Goal: Task Accomplishment & Management: Manage account settings

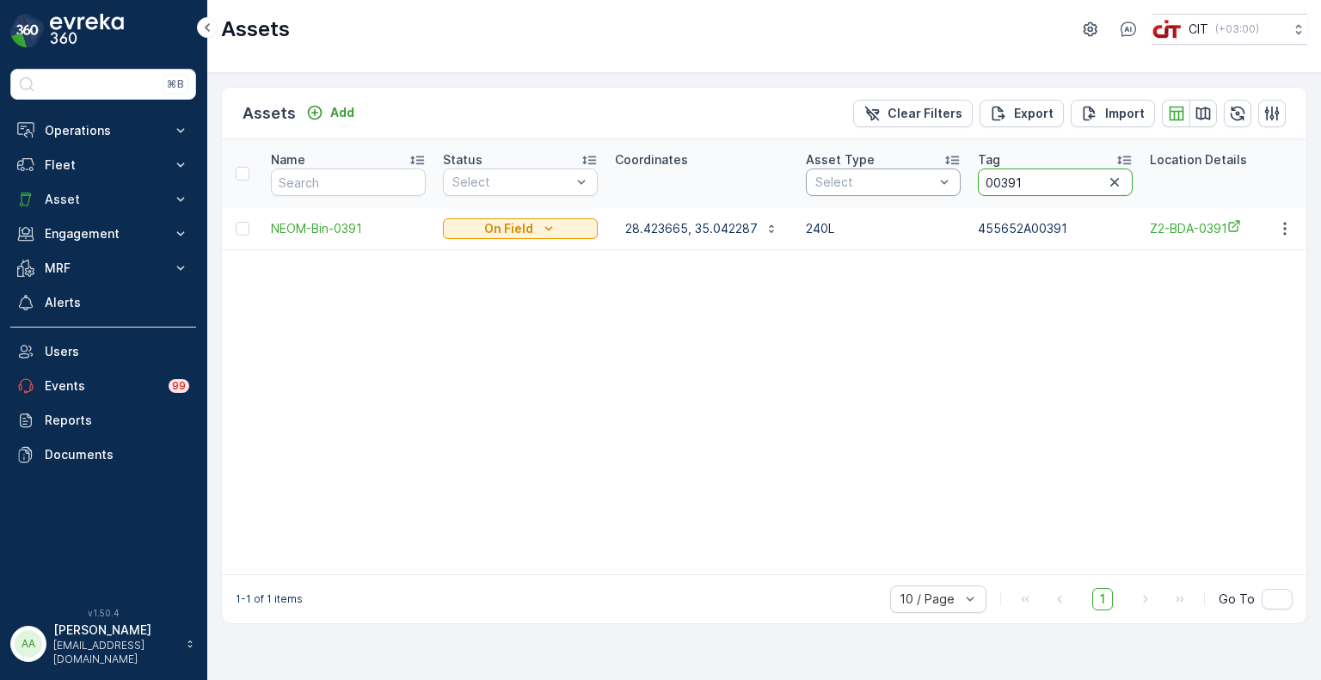
drag, startPoint x: 1004, startPoint y: 186, endPoint x: 955, endPoint y: 186, distance: 48.2
type input "3914"
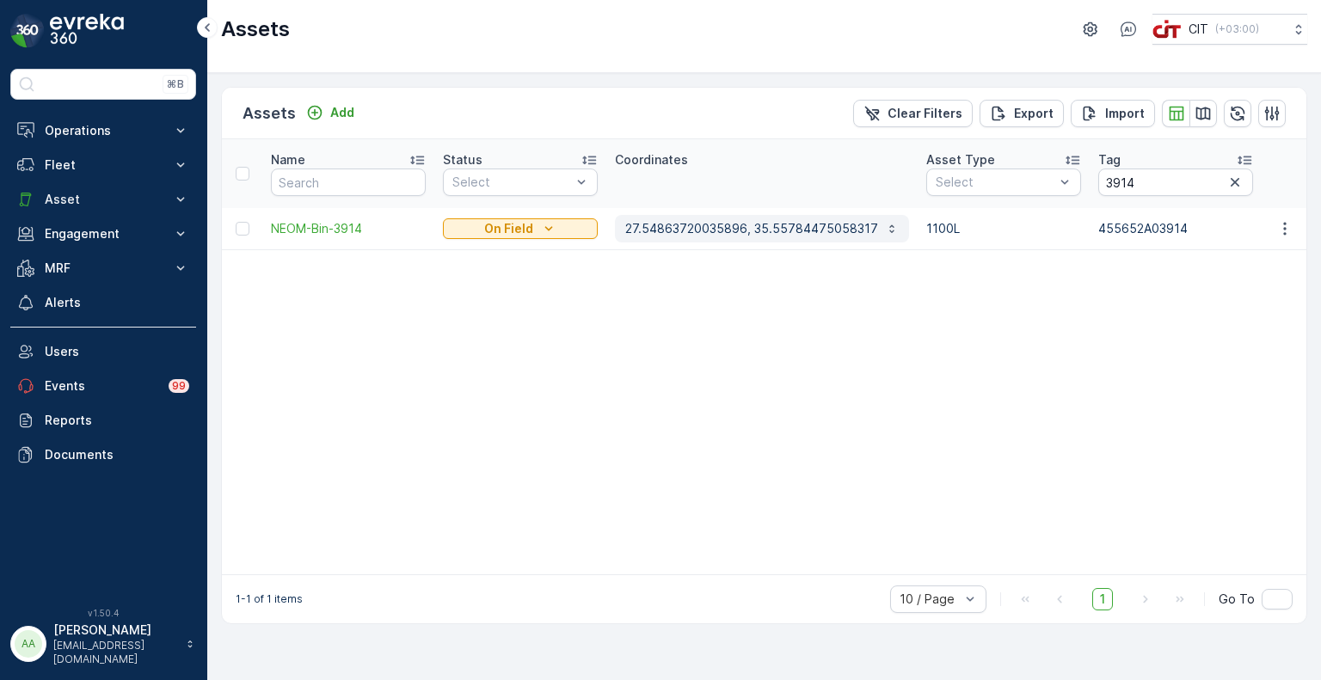
click at [728, 224] on p "27.54863720035896, 35.55784475058317" at bounding box center [751, 228] width 253 height 17
click at [68, 161] on p "Fleet" at bounding box center [103, 165] width 117 height 17
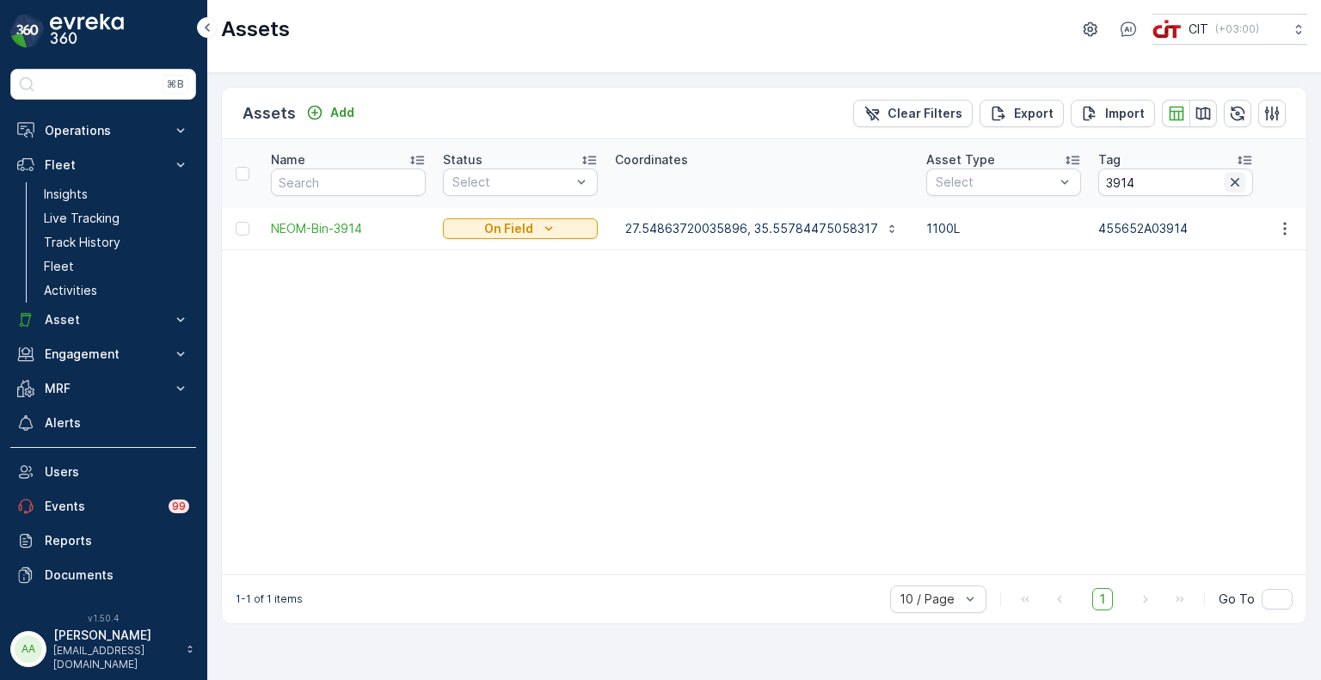
click at [1226, 179] on icon "button" at bounding box center [1234, 182] width 17 height 17
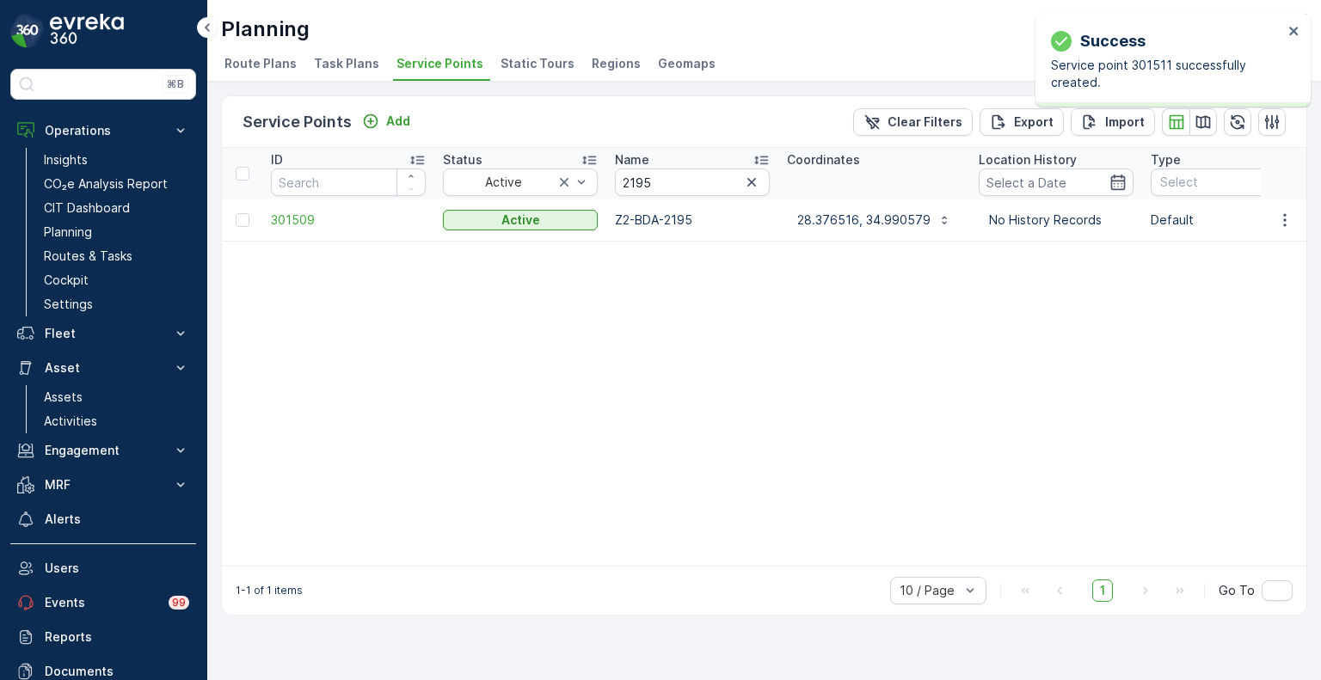
click at [756, 180] on icon "button" at bounding box center [751, 182] width 17 height 17
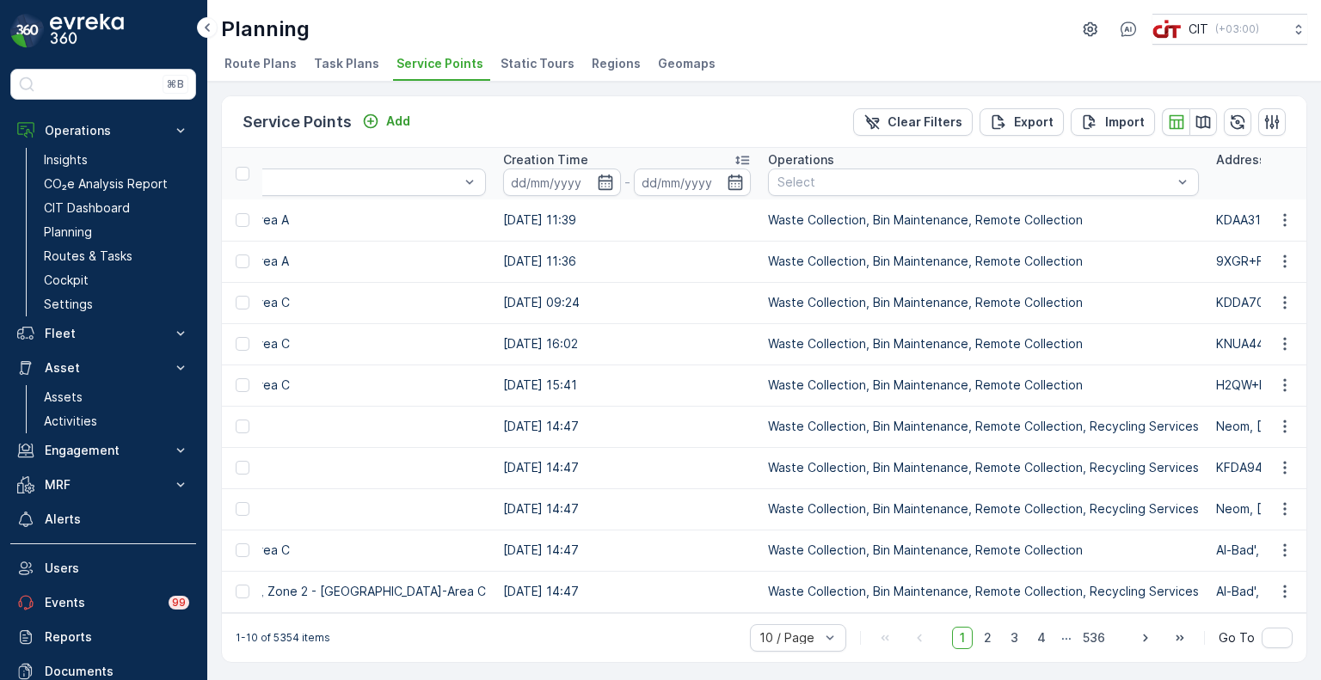
scroll to position [0, 1266]
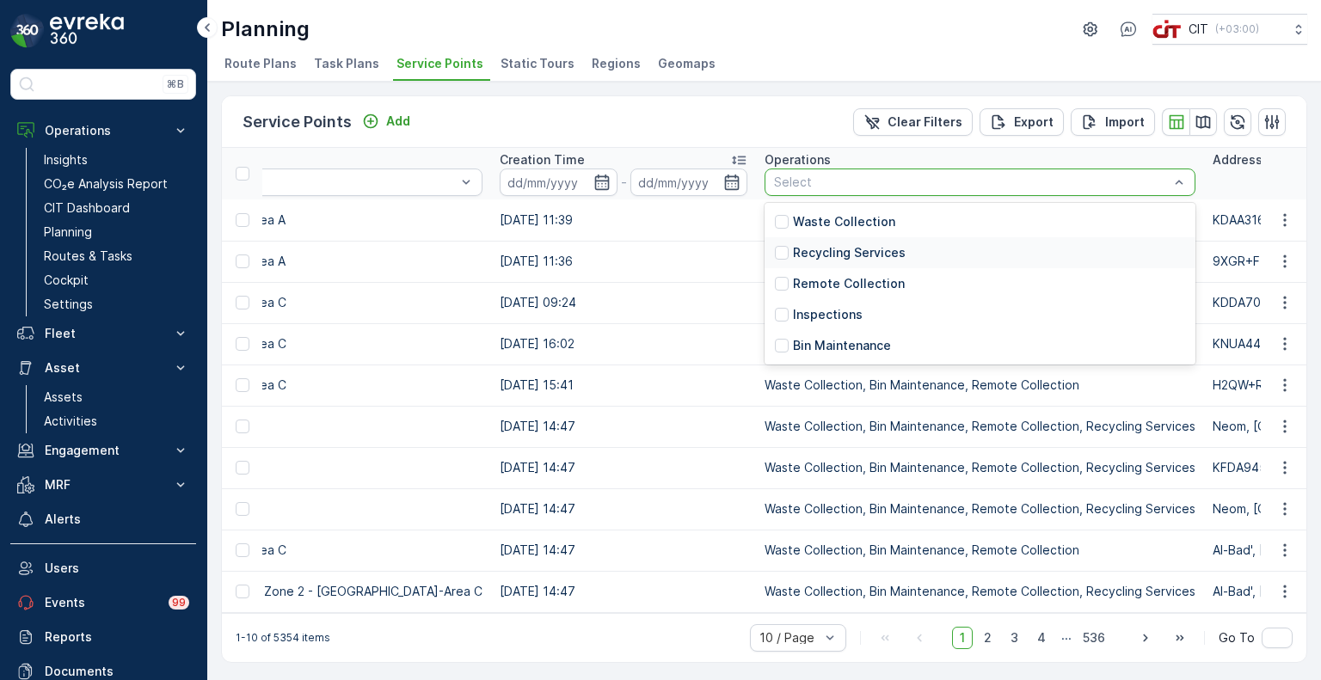
click at [793, 252] on p "Recycling Services" at bounding box center [849, 252] width 113 height 17
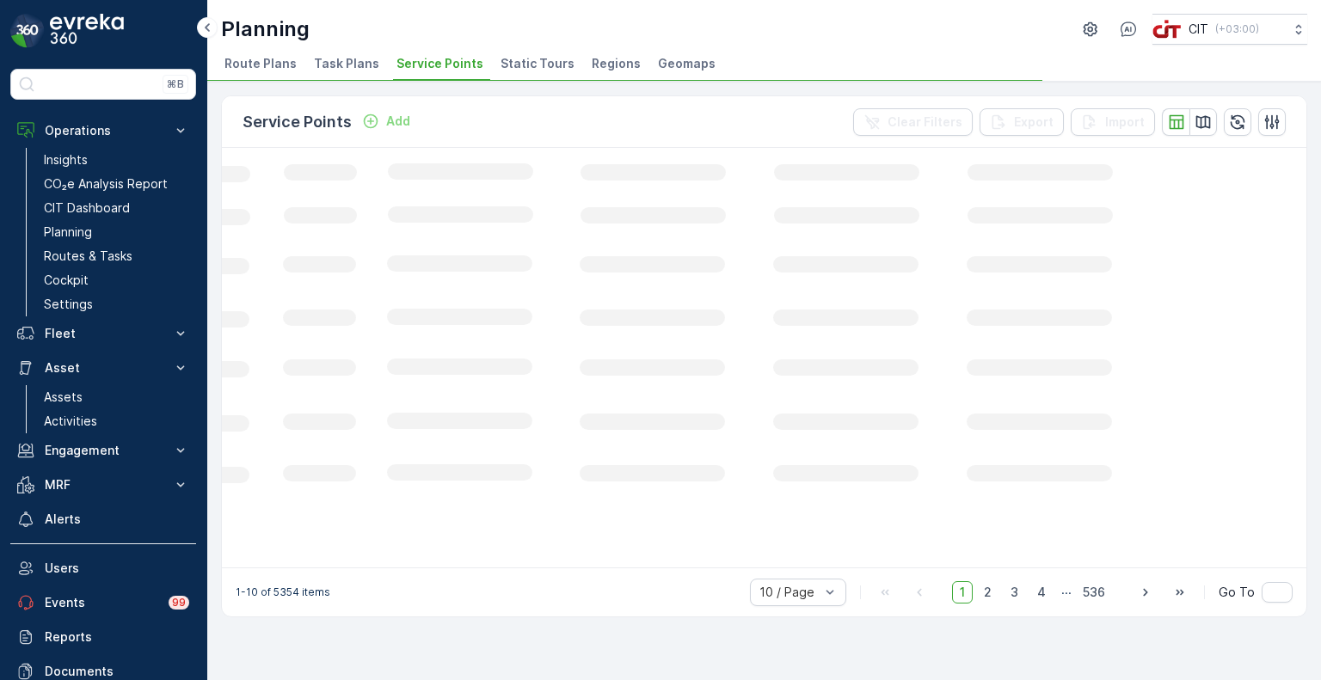
scroll to position [0, 566]
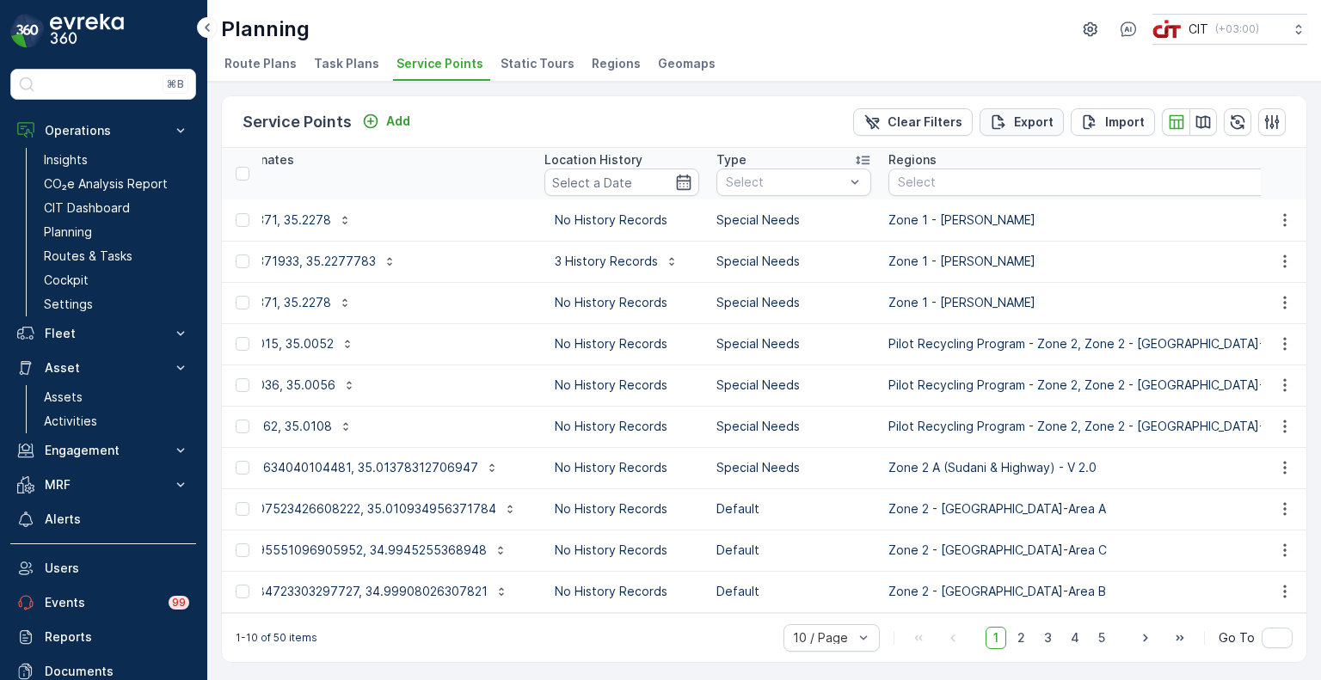
click at [1015, 123] on p "Export" at bounding box center [1034, 122] width 40 height 17
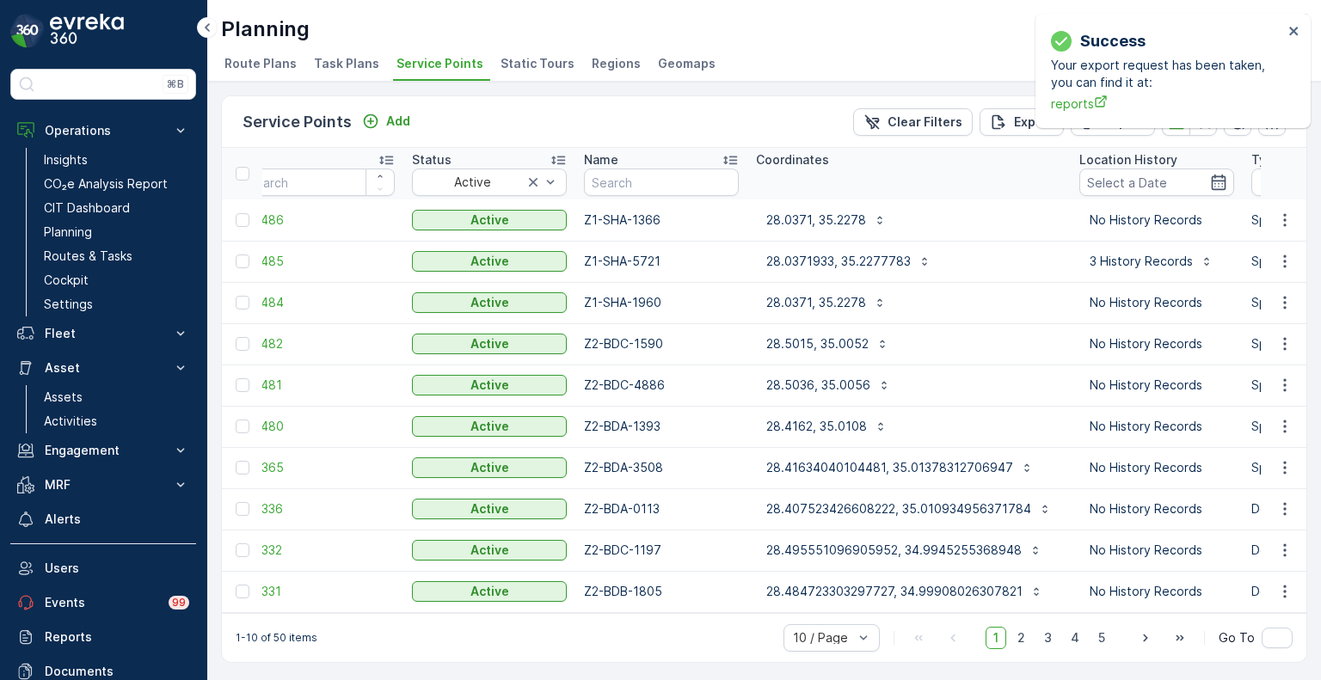
scroll to position [0, 0]
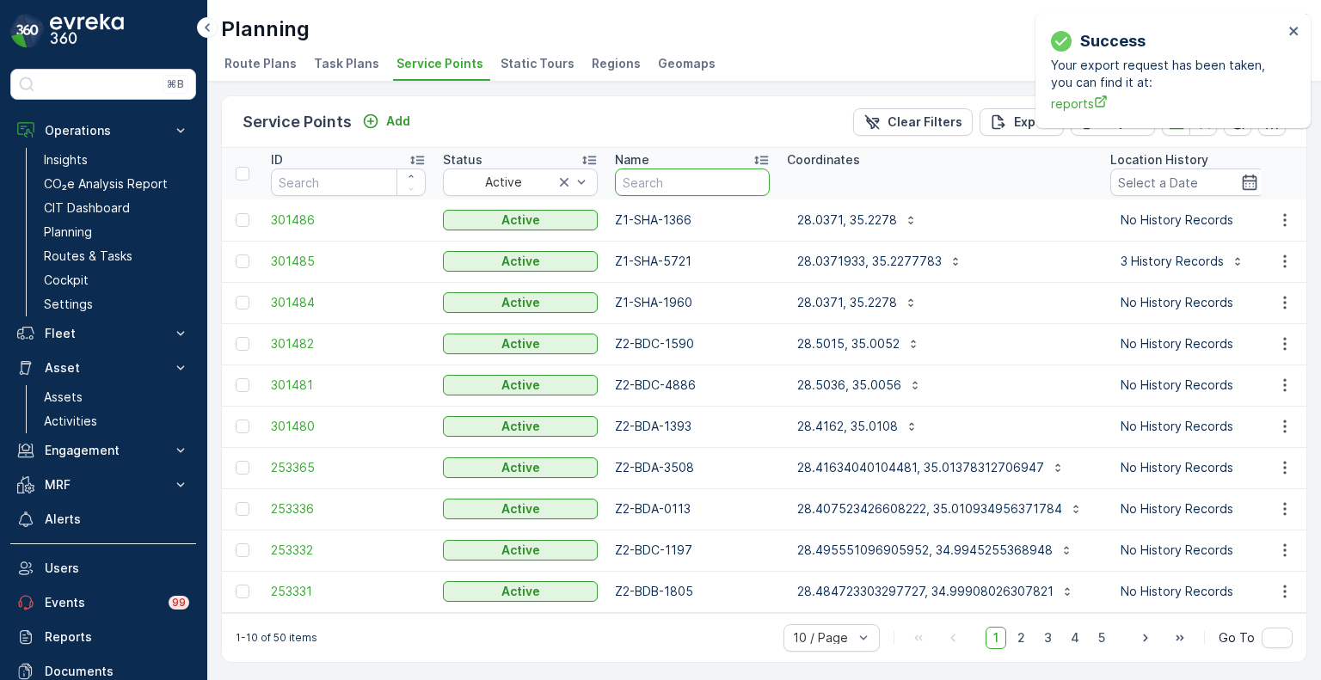
click at [660, 176] on input "text" at bounding box center [692, 183] width 155 height 28
paste input "0151"
type input "0151"
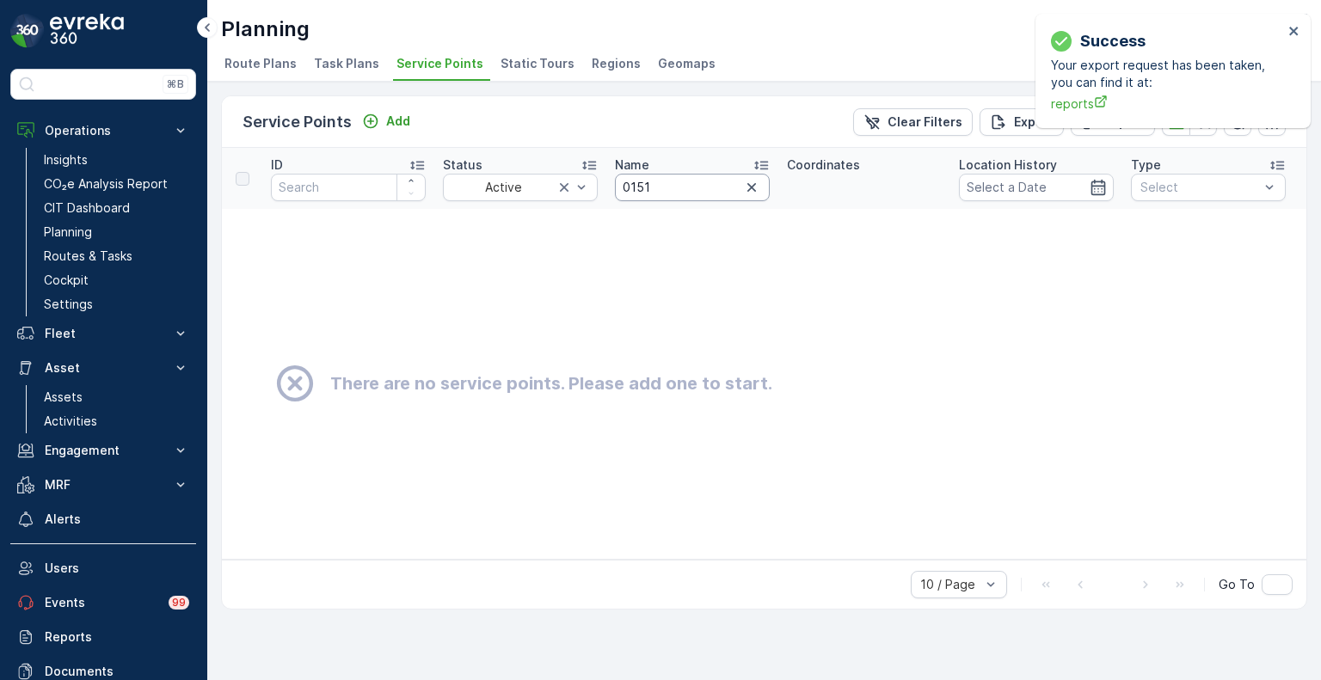
click at [671, 188] on input "0151" at bounding box center [692, 188] width 155 height 28
drag, startPoint x: 685, startPoint y: 178, endPoint x: 605, endPoint y: 179, distance: 80.0
click at [606, 179] on th "Name 0151" at bounding box center [692, 178] width 172 height 61
paste input "5960"
type input "5960"
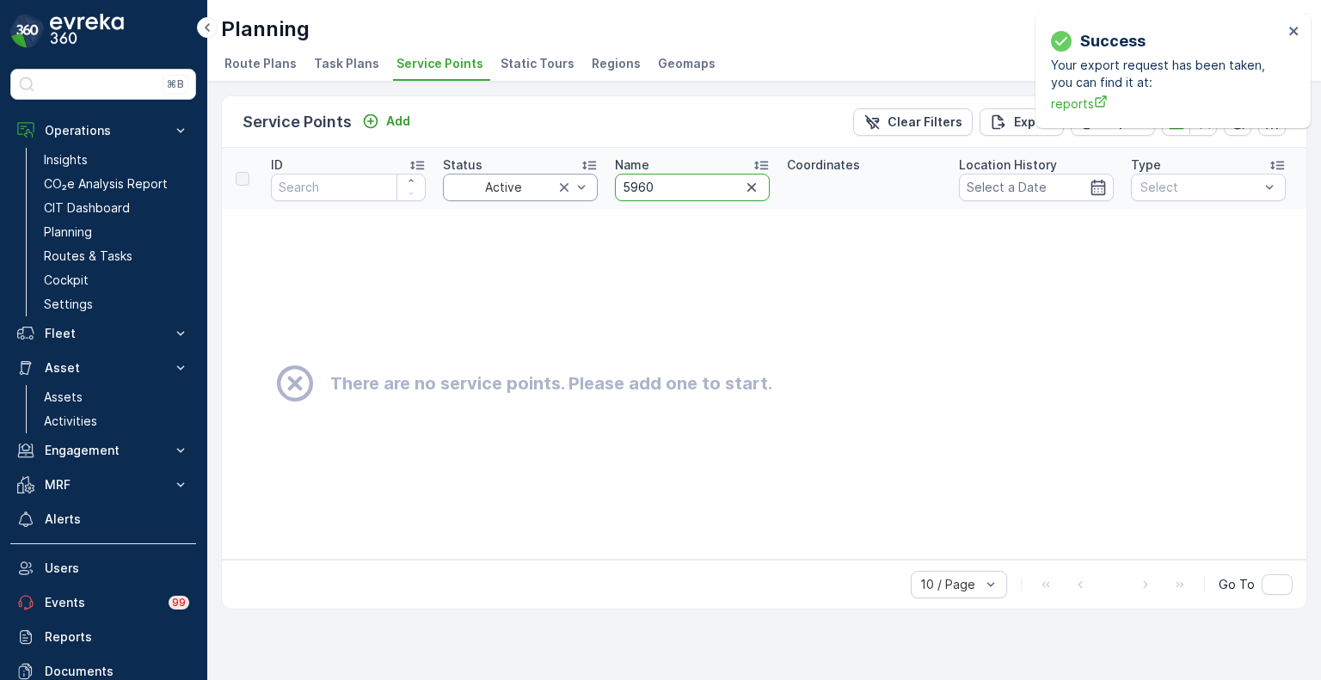
drag, startPoint x: 661, startPoint y: 181, endPoint x: 591, endPoint y: 180, distance: 70.5
paste input "1685"
type input "1685"
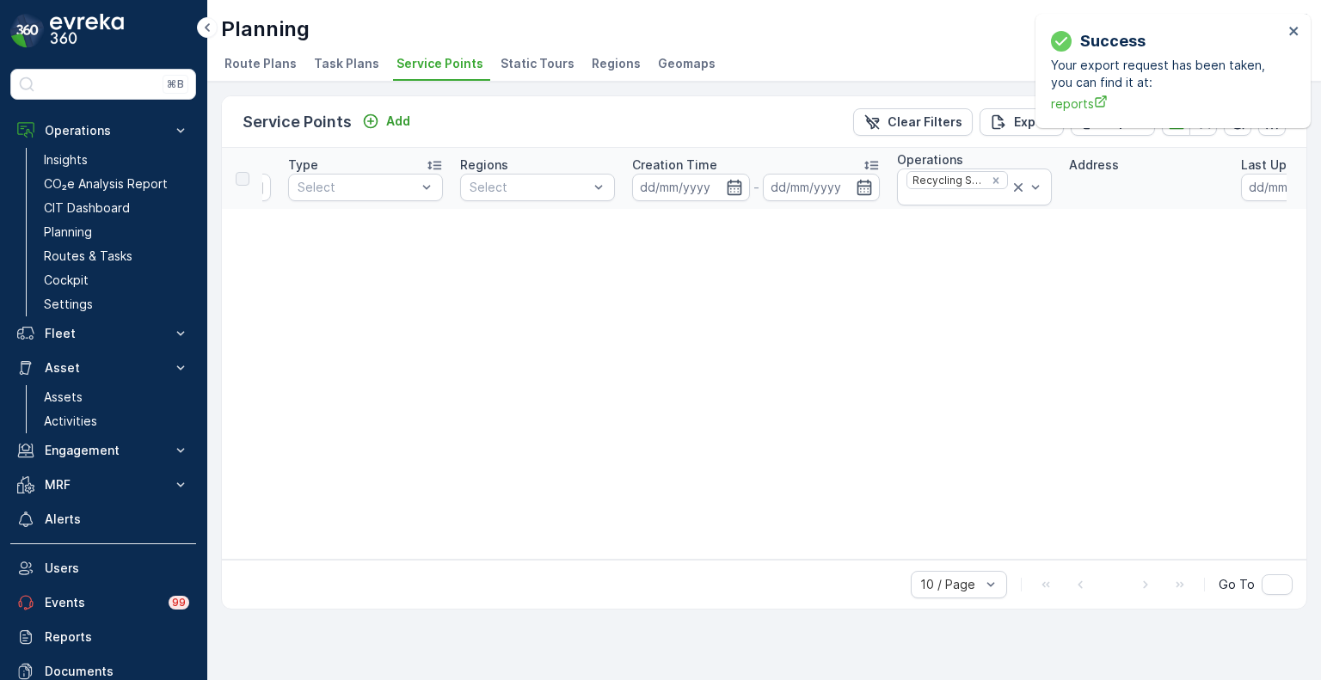
scroll to position [0, 863]
click at [977, 178] on icon "Remove Recycling Services" at bounding box center [975, 181] width 12 height 12
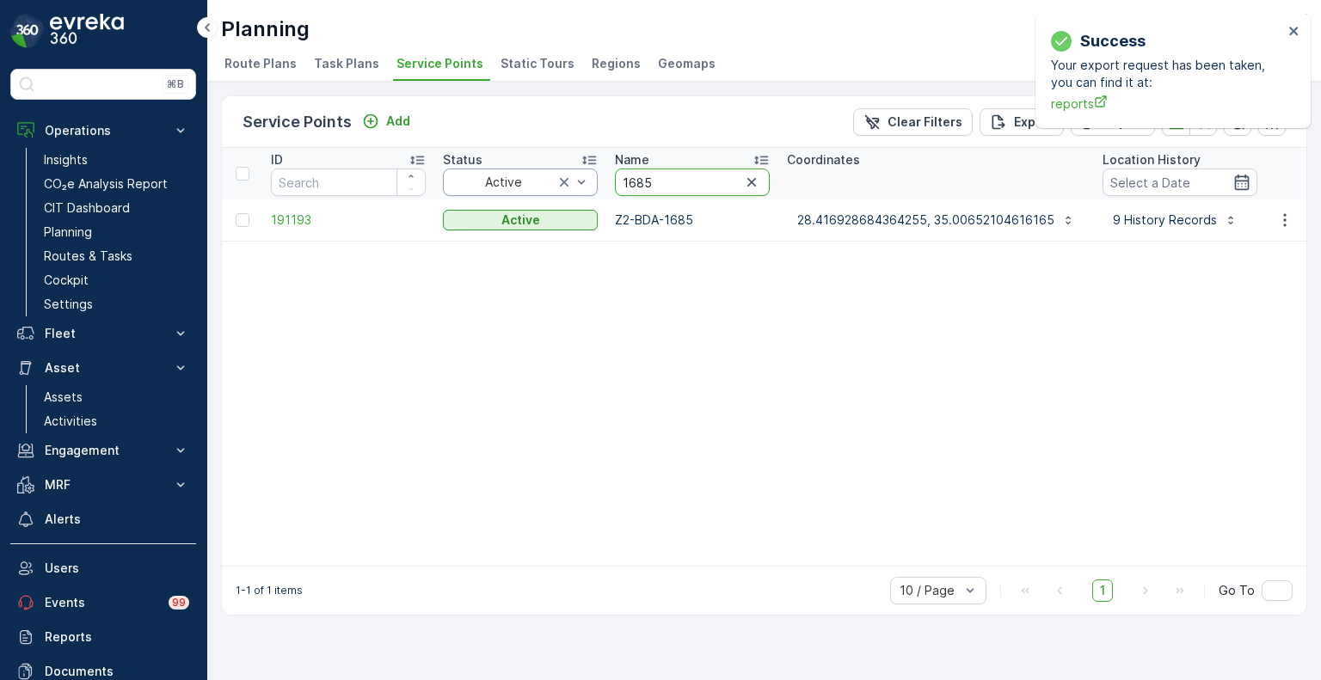
drag, startPoint x: 692, startPoint y: 179, endPoint x: 547, endPoint y: 171, distance: 145.5
paste input "0151"
type input "0151"
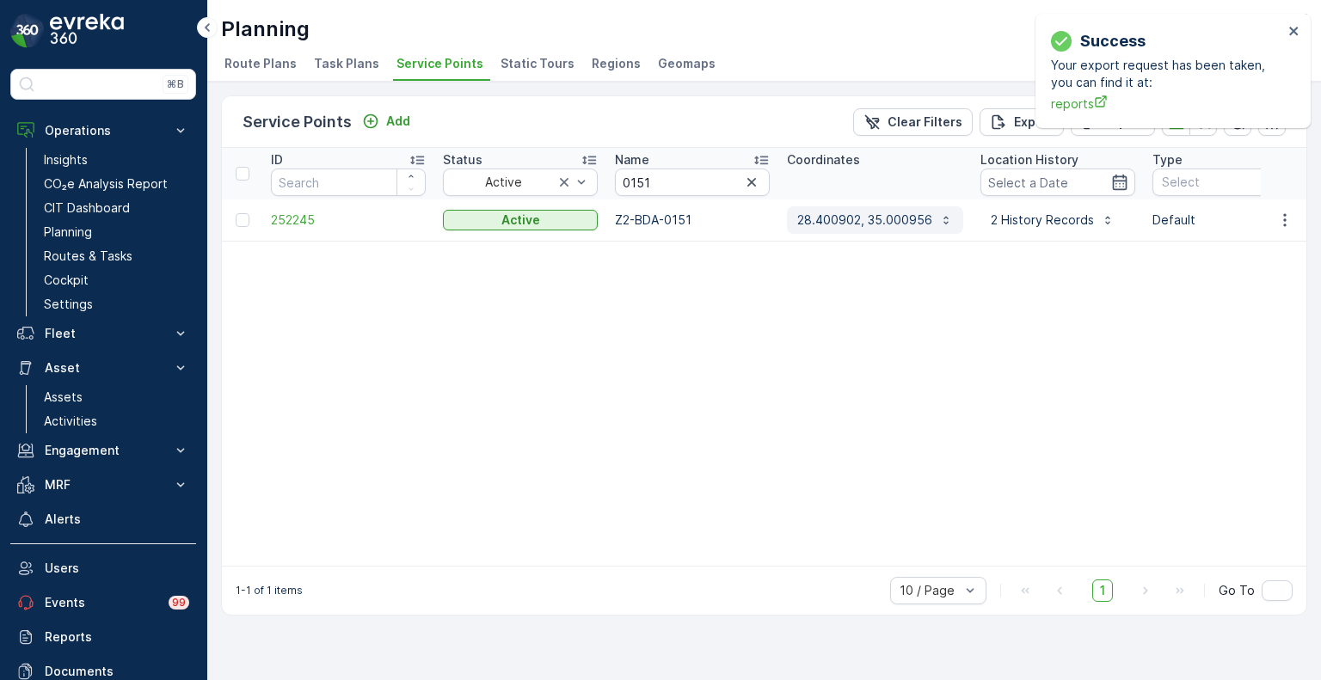
click at [876, 226] on p "28.400902, 35.000956" at bounding box center [864, 220] width 135 height 17
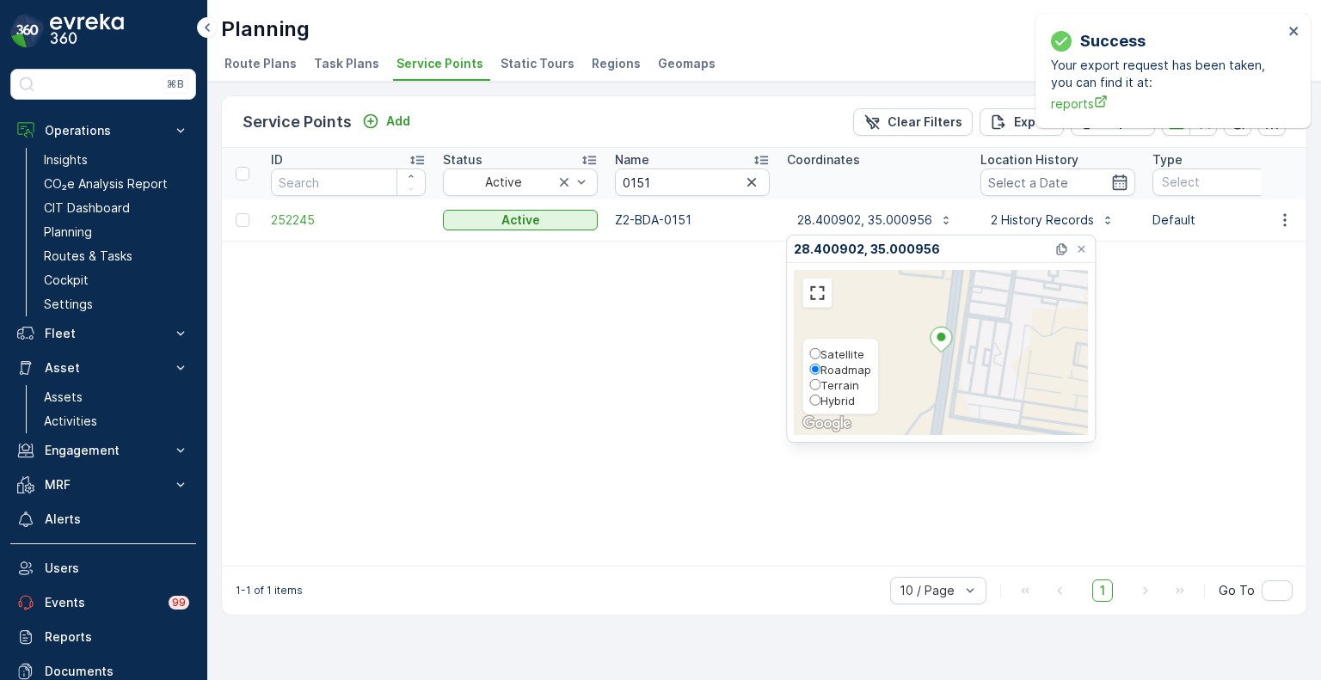
click at [832, 404] on span "Hybrid" at bounding box center [837, 401] width 34 height 14
click at [820, 404] on input "Hybrid" at bounding box center [814, 400] width 11 height 11
radio input "true"
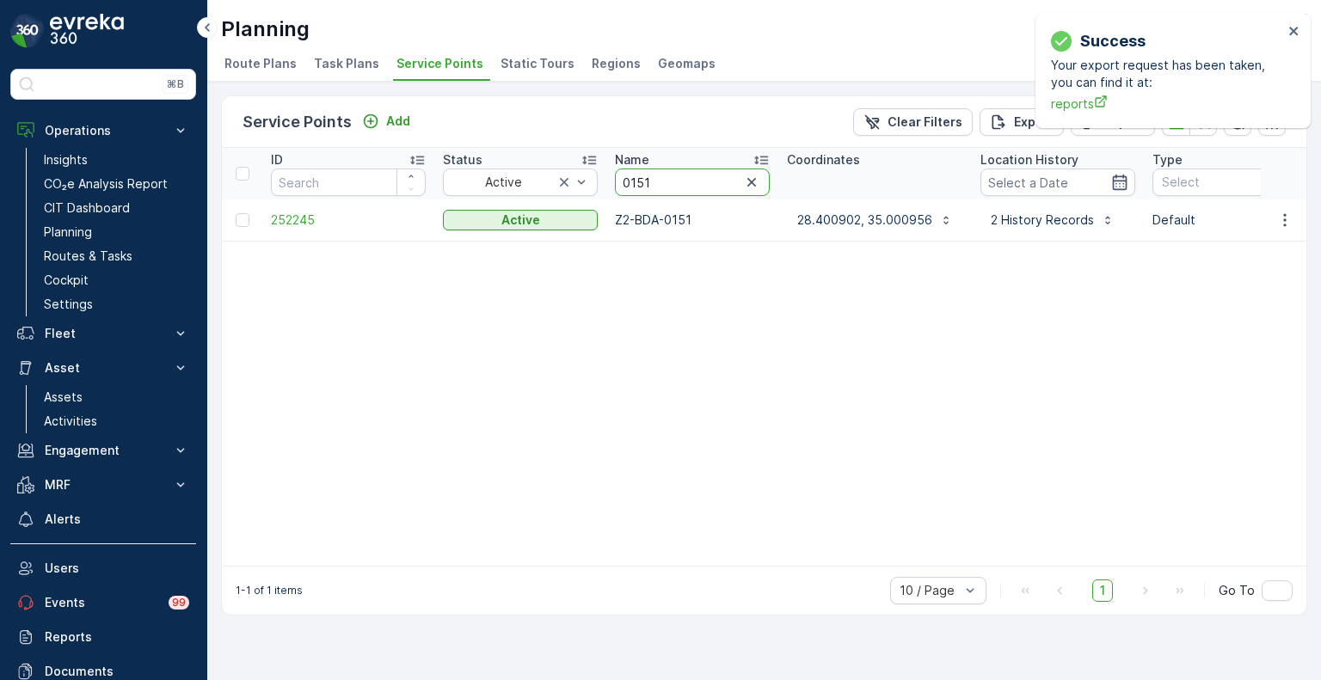
drag, startPoint x: 670, startPoint y: 181, endPoint x: 615, endPoint y: 178, distance: 55.1
click at [615, 178] on input "0151" at bounding box center [692, 183] width 155 height 28
paste input "5960"
type input "5960"
click at [840, 219] on p "28.406333, 35.001242" at bounding box center [862, 220] width 130 height 17
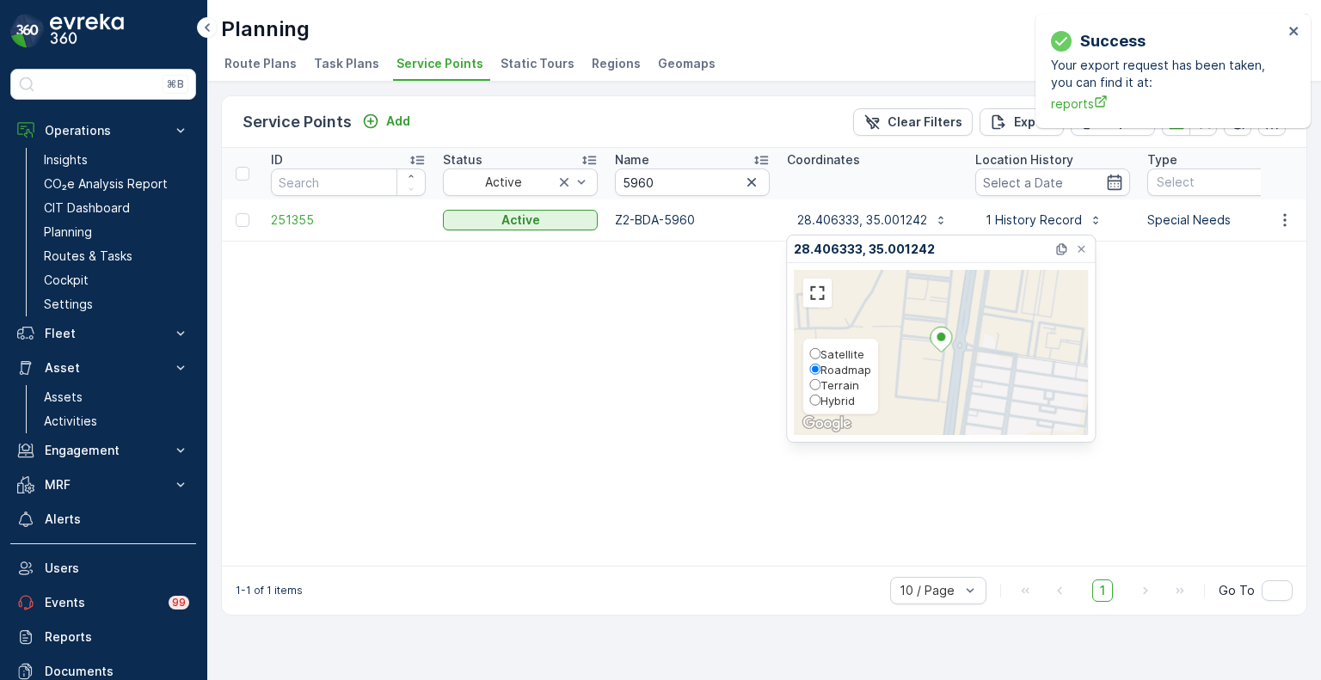
click at [829, 397] on span "Hybrid" at bounding box center [837, 401] width 34 height 14
click at [820, 397] on input "Hybrid" at bounding box center [814, 400] width 11 height 11
radio input "true"
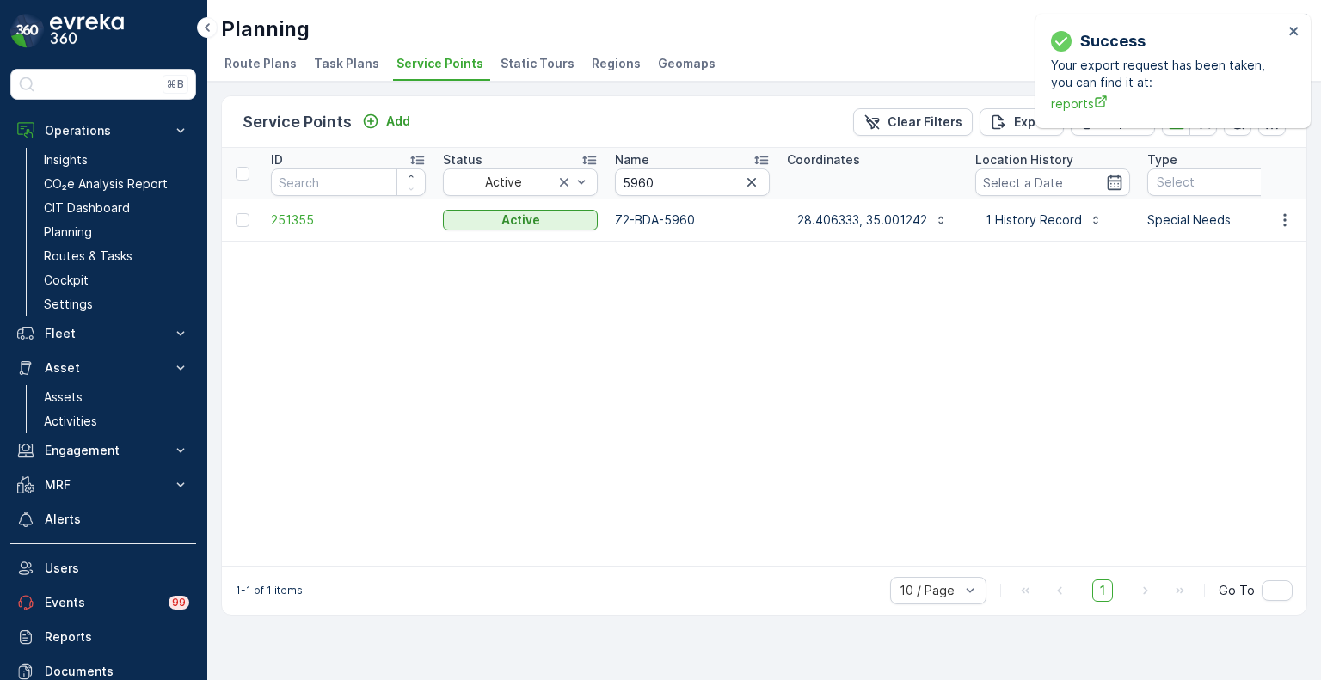
click at [1286, 217] on icon "button" at bounding box center [1284, 220] width 17 height 17
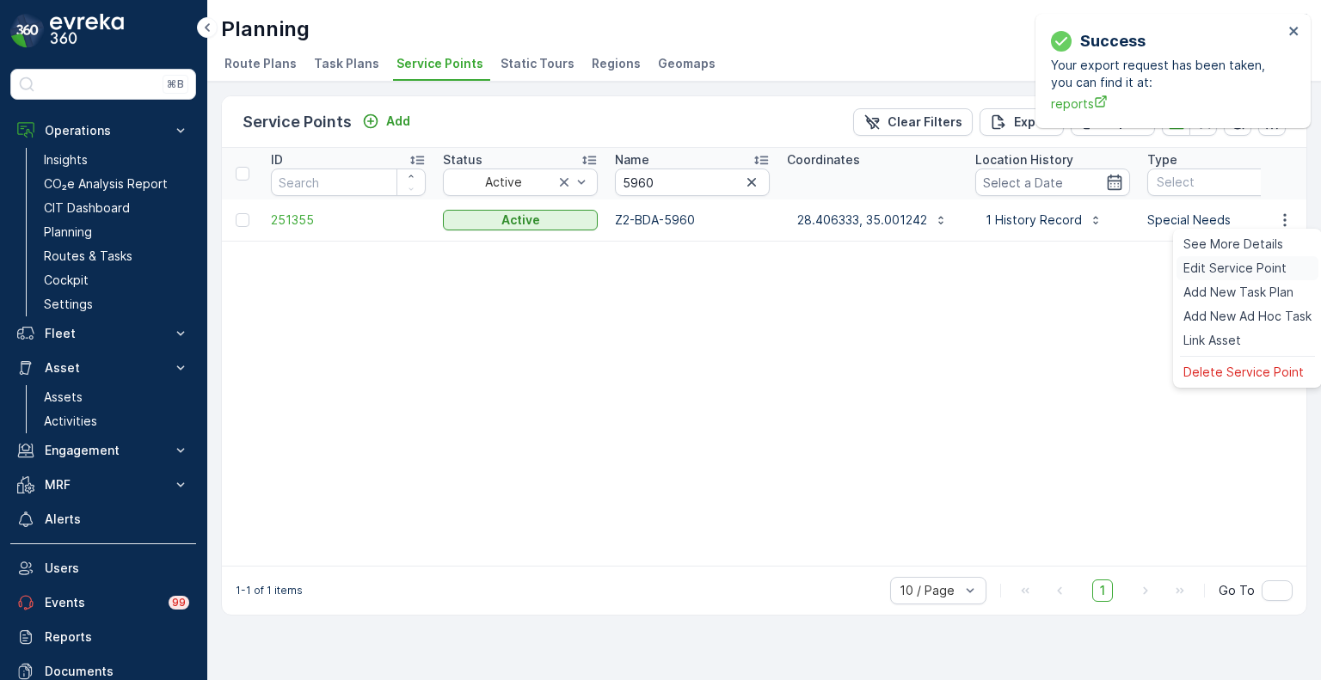
click at [1239, 266] on span "Edit Service Point" at bounding box center [1234, 268] width 103 height 17
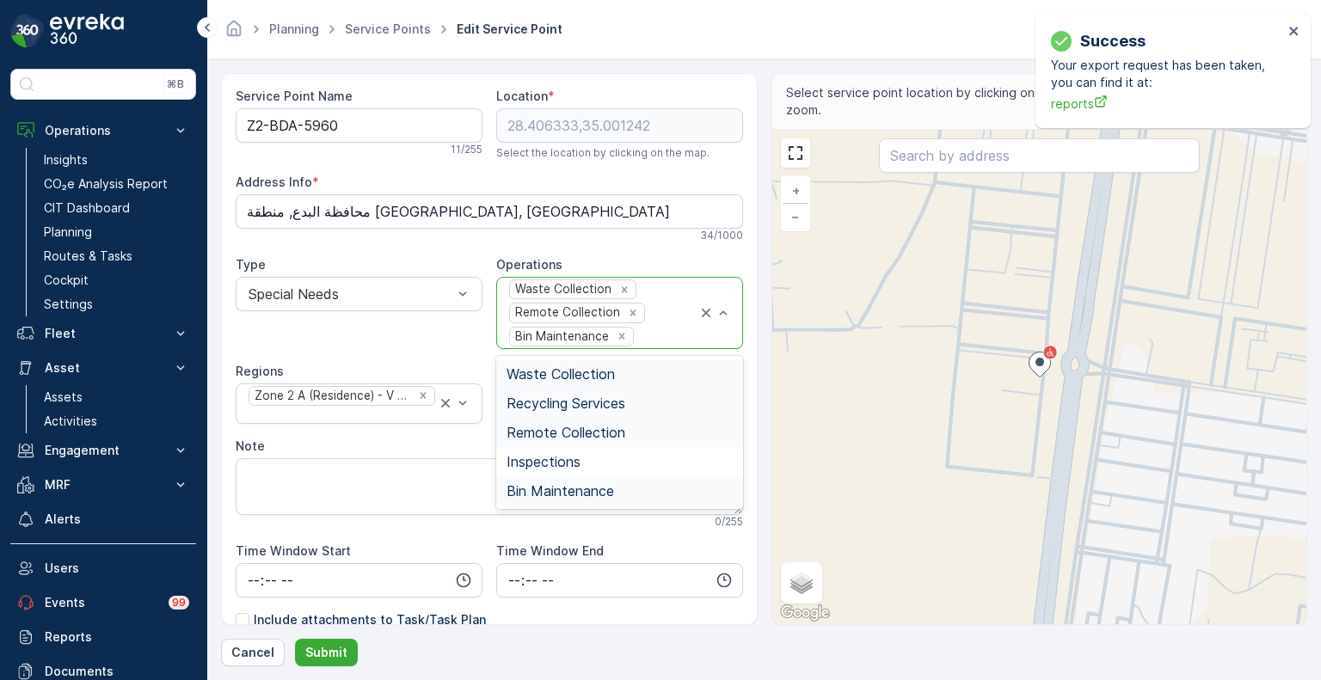
click at [542, 400] on span "Recycling Services" at bounding box center [565, 403] width 119 height 15
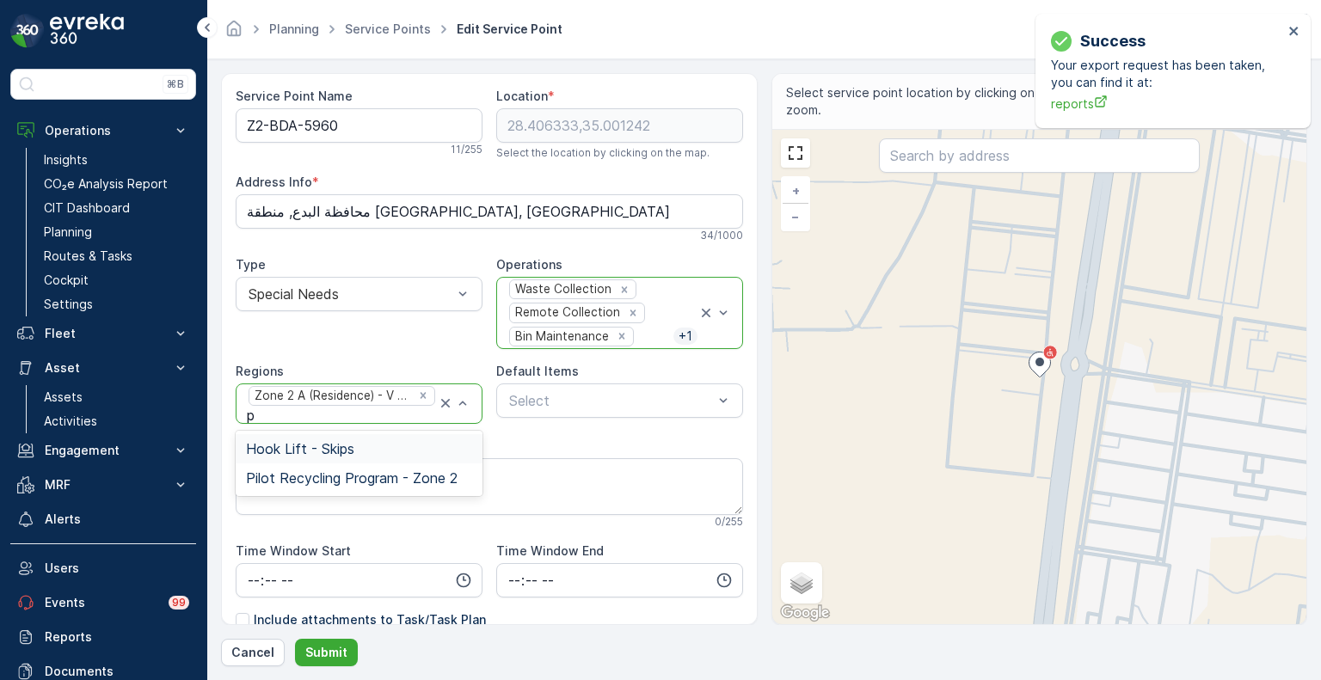
type input "pi"
click at [350, 450] on span "Pilot Recycling Program - Zone 2" at bounding box center [352, 448] width 212 height 15
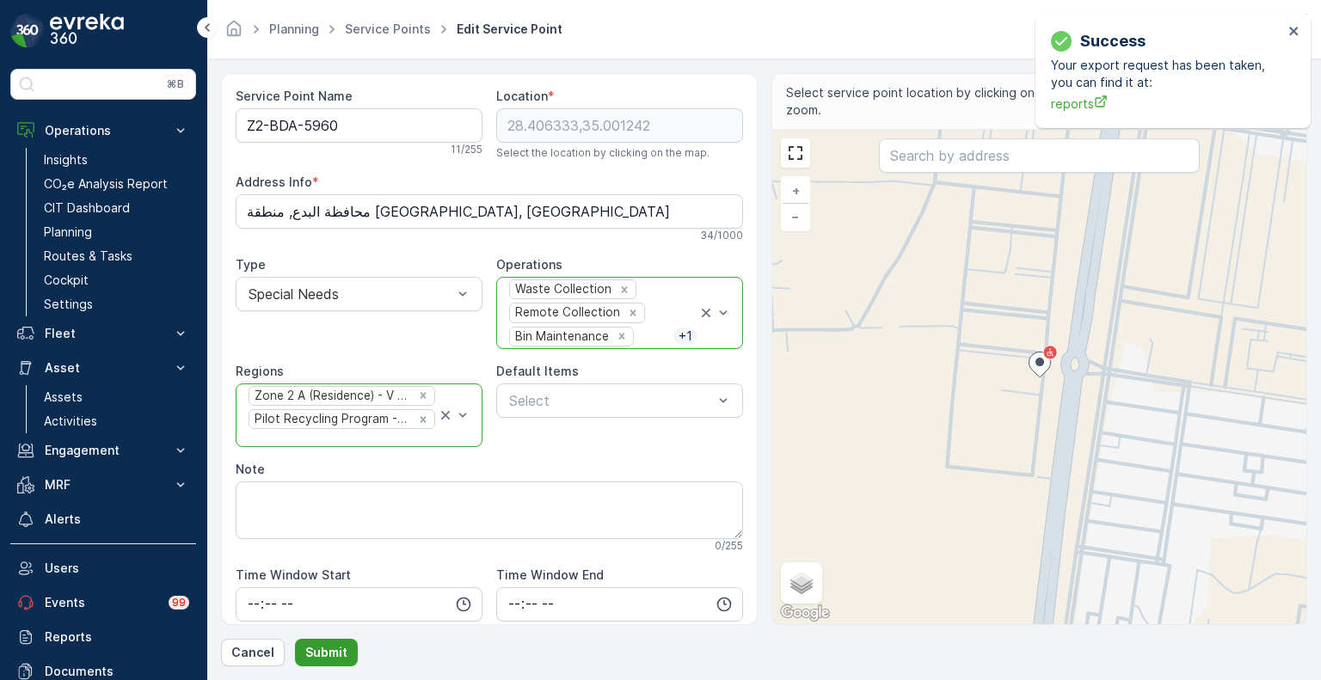
click at [326, 654] on p "Submit" at bounding box center [326, 652] width 42 height 17
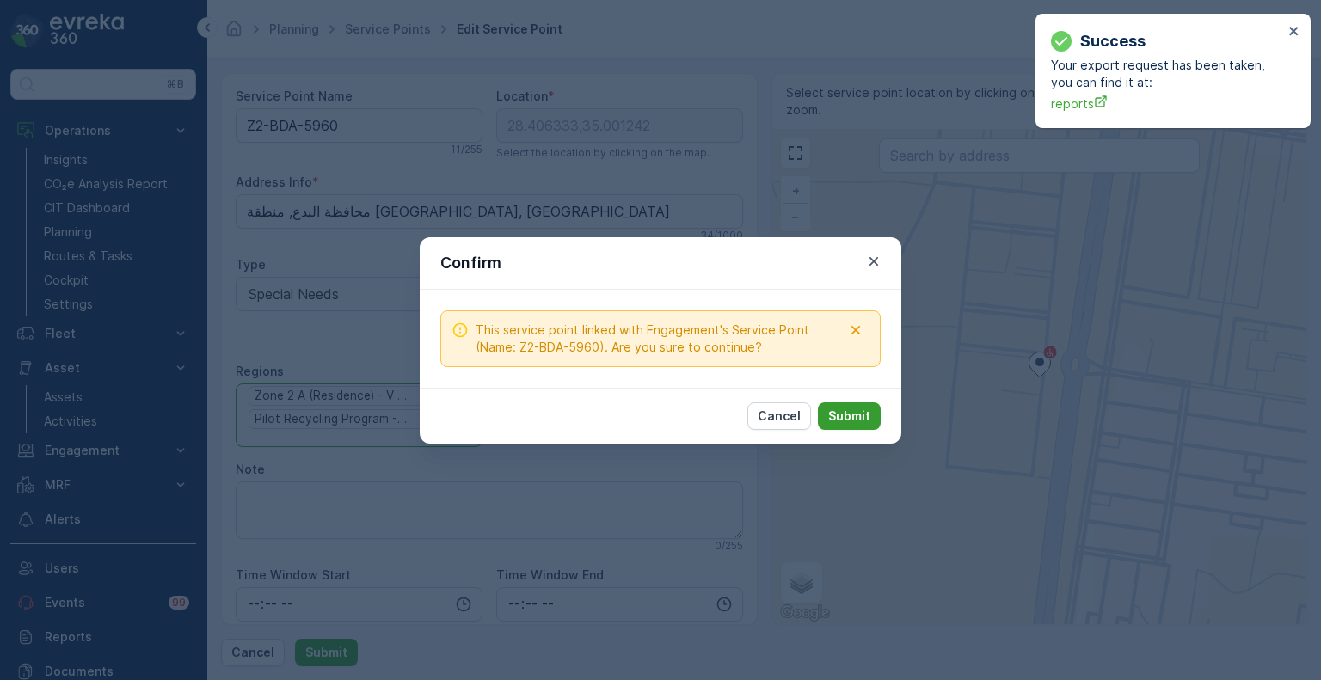
click at [850, 409] on p "Submit" at bounding box center [849, 416] width 42 height 17
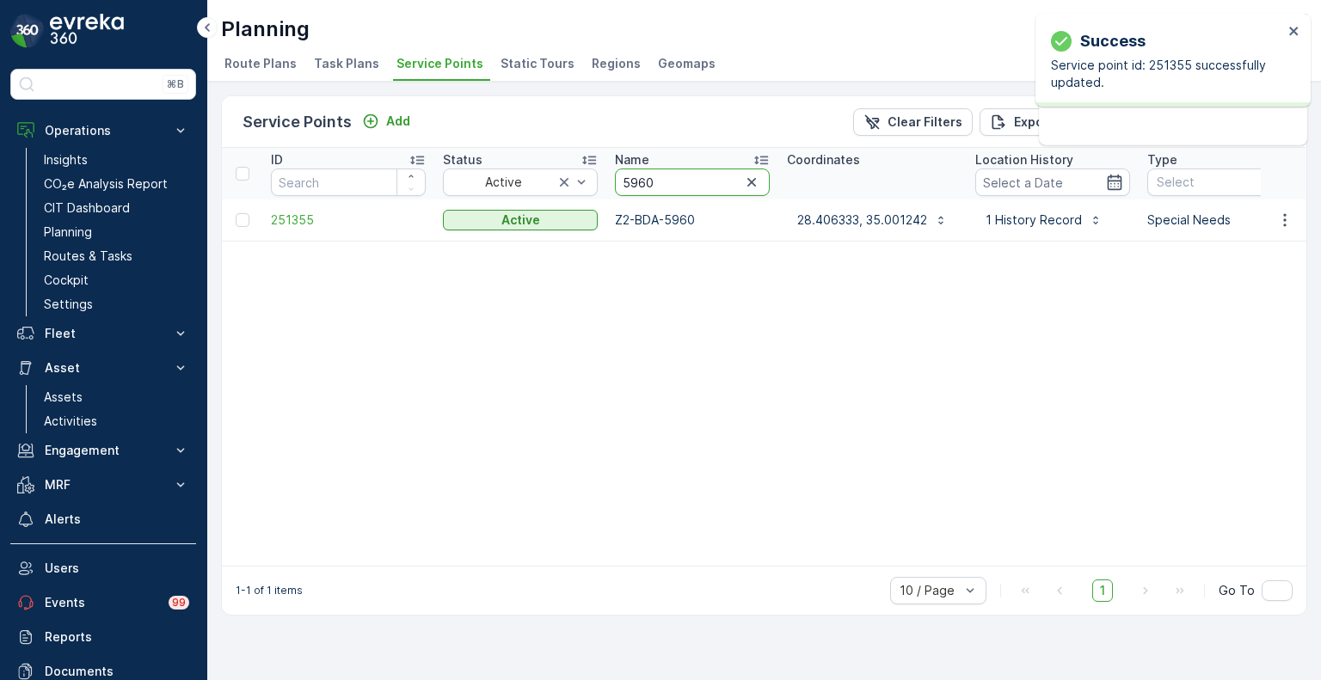
drag, startPoint x: 657, startPoint y: 184, endPoint x: 622, endPoint y: 177, distance: 35.9
click at [622, 177] on input "5960" at bounding box center [692, 183] width 155 height 28
paste input "1685"
type input "1685"
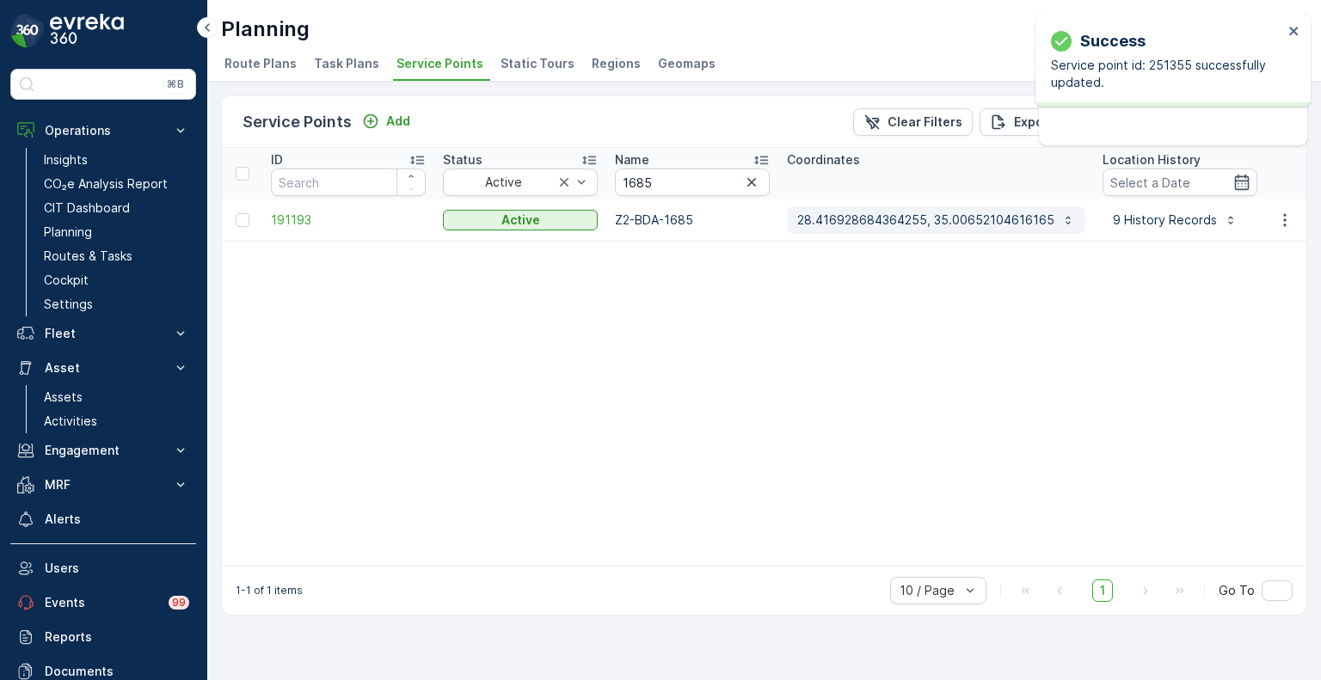
click at [898, 219] on p "28.416928684364255, 35.00652104616165" at bounding box center [925, 220] width 257 height 17
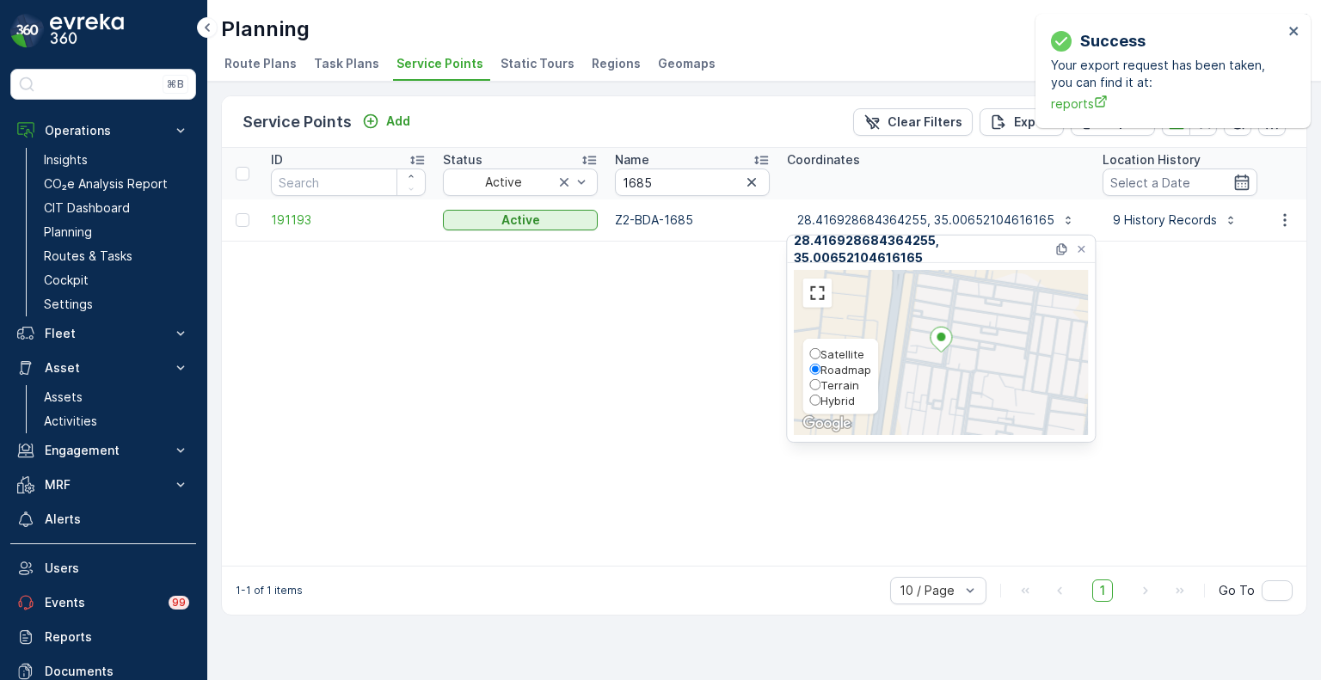
click at [826, 402] on span "Hybrid" at bounding box center [837, 401] width 34 height 14
click at [820, 402] on input "Hybrid" at bounding box center [814, 400] width 11 height 11
radio input "true"
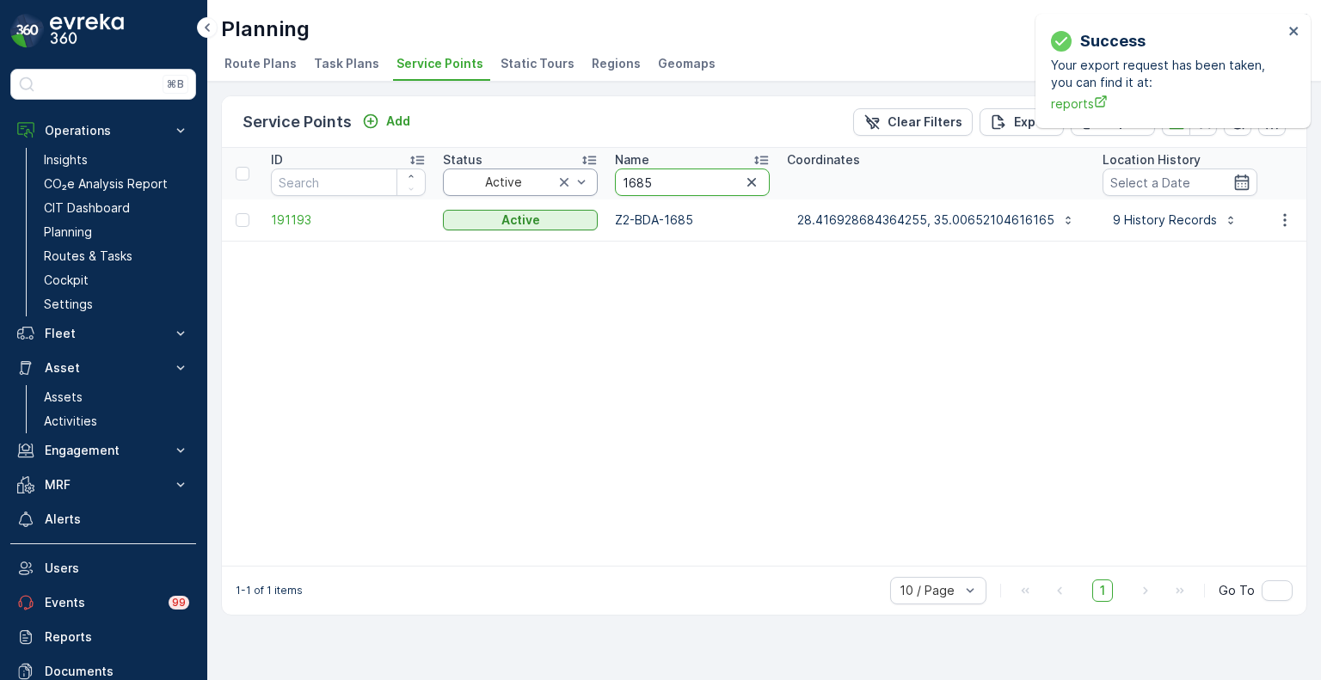
drag, startPoint x: 673, startPoint y: 179, endPoint x: 568, endPoint y: 178, distance: 105.8
paste input "0"
type input "1680"
click at [908, 214] on p "28.417774096323726, 35.00664845108986" at bounding box center [927, 220] width 260 height 17
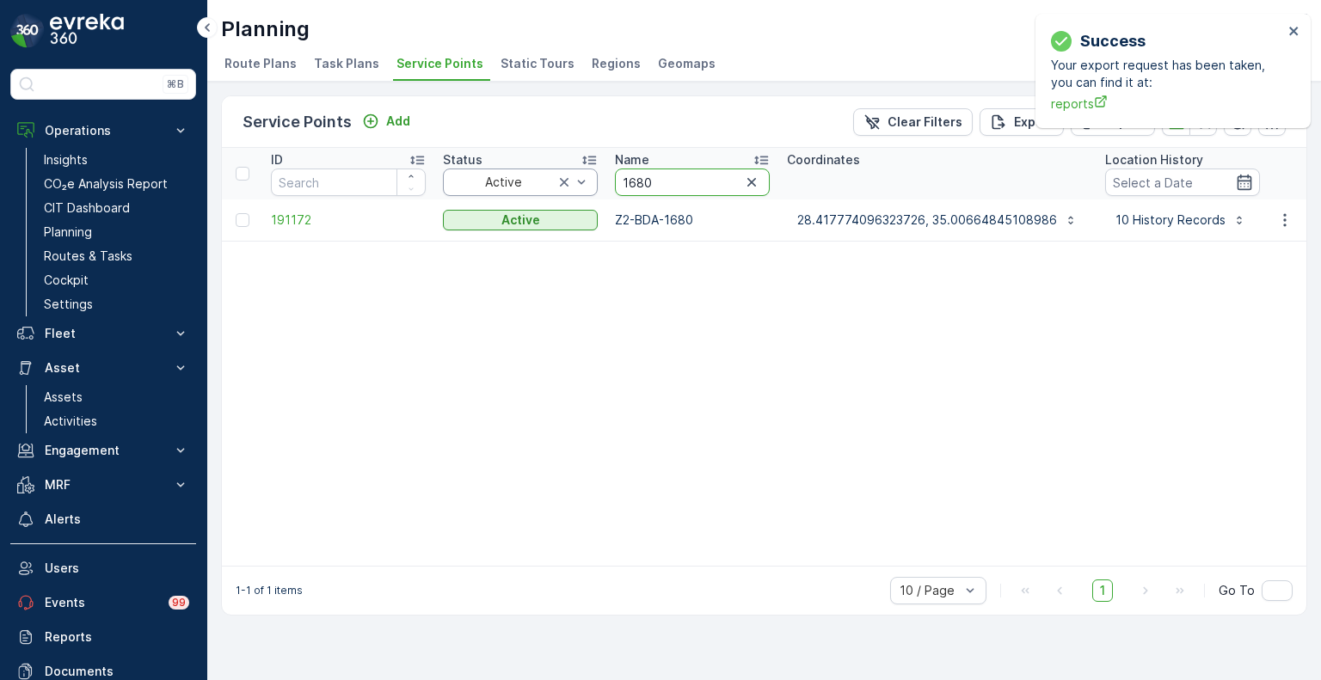
drag, startPoint x: 658, startPoint y: 181, endPoint x: 595, endPoint y: 180, distance: 62.8
paste input "3935"
type input "3935"
click at [873, 220] on p "28.420229, 35.006818" at bounding box center [863, 220] width 132 height 17
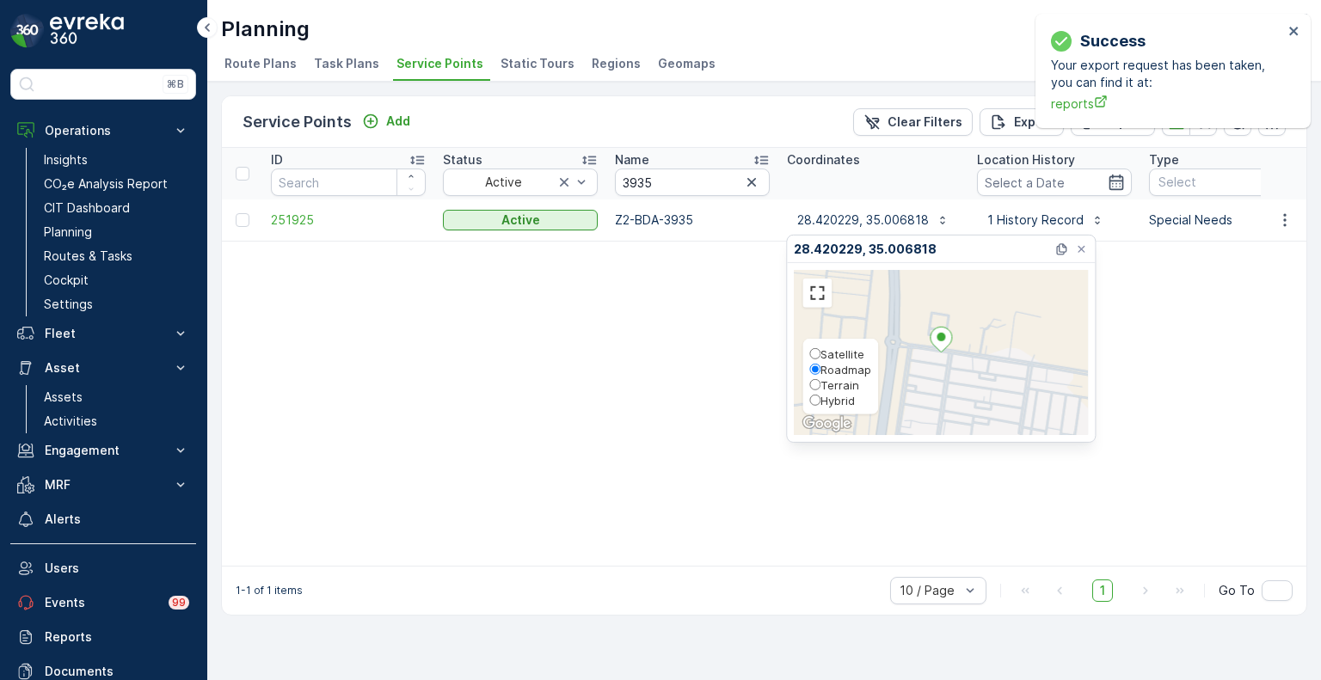
click at [829, 399] on span "Hybrid" at bounding box center [837, 401] width 34 height 14
click at [820, 399] on input "Hybrid" at bounding box center [814, 400] width 11 height 11
radio input "true"
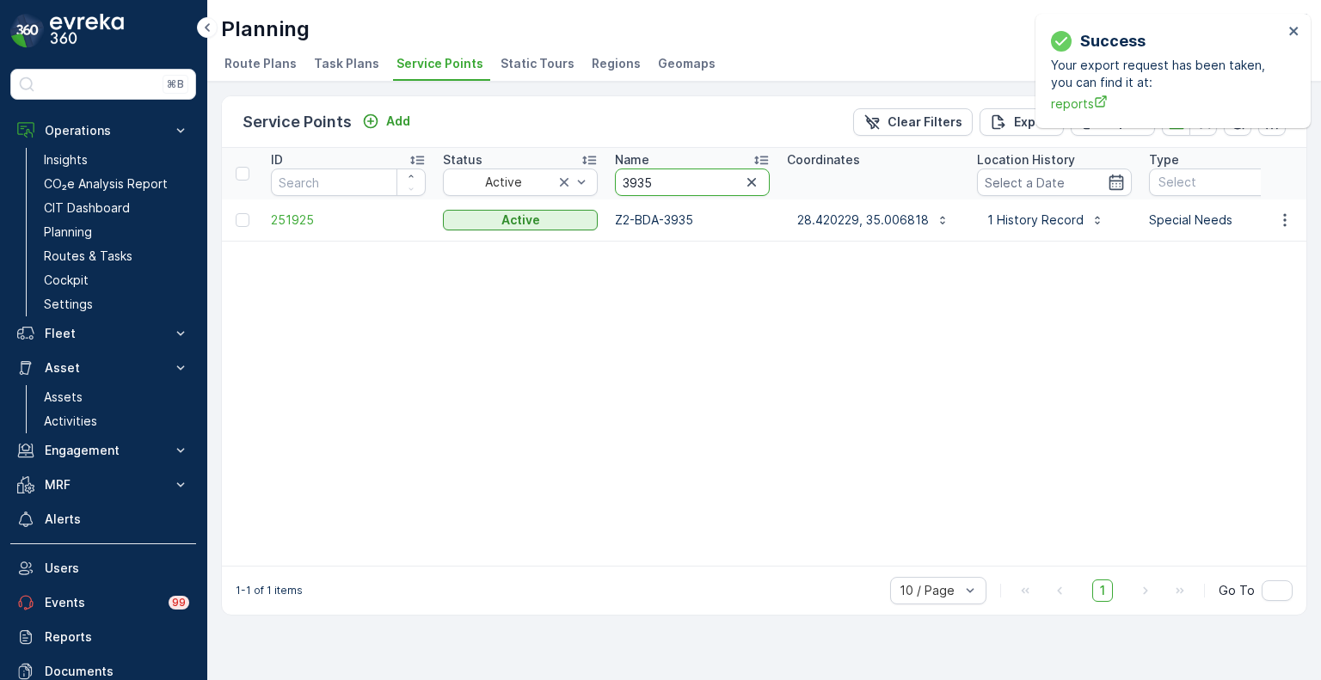
drag, startPoint x: 663, startPoint y: 181, endPoint x: 611, endPoint y: 179, distance: 51.7
click at [611, 179] on th "Name 3935" at bounding box center [692, 174] width 172 height 52
paste input "168"
type input "1685"
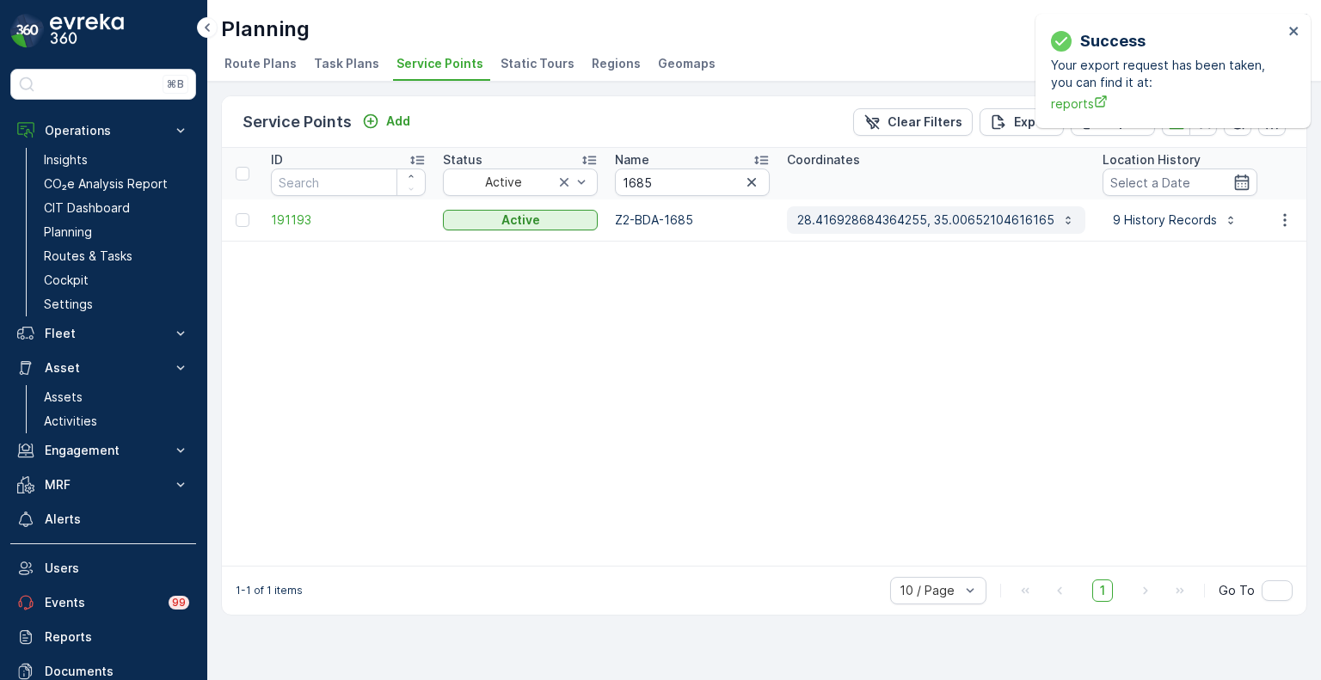
click at [899, 220] on p "28.416928684364255, 35.00652104616165" at bounding box center [925, 220] width 257 height 17
drag, startPoint x: 671, startPoint y: 177, endPoint x: 594, endPoint y: 177, distance: 76.5
paste input "5960"
type input "5960"
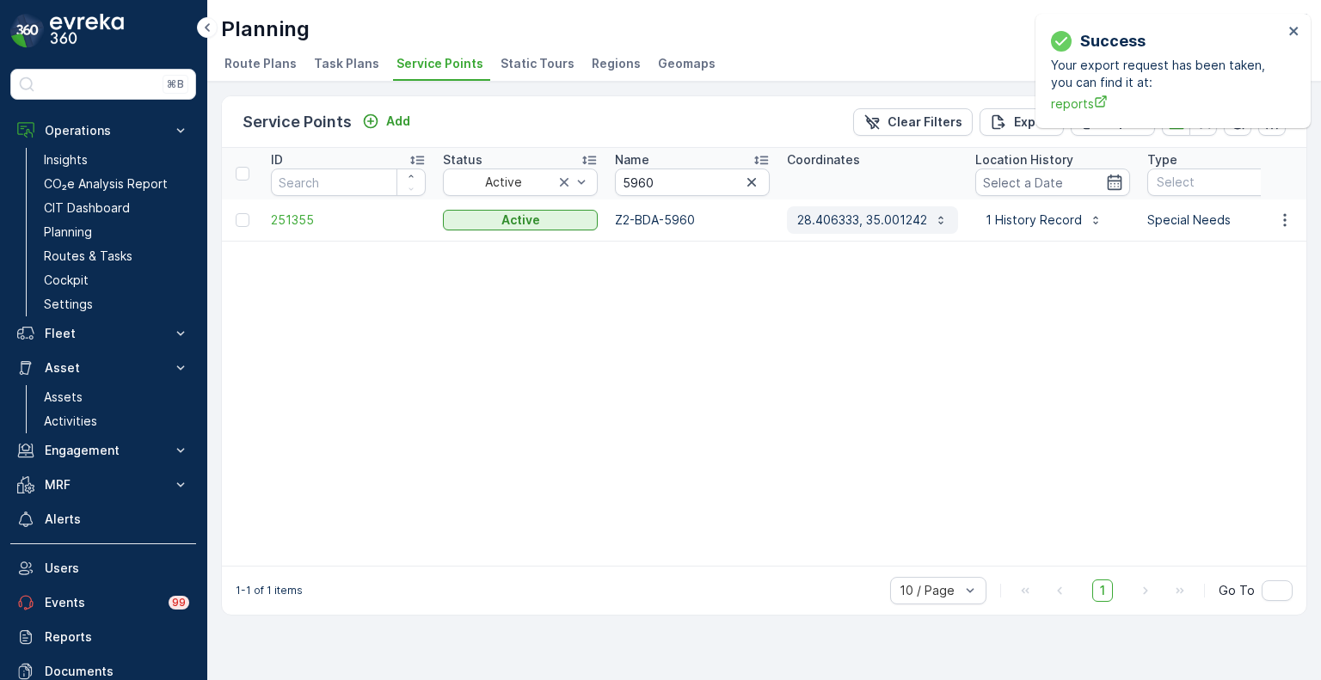
click at [863, 213] on p "28.406333, 35.001242" at bounding box center [862, 220] width 130 height 17
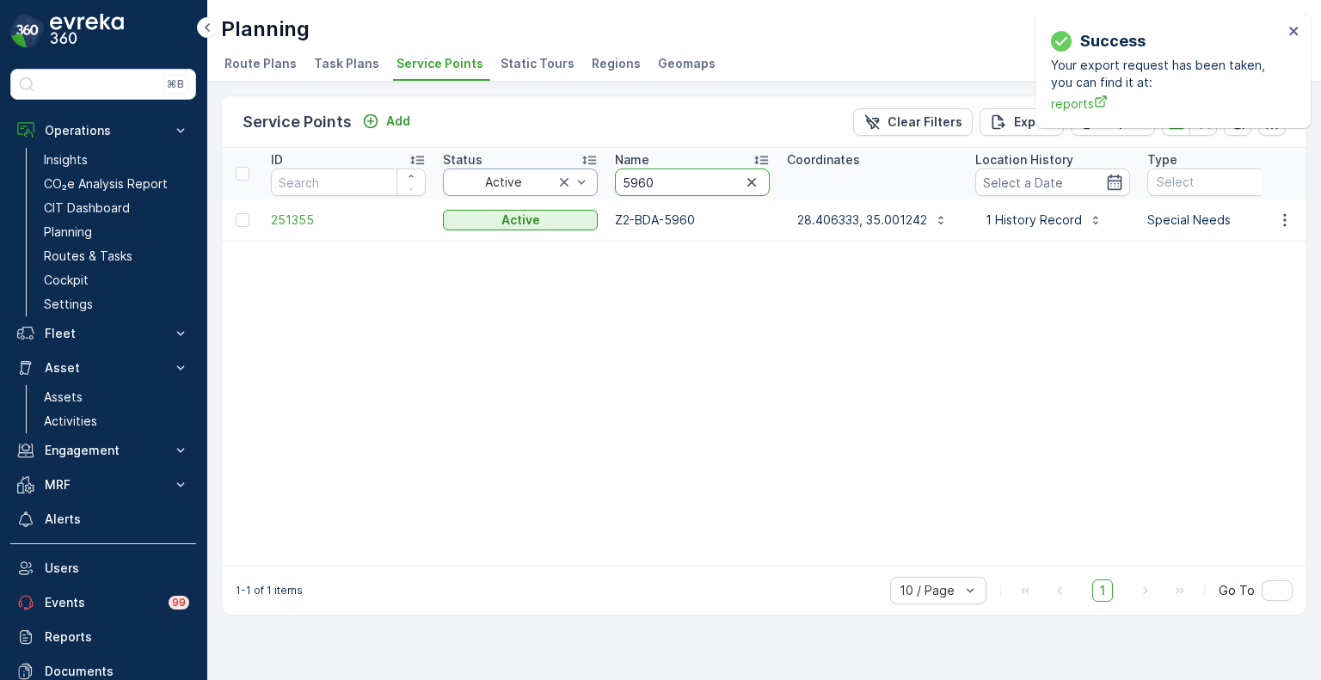
drag, startPoint x: 656, startPoint y: 172, endPoint x: 583, endPoint y: 171, distance: 73.1
paste input "1685"
type input "1685"
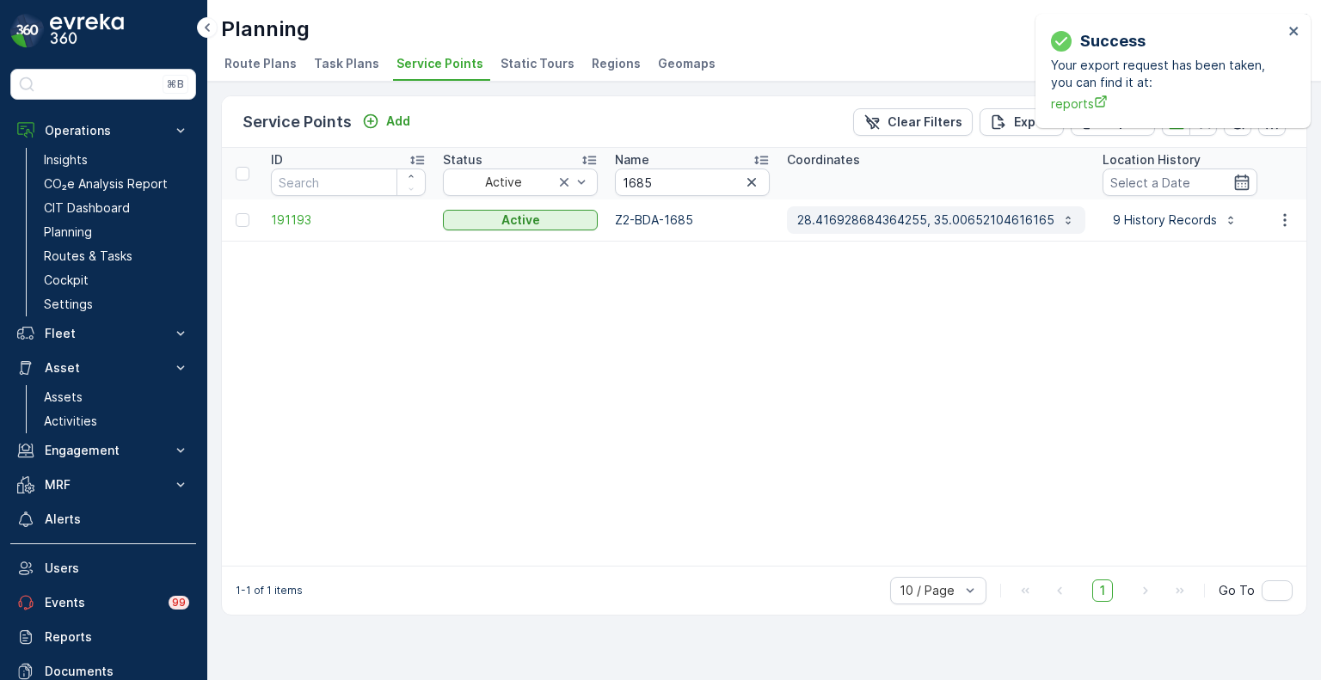
click at [896, 230] on button "28.416928684364255, 35.00652104616165" at bounding box center [936, 220] width 298 height 28
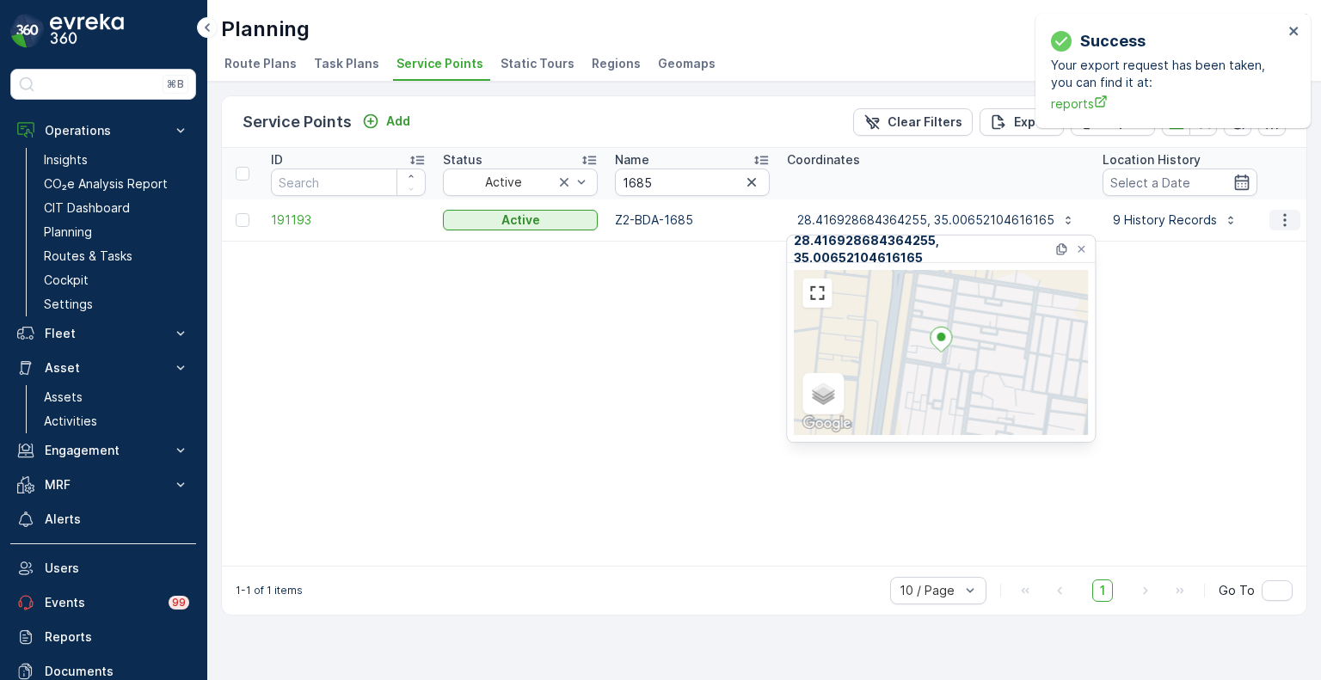
click at [1279, 216] on icon "button" at bounding box center [1284, 220] width 17 height 17
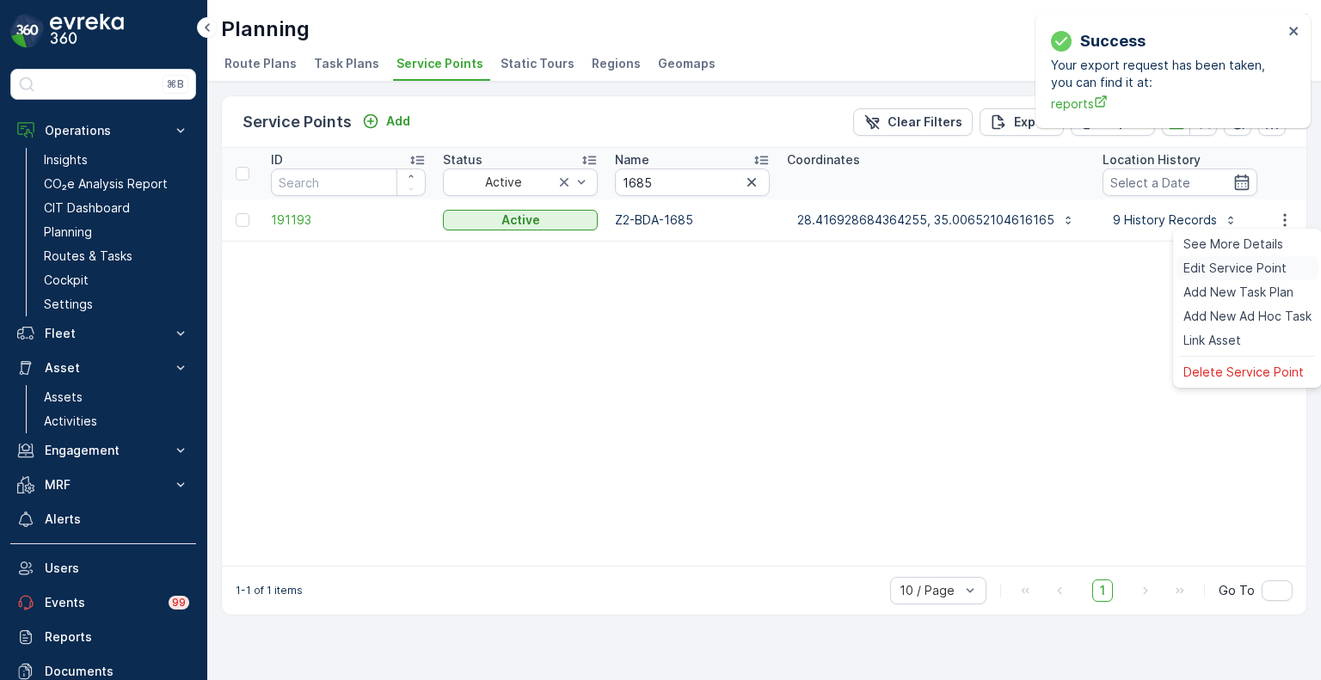
click at [1222, 265] on span "Edit Service Point" at bounding box center [1234, 268] width 103 height 17
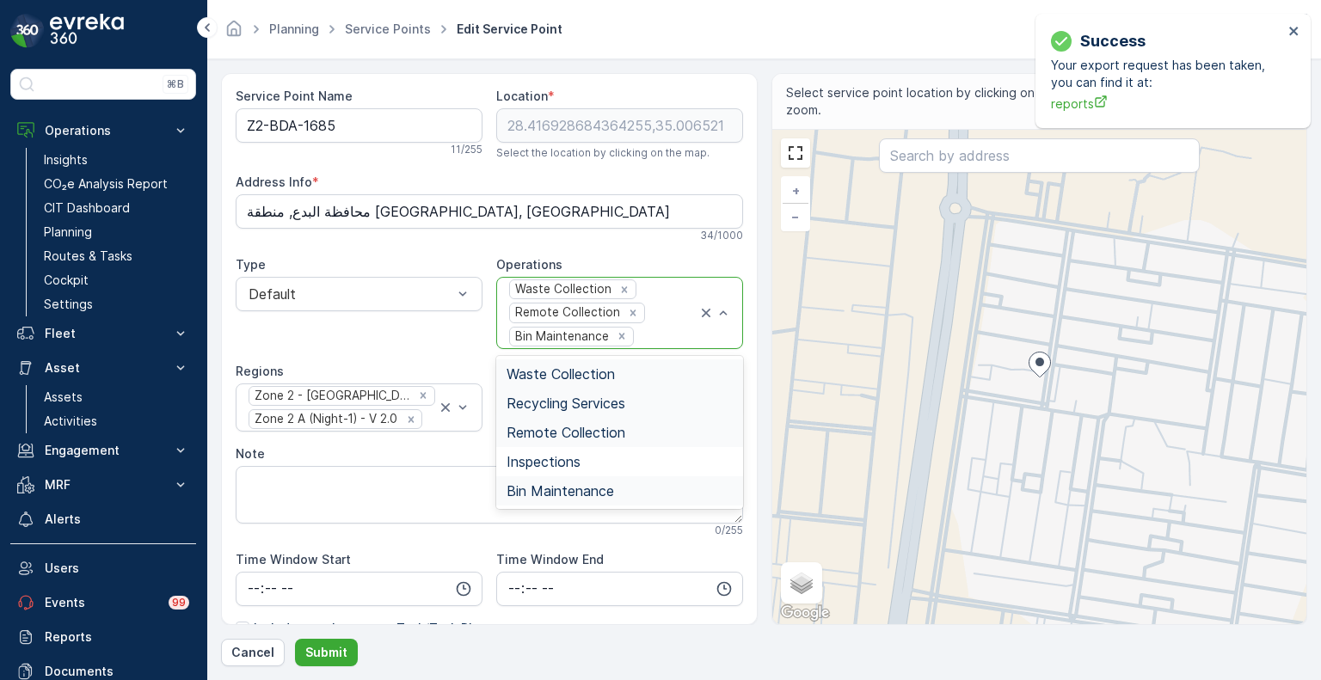
click at [552, 402] on span "Recycling Services" at bounding box center [565, 403] width 119 height 15
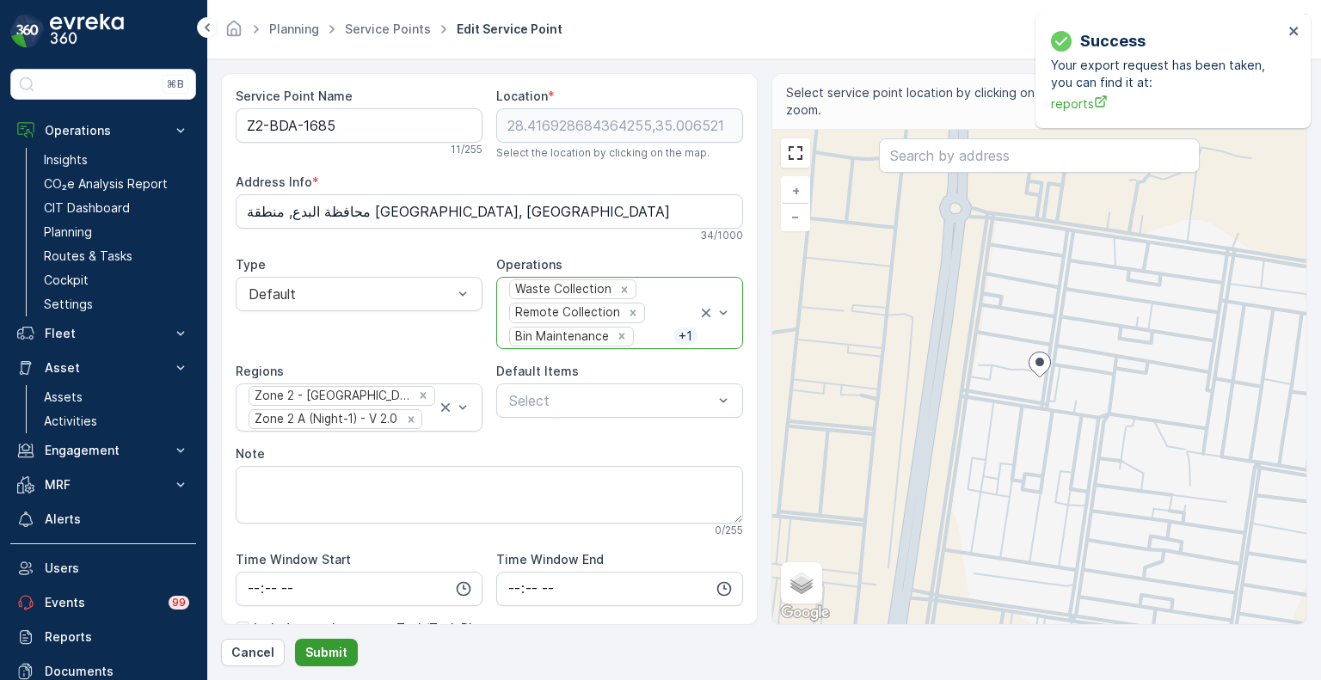
click at [328, 652] on p "Submit" at bounding box center [326, 652] width 42 height 17
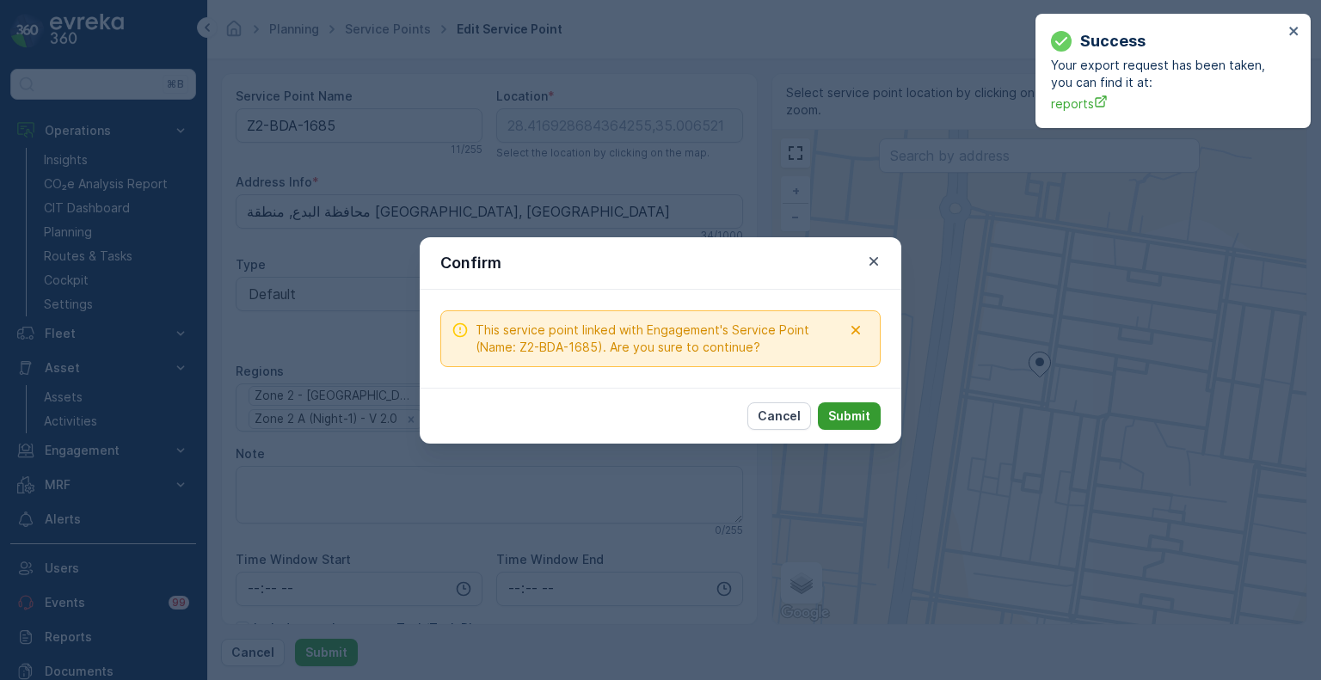
click at [846, 419] on p "Submit" at bounding box center [849, 416] width 42 height 17
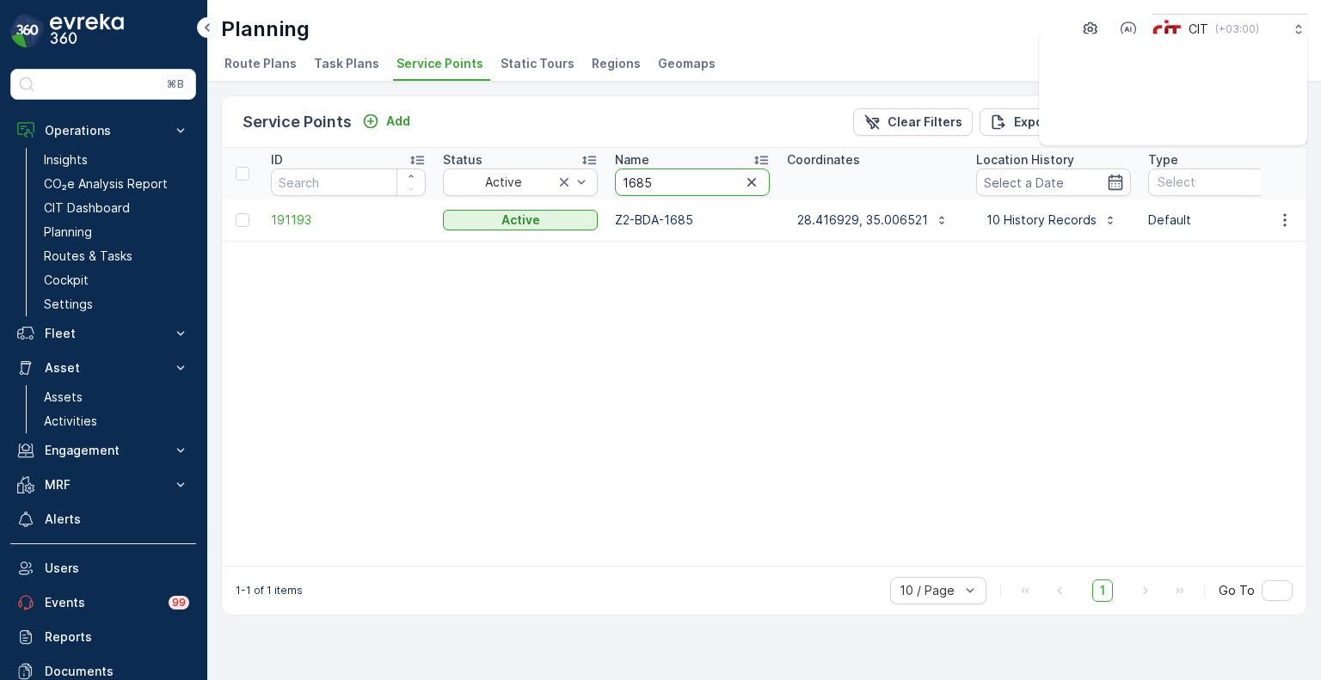
drag, startPoint x: 682, startPoint y: 180, endPoint x: 608, endPoint y: 179, distance: 74.0
click at [608, 179] on th "Name 1685" at bounding box center [692, 174] width 172 height 52
paste input "0"
type input "1680"
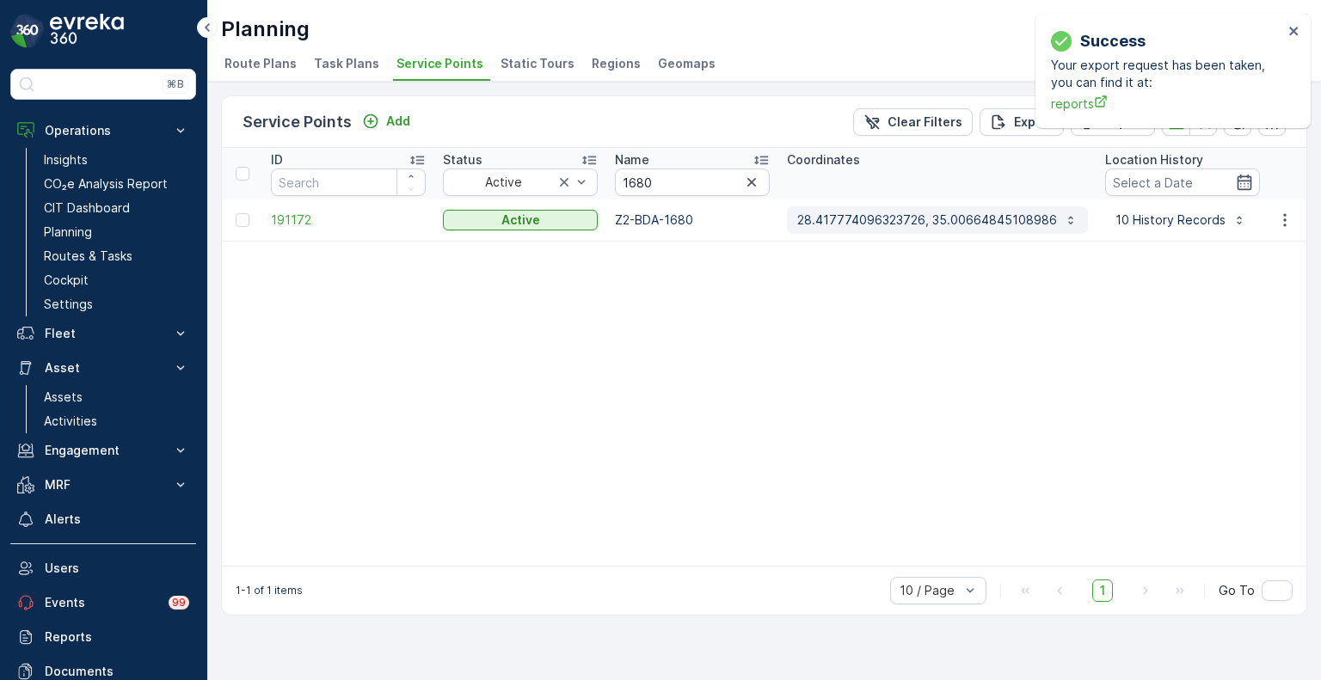
click at [950, 226] on p "28.417774096323726, 35.00664845108986" at bounding box center [927, 220] width 260 height 17
click at [1285, 214] on icon "button" at bounding box center [1284, 219] width 3 height 13
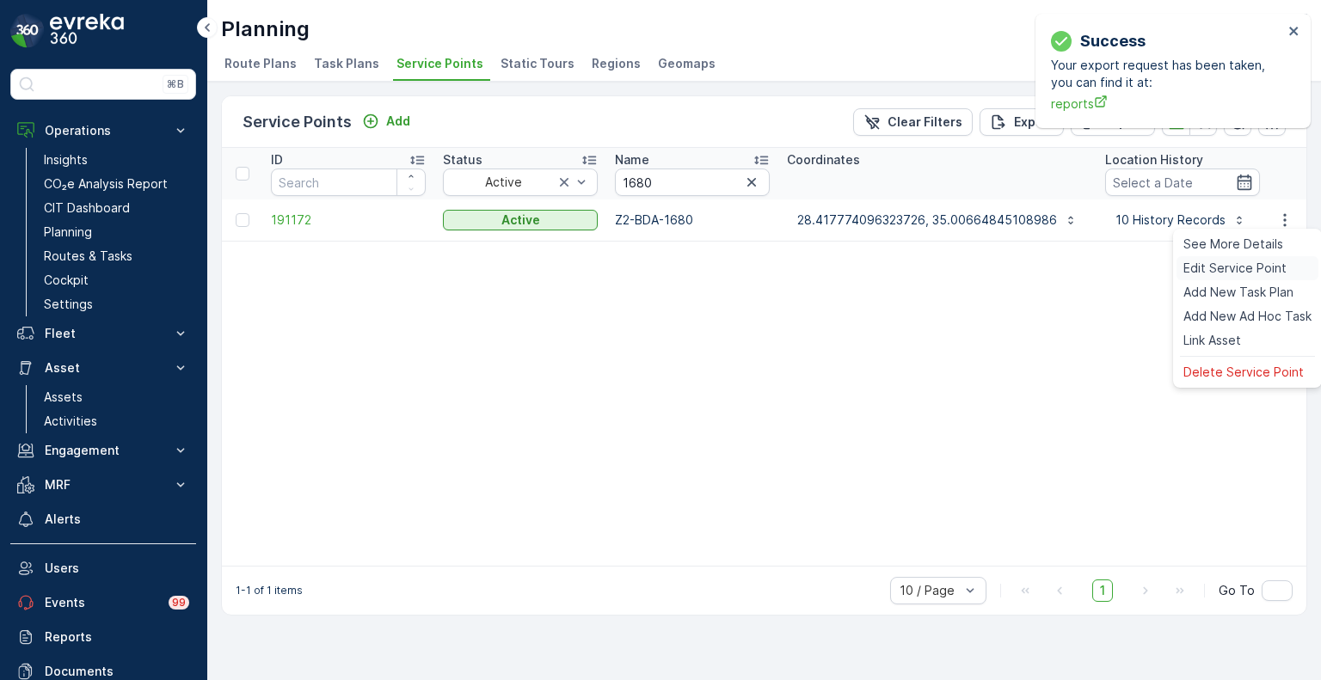
click at [1222, 264] on span "Edit Service Point" at bounding box center [1234, 268] width 103 height 17
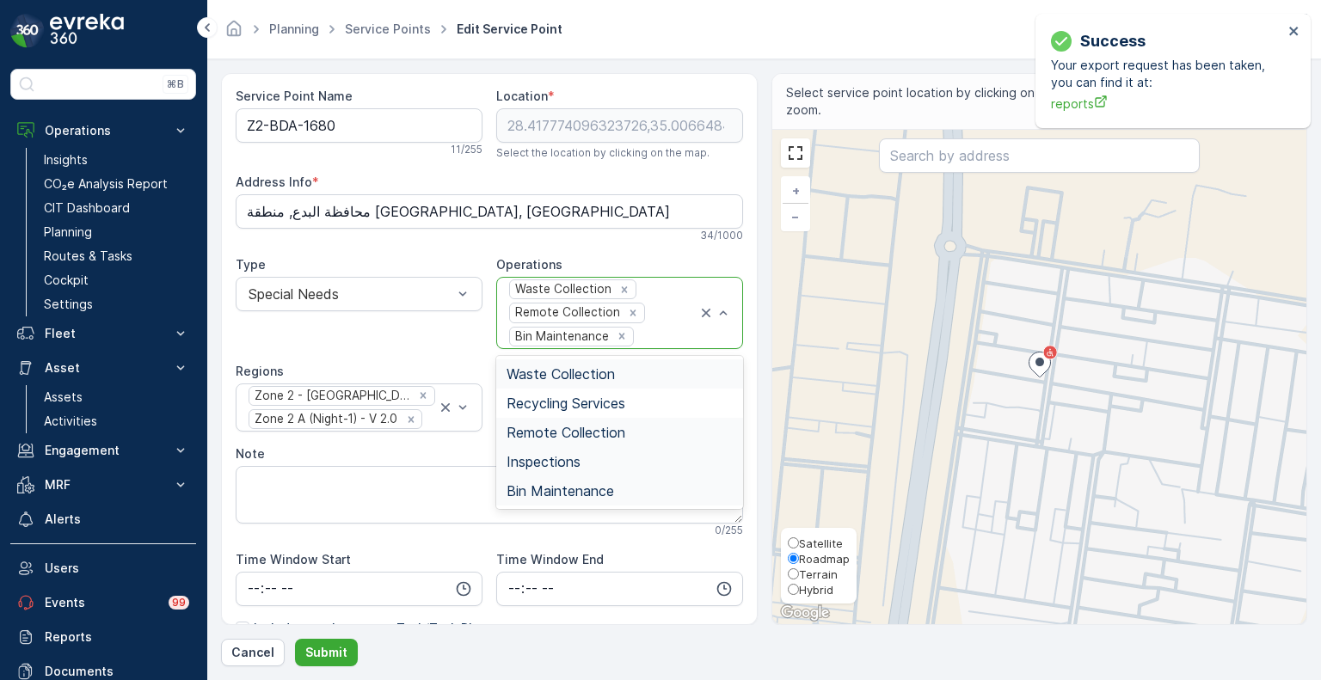
click at [795, 594] on input "Hybrid" at bounding box center [793, 589] width 11 height 11
radio input "true"
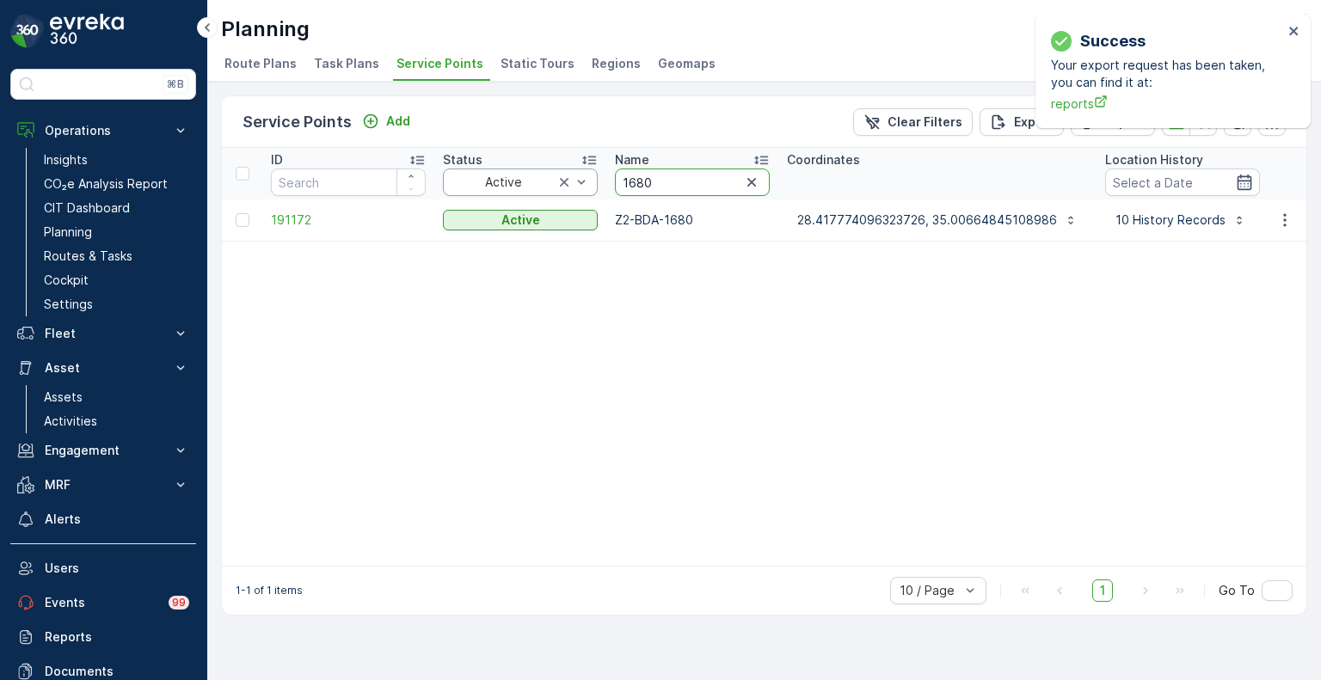
drag, startPoint x: 657, startPoint y: 185, endPoint x: 594, endPoint y: 185, distance: 62.8
paste input "3935"
type input "3935"
click at [863, 218] on p "28.420229, 35.006818" at bounding box center [863, 220] width 132 height 17
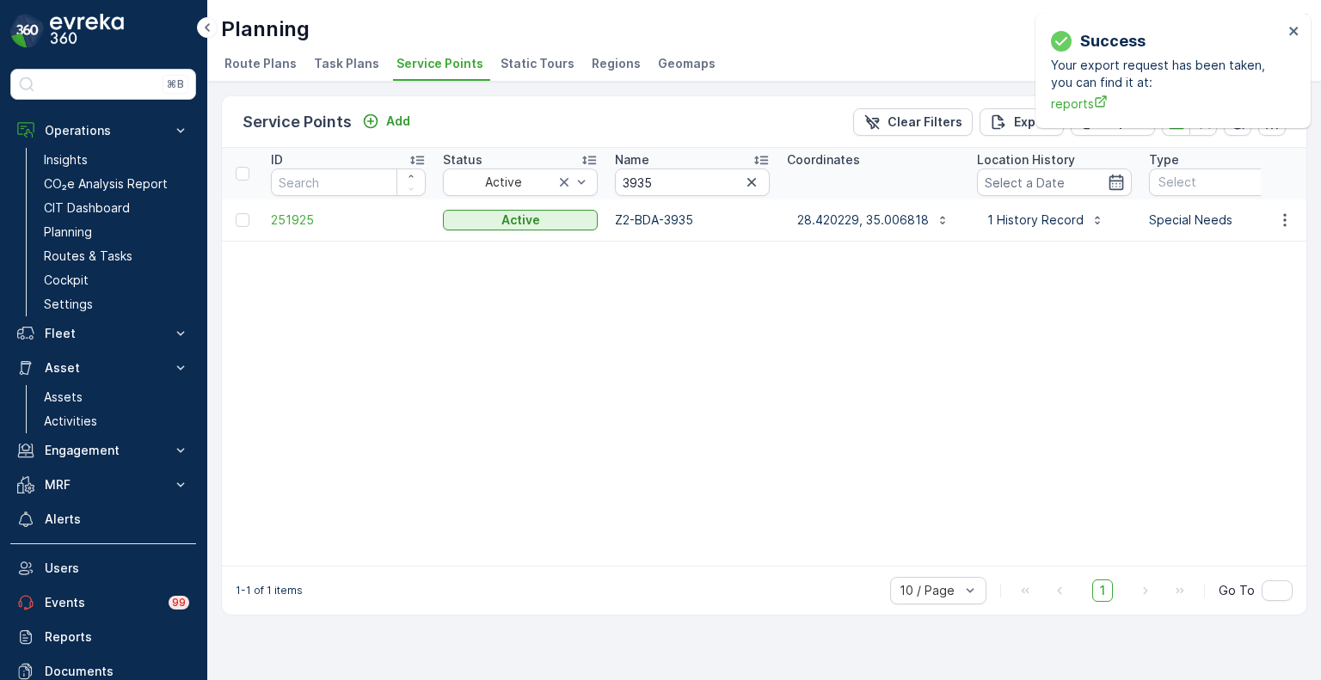
drag, startPoint x: 626, startPoint y: 183, endPoint x: 572, endPoint y: 181, distance: 54.2
paste input "0151"
type input "0151"
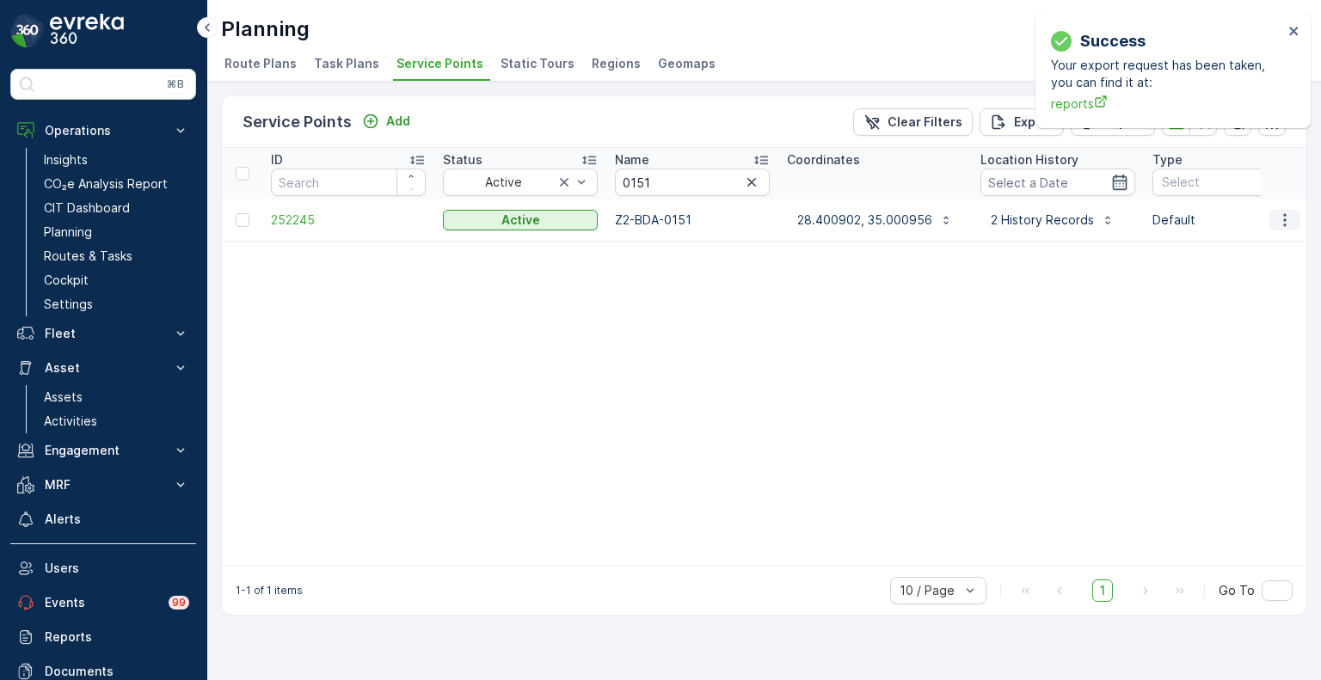
click at [1281, 218] on icon "button" at bounding box center [1284, 220] width 17 height 17
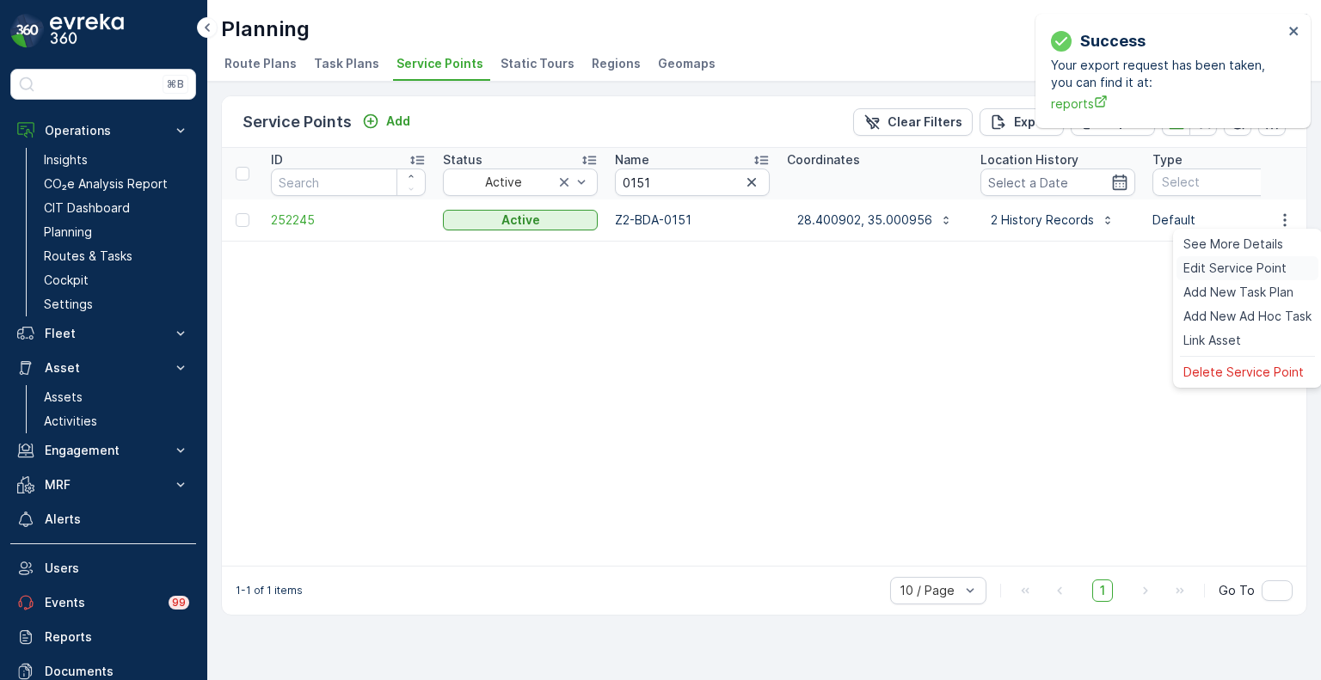
click at [1222, 267] on span "Edit Service Point" at bounding box center [1234, 268] width 103 height 17
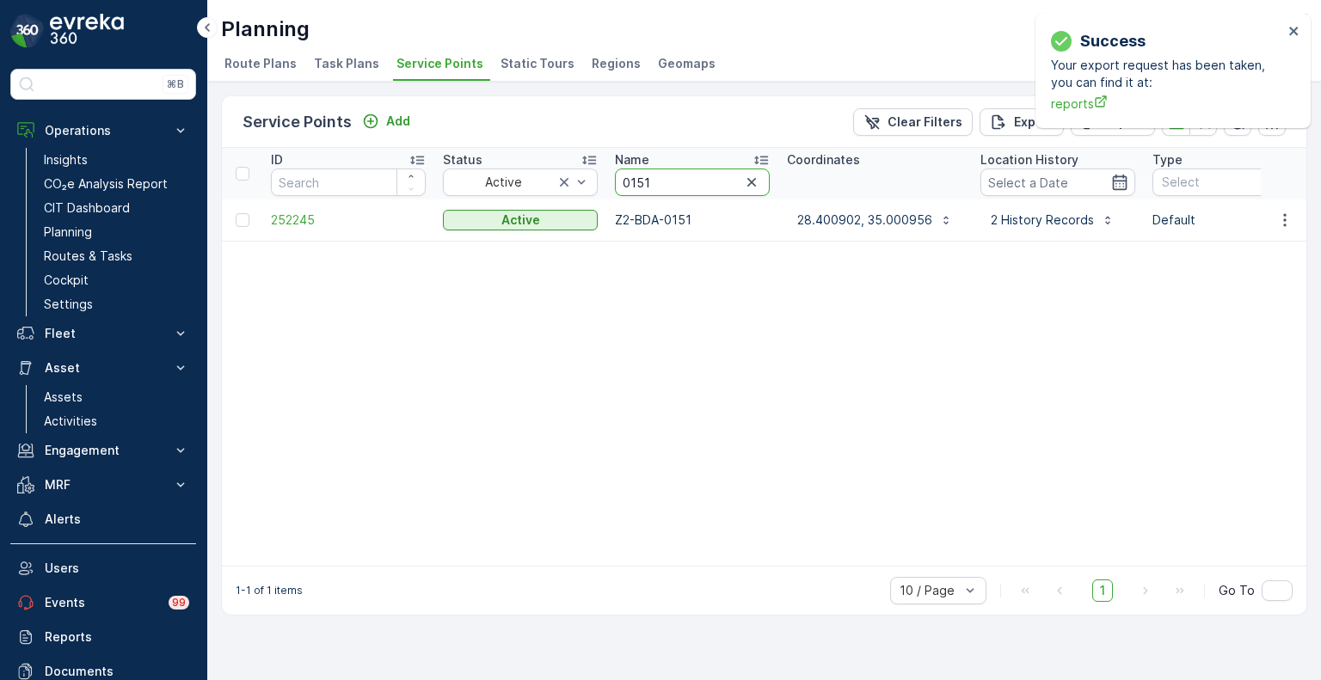
drag, startPoint x: 667, startPoint y: 184, endPoint x: 605, endPoint y: 181, distance: 62.0
paste input "5960"
type input "5960"
click at [1290, 218] on icon "button" at bounding box center [1284, 220] width 17 height 17
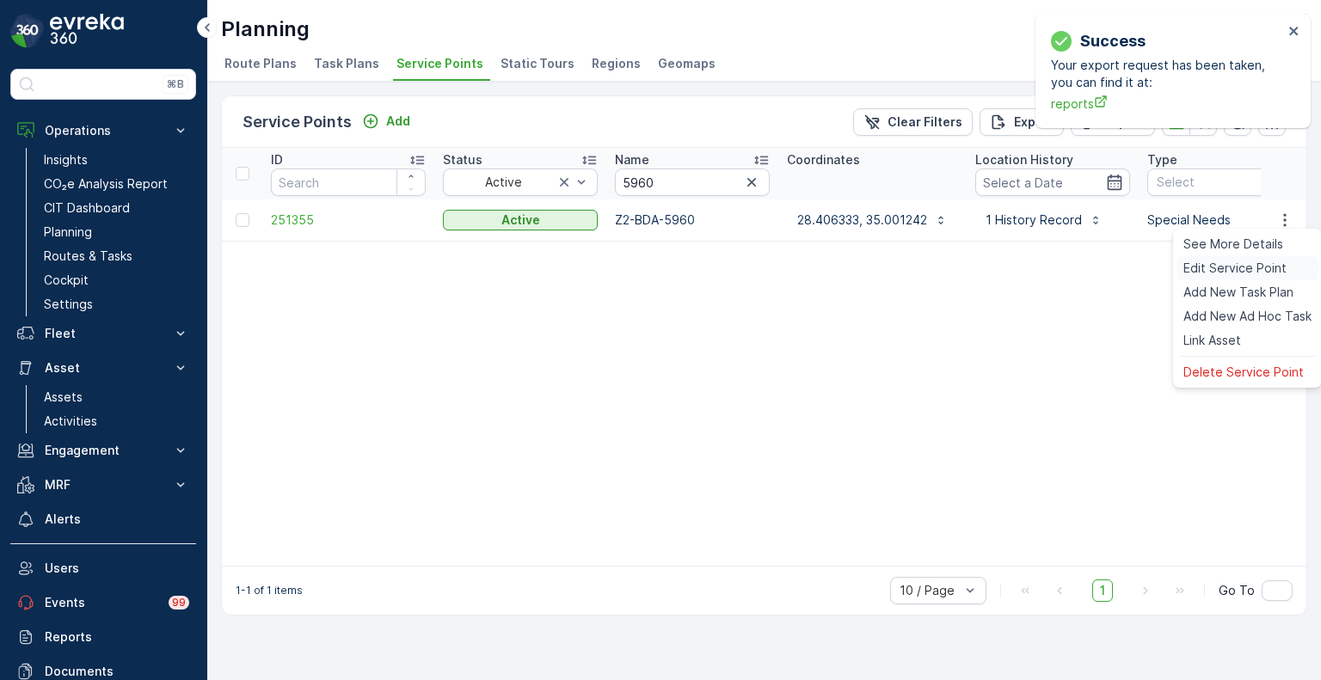
click at [1242, 267] on span "Edit Service Point" at bounding box center [1234, 268] width 103 height 17
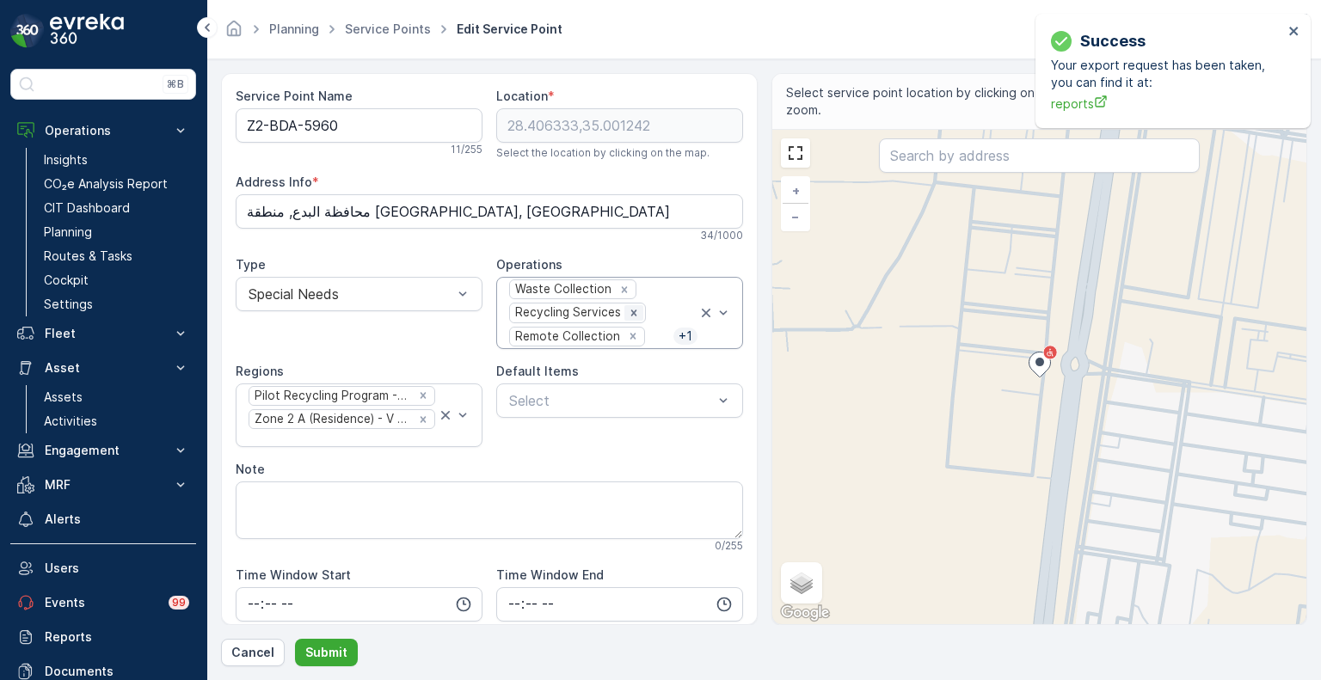
click at [631, 312] on icon "Remove Recycling Services" at bounding box center [634, 313] width 6 height 6
click at [421, 393] on icon "Remove Pilot Recycling Program - Zone 2" at bounding box center [424, 396] width 6 height 6
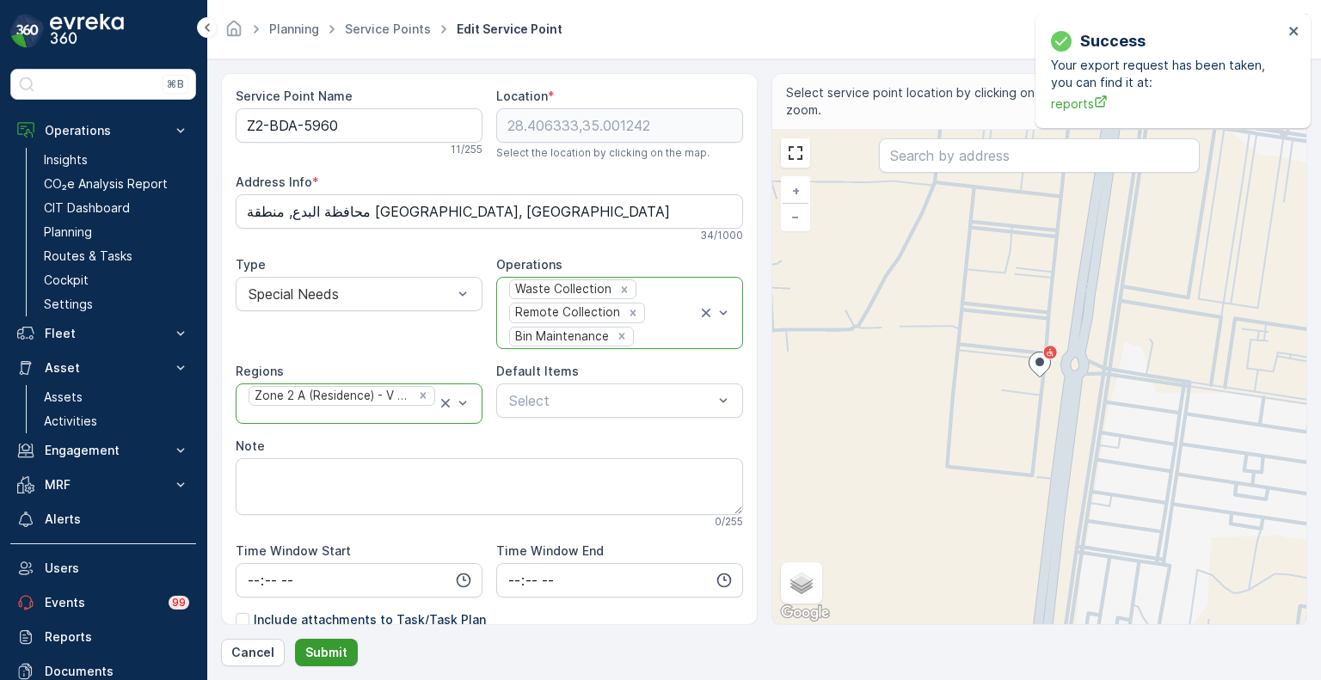
click at [328, 656] on p "Submit" at bounding box center [326, 652] width 42 height 17
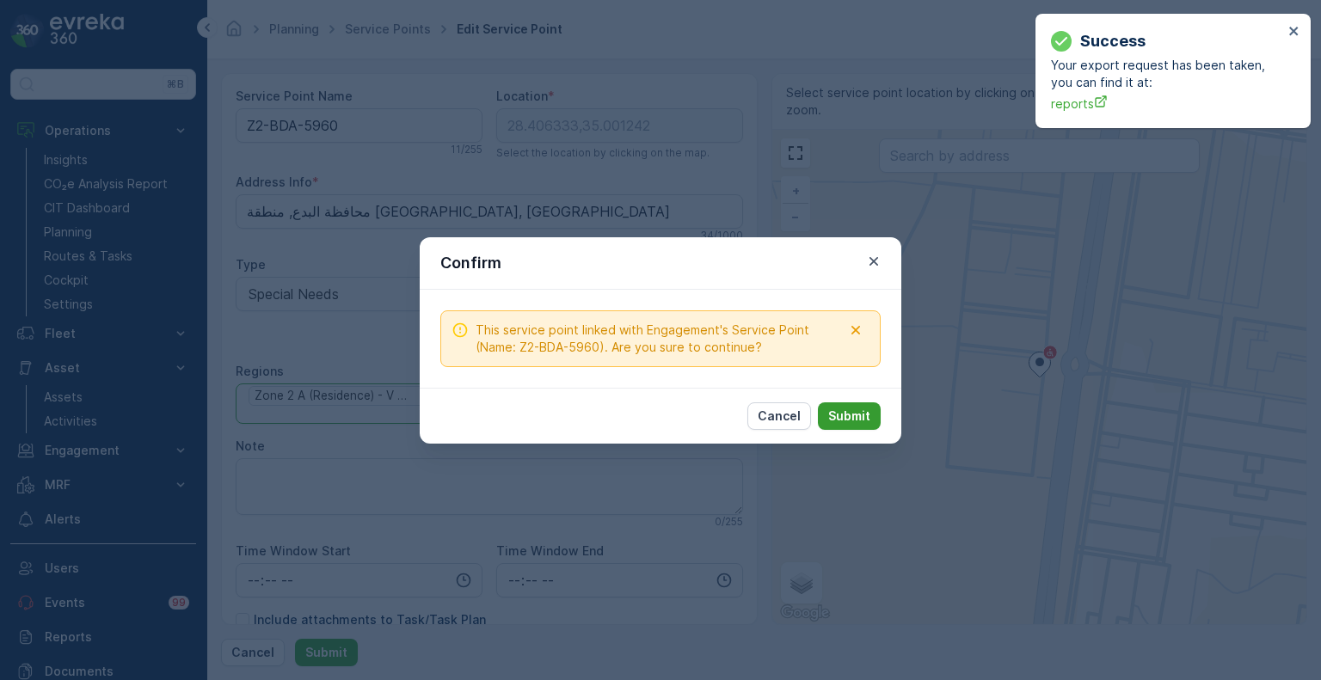
click at [856, 417] on p "Submit" at bounding box center [849, 416] width 42 height 17
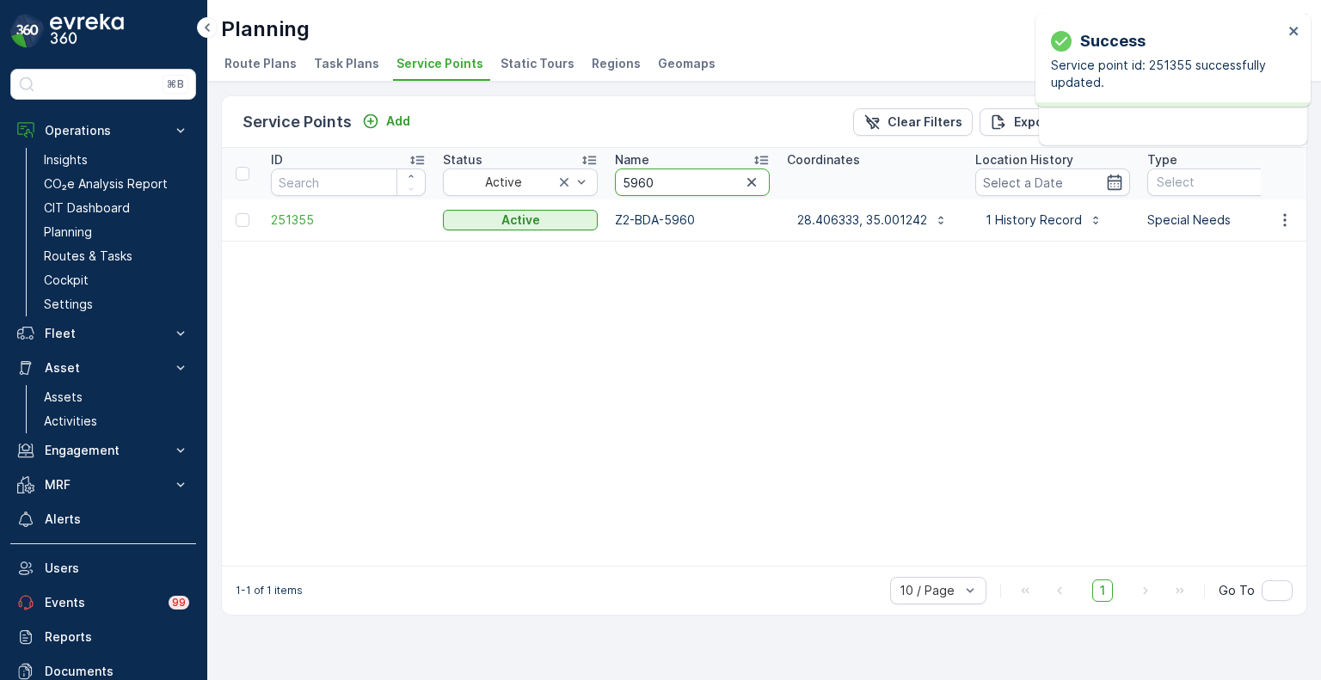
drag, startPoint x: 659, startPoint y: 181, endPoint x: 622, endPoint y: 181, distance: 37.0
click at [622, 181] on input "5960" at bounding box center [692, 183] width 155 height 28
paste input "1685"
type input "1685"
click at [1286, 224] on icon "button" at bounding box center [1284, 220] width 17 height 17
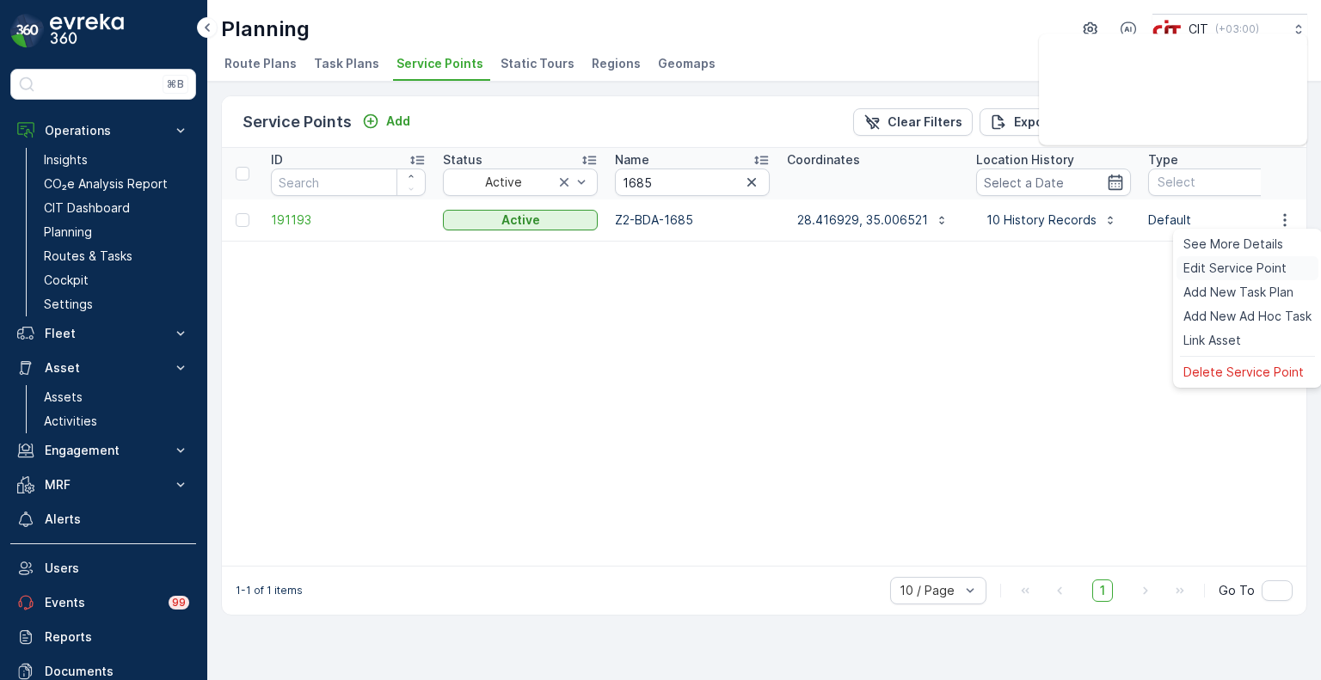
click at [1215, 272] on span "Edit Service Point" at bounding box center [1234, 268] width 103 height 17
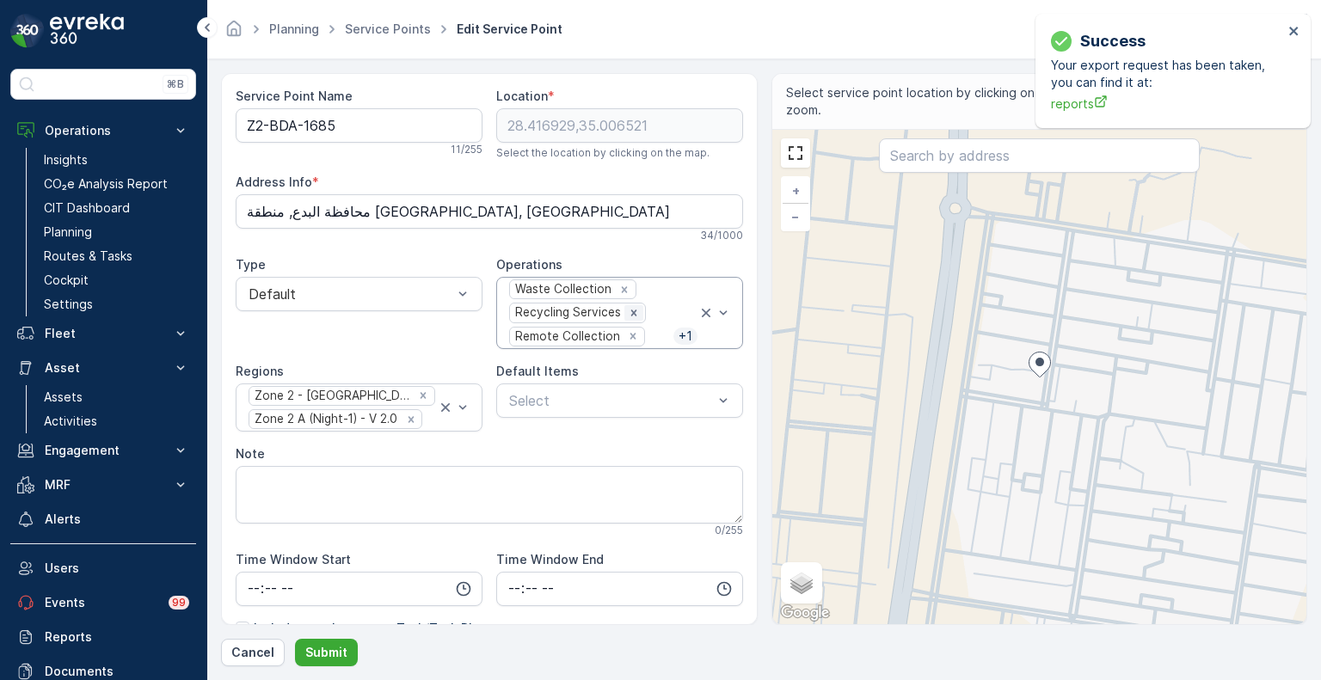
click at [631, 311] on icon "Remove Recycling Services" at bounding box center [634, 313] width 12 height 12
click at [332, 647] on p "Submit" at bounding box center [326, 652] width 42 height 17
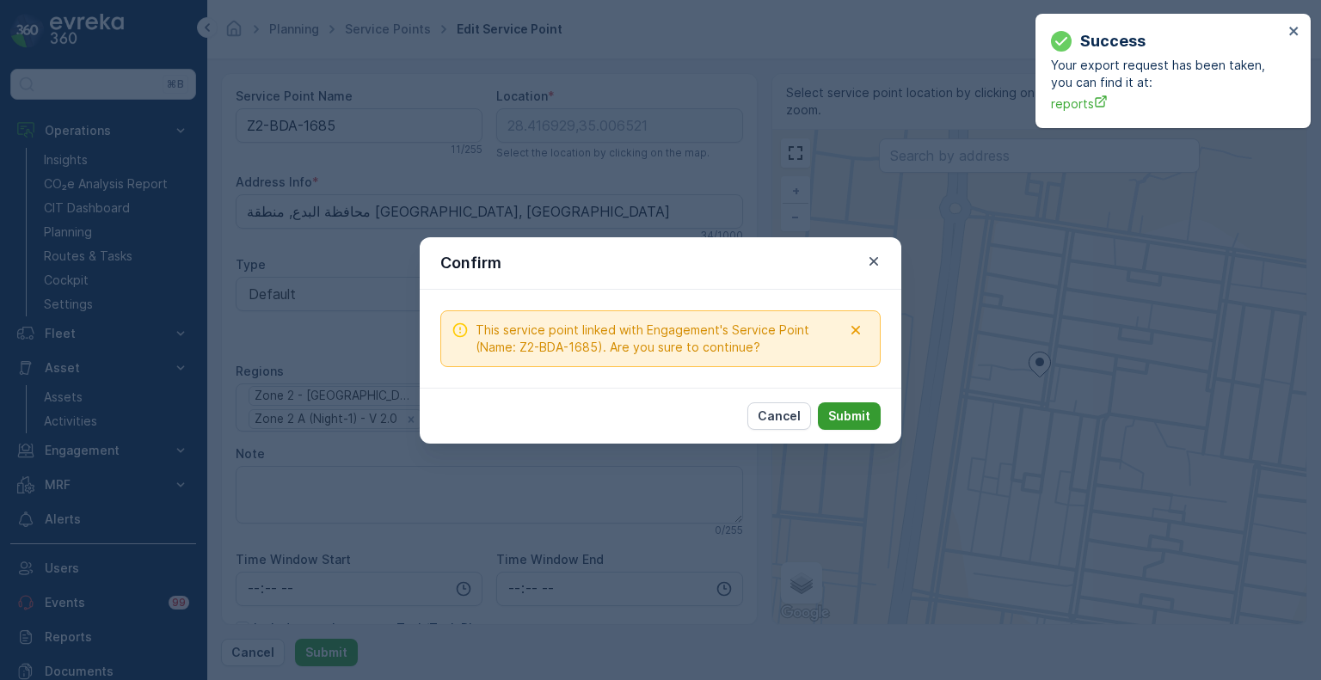
click at [835, 416] on p "Submit" at bounding box center [849, 416] width 42 height 17
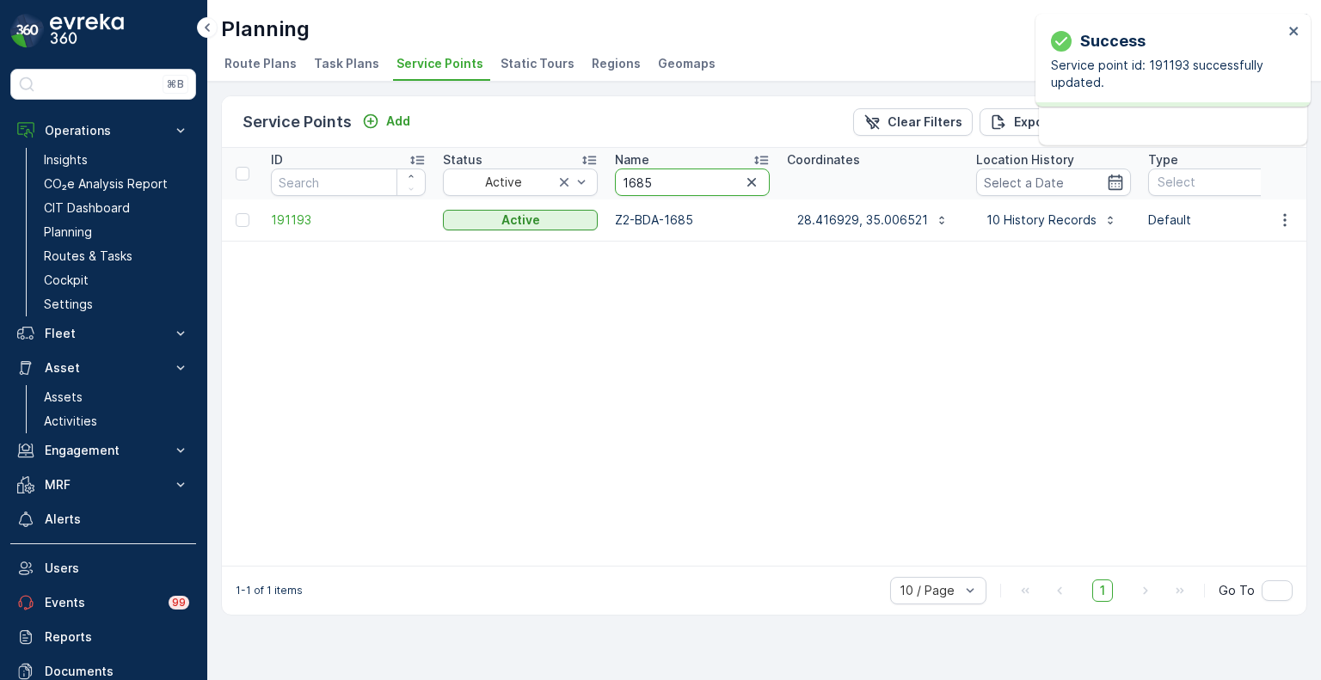
drag, startPoint x: 636, startPoint y: 182, endPoint x: 599, endPoint y: 181, distance: 37.0
paste input "0"
type input "1680"
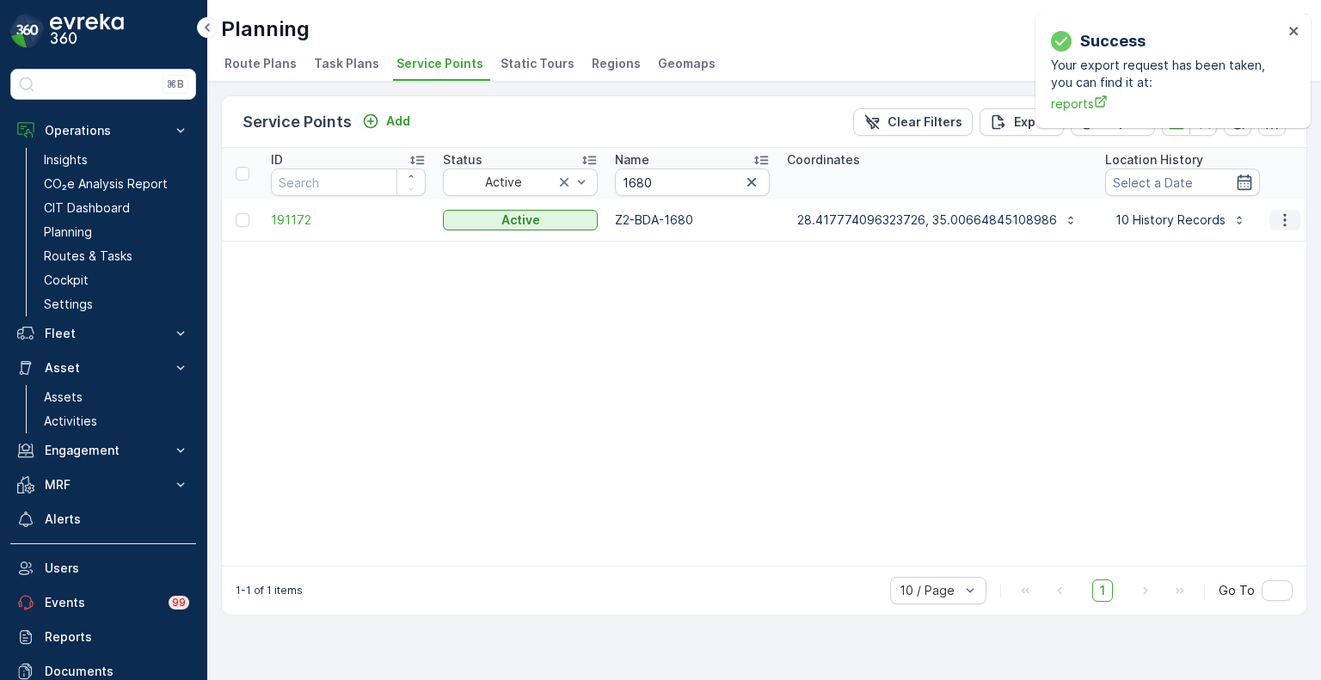
click at [1284, 218] on icon "button" at bounding box center [1284, 219] width 3 height 13
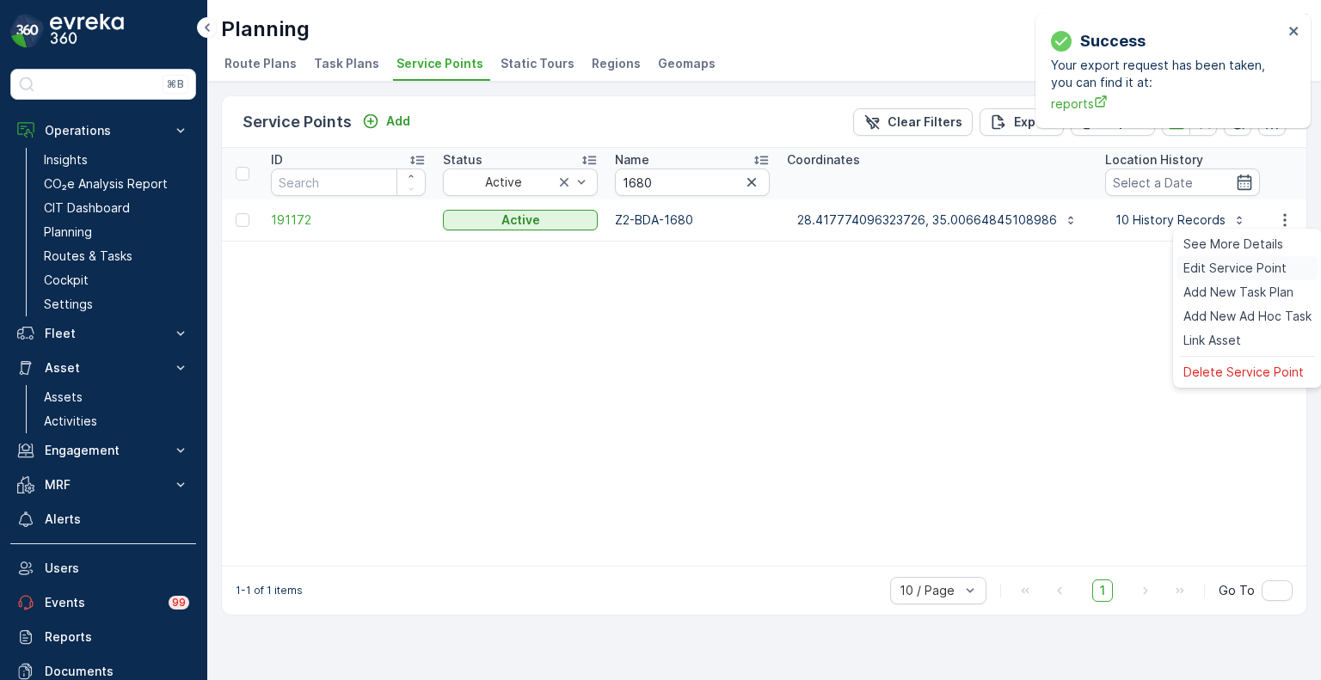
click at [1225, 267] on span "Edit Service Point" at bounding box center [1234, 268] width 103 height 17
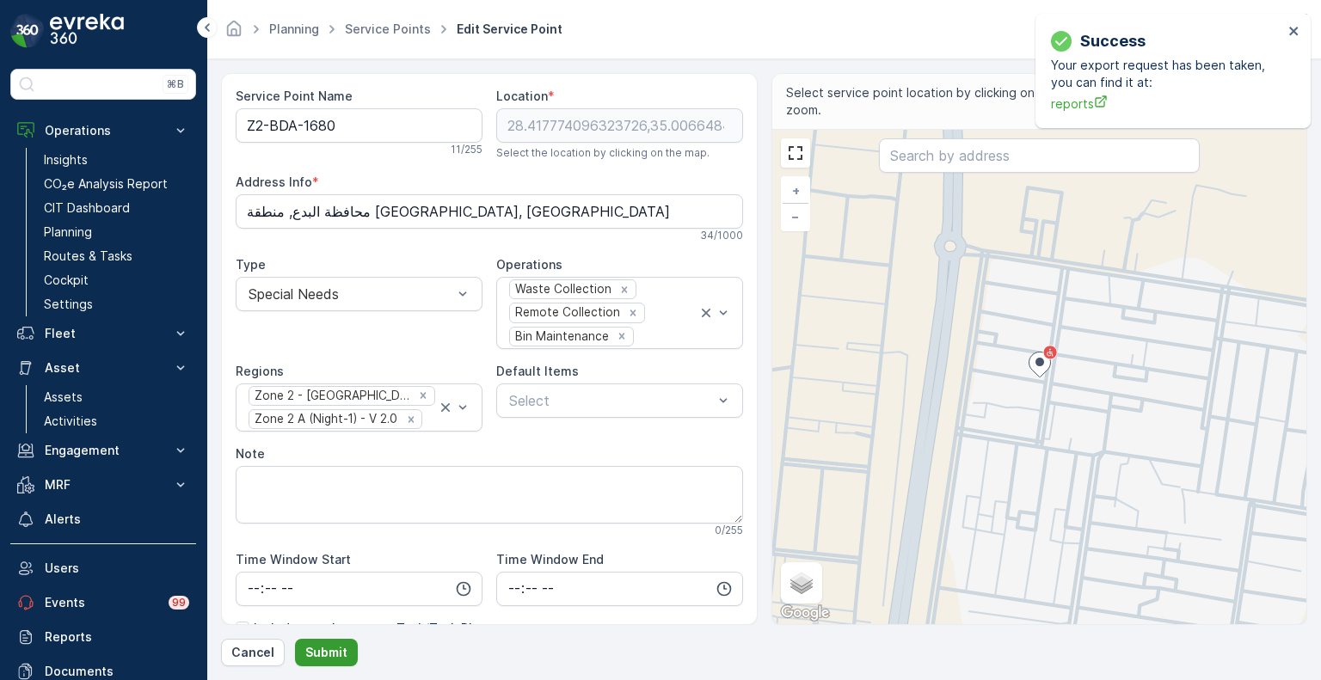
click at [335, 653] on p "Submit" at bounding box center [326, 652] width 42 height 17
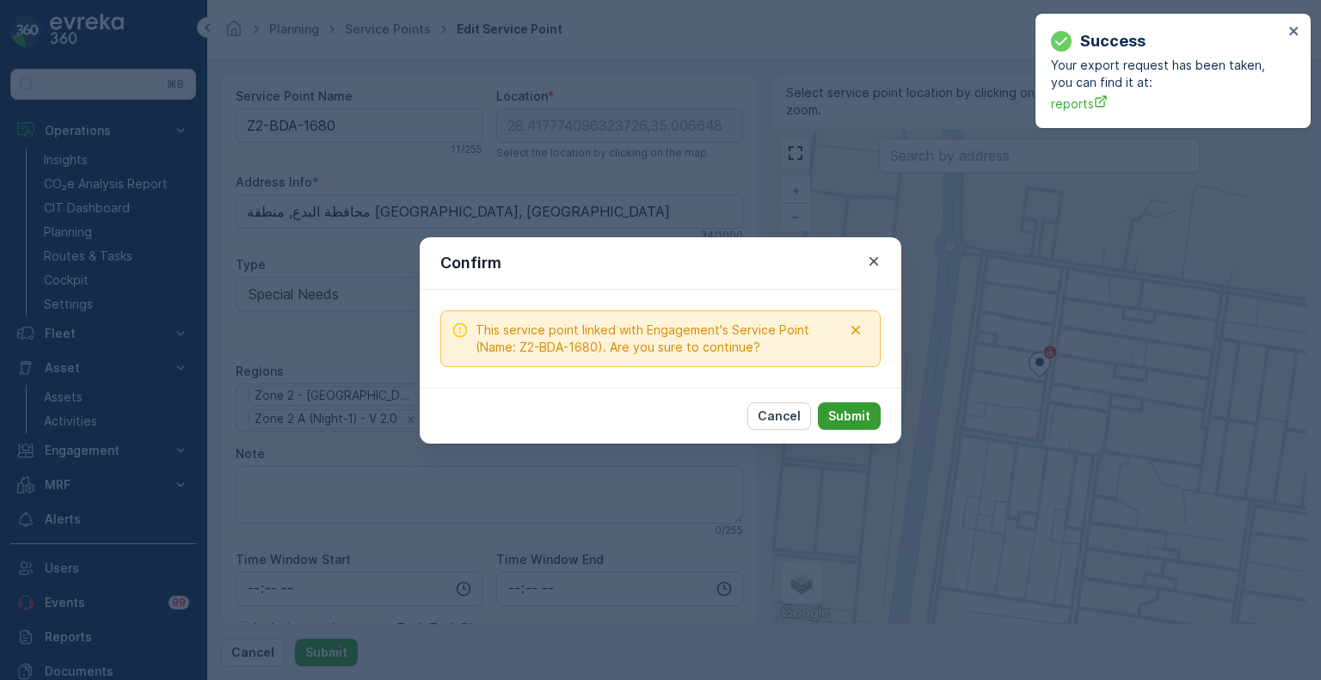
click at [850, 415] on p "Submit" at bounding box center [849, 416] width 42 height 17
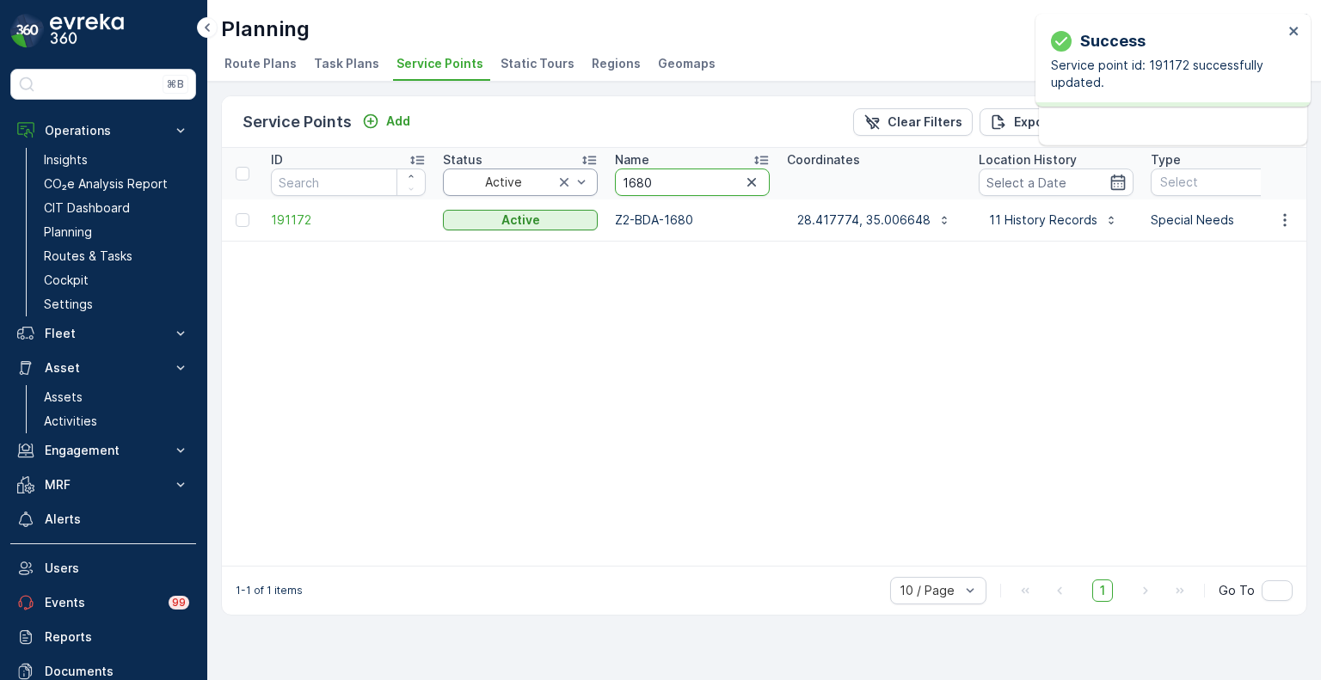
drag, startPoint x: 670, startPoint y: 181, endPoint x: 552, endPoint y: 181, distance: 117.8
paste input "3935"
type input "3935"
click at [1286, 221] on icon "button" at bounding box center [1284, 220] width 17 height 17
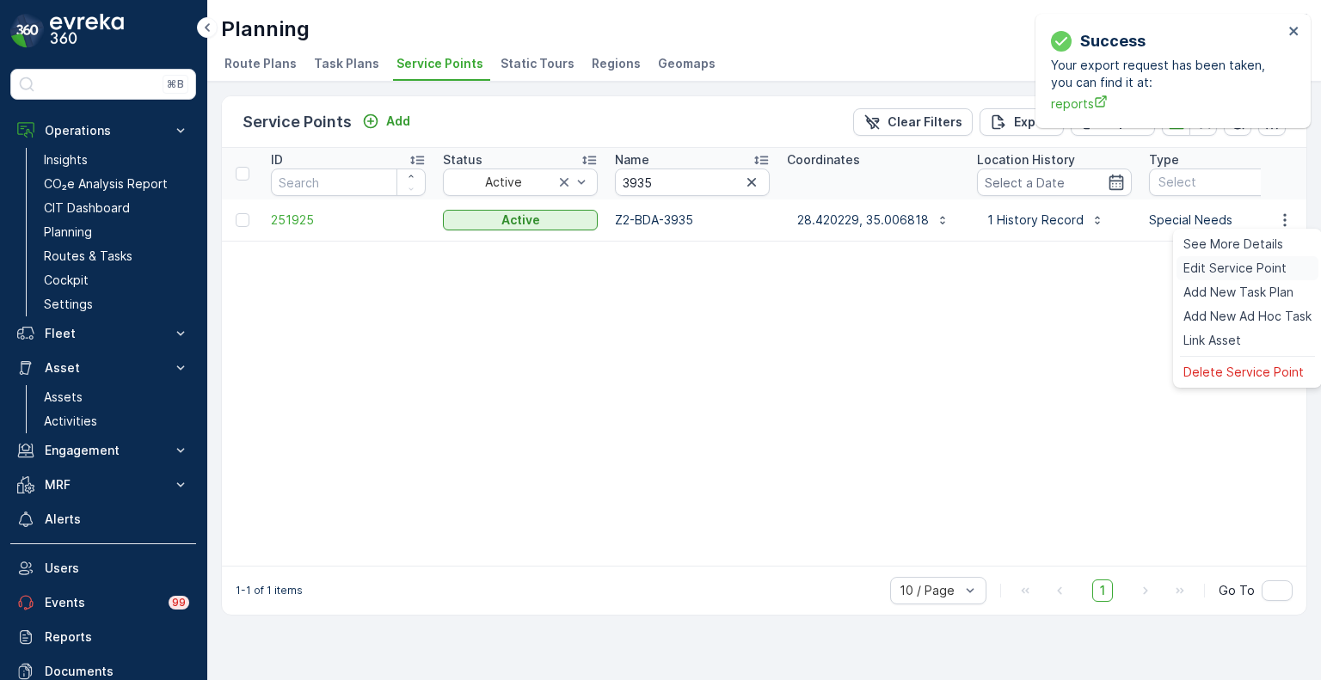
click at [1256, 261] on span "Edit Service Point" at bounding box center [1234, 268] width 103 height 17
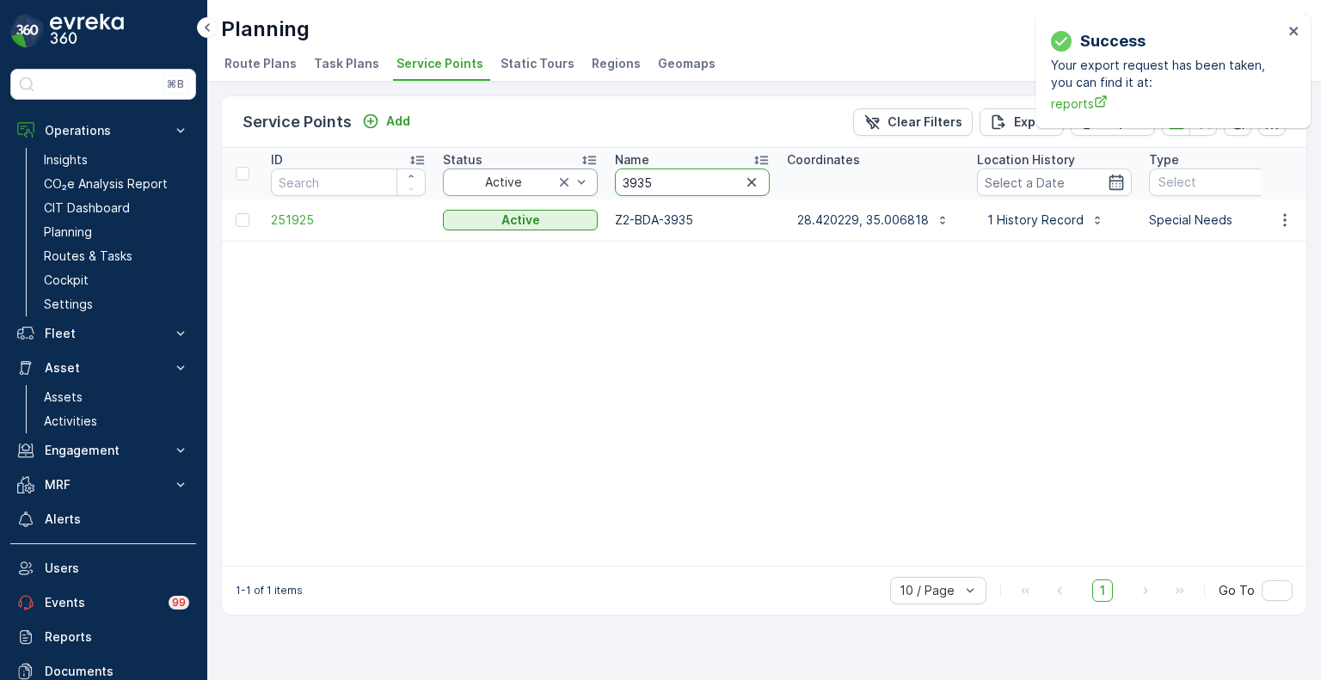
drag, startPoint x: 660, startPoint y: 178, endPoint x: 582, endPoint y: 179, distance: 78.3
paste input "5911"
type input "5911"
click at [1286, 221] on icon "button" at bounding box center [1284, 220] width 17 height 17
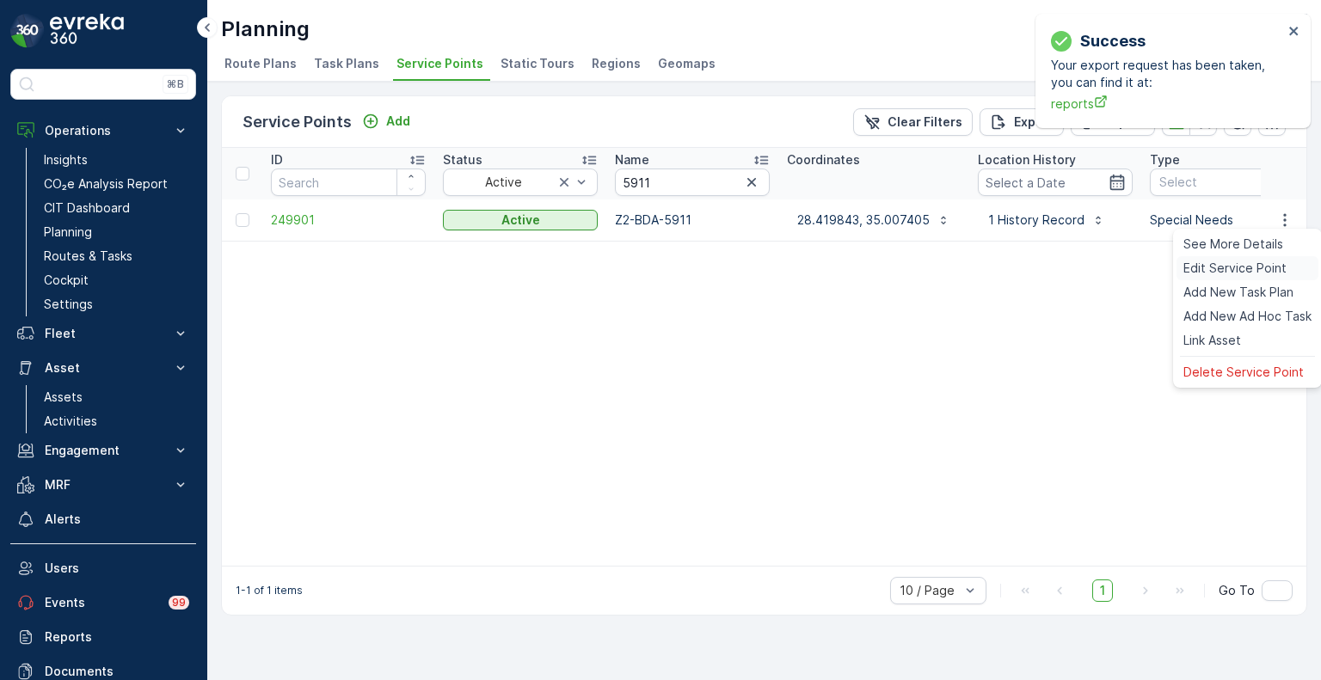
click at [1259, 261] on span "Edit Service Point" at bounding box center [1234, 268] width 103 height 17
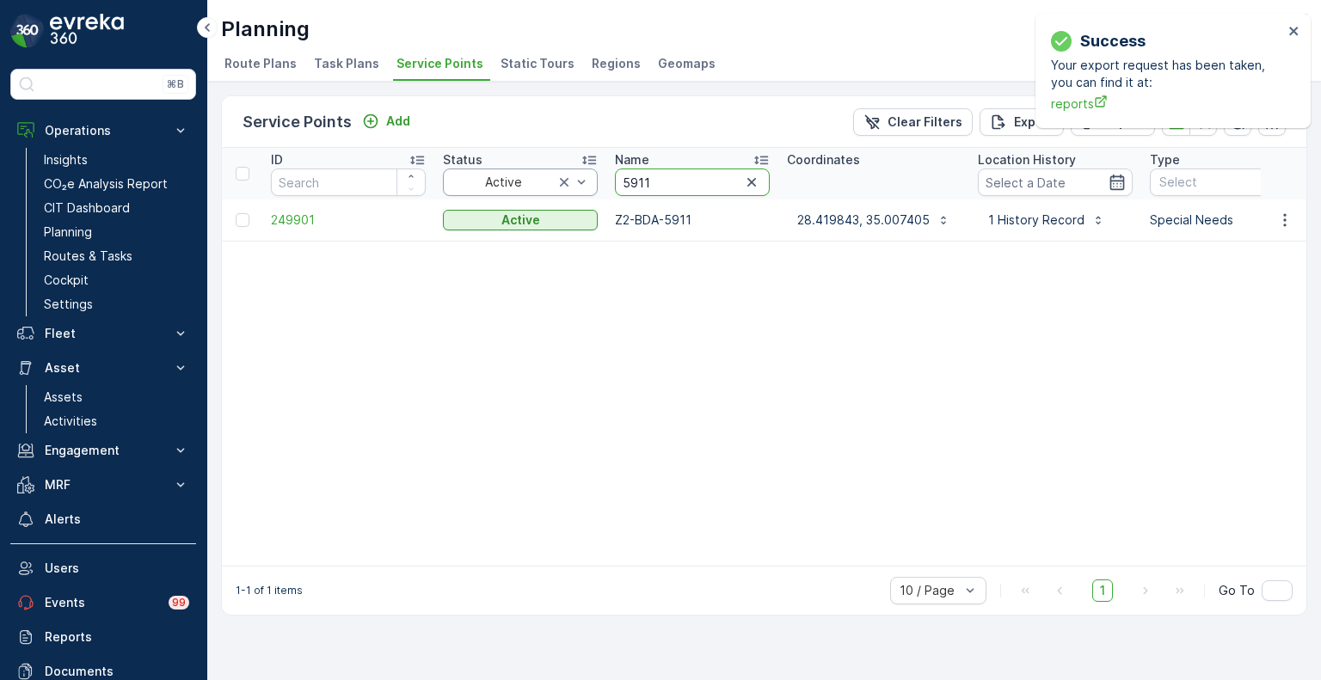
drag, startPoint x: 678, startPoint y: 180, endPoint x: 583, endPoint y: 178, distance: 95.5
paste input "0108"
type input "0108"
click at [1292, 224] on icon "button" at bounding box center [1284, 220] width 17 height 17
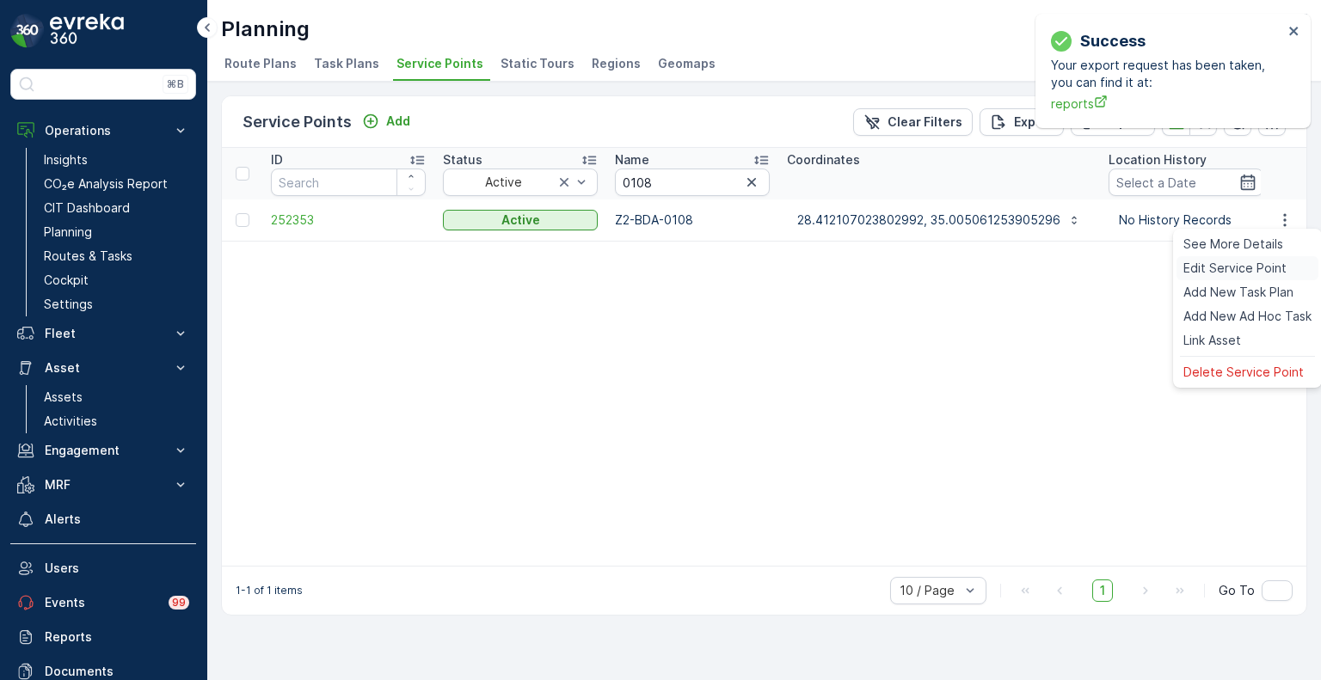
click at [1242, 267] on span "Edit Service Point" at bounding box center [1234, 268] width 103 height 17
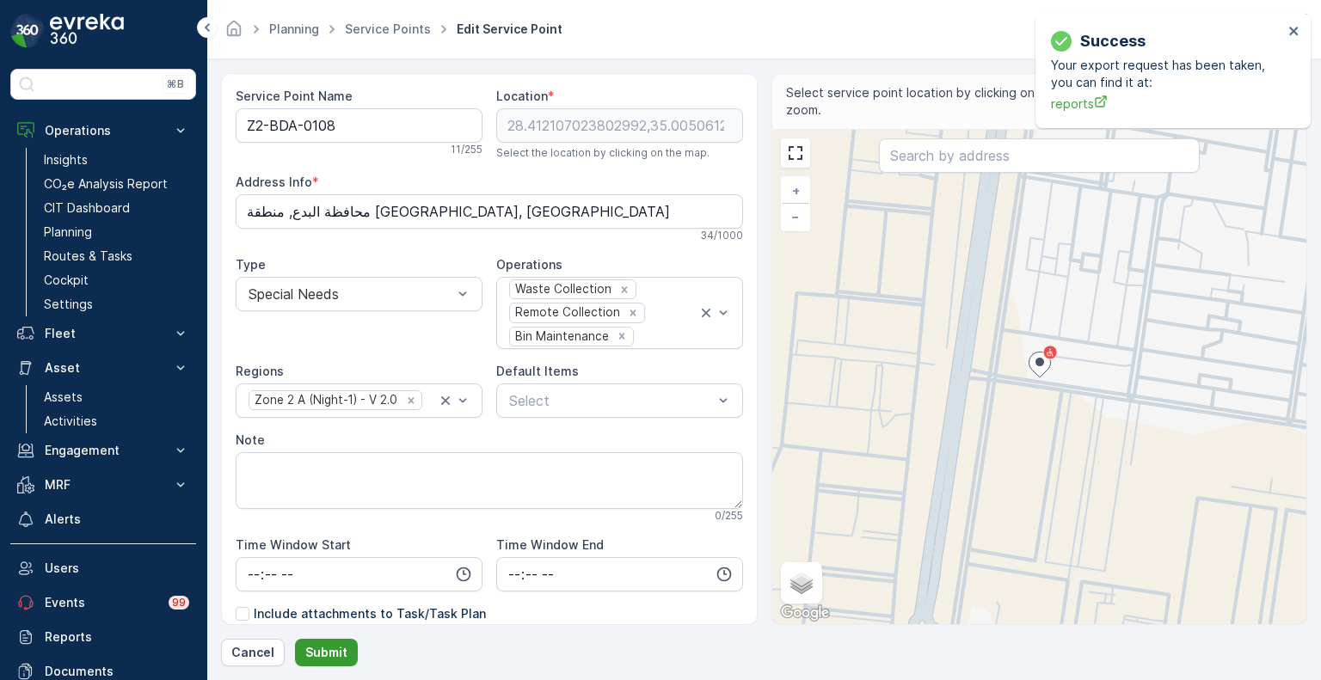
click at [310, 655] on p "Submit" at bounding box center [326, 652] width 42 height 17
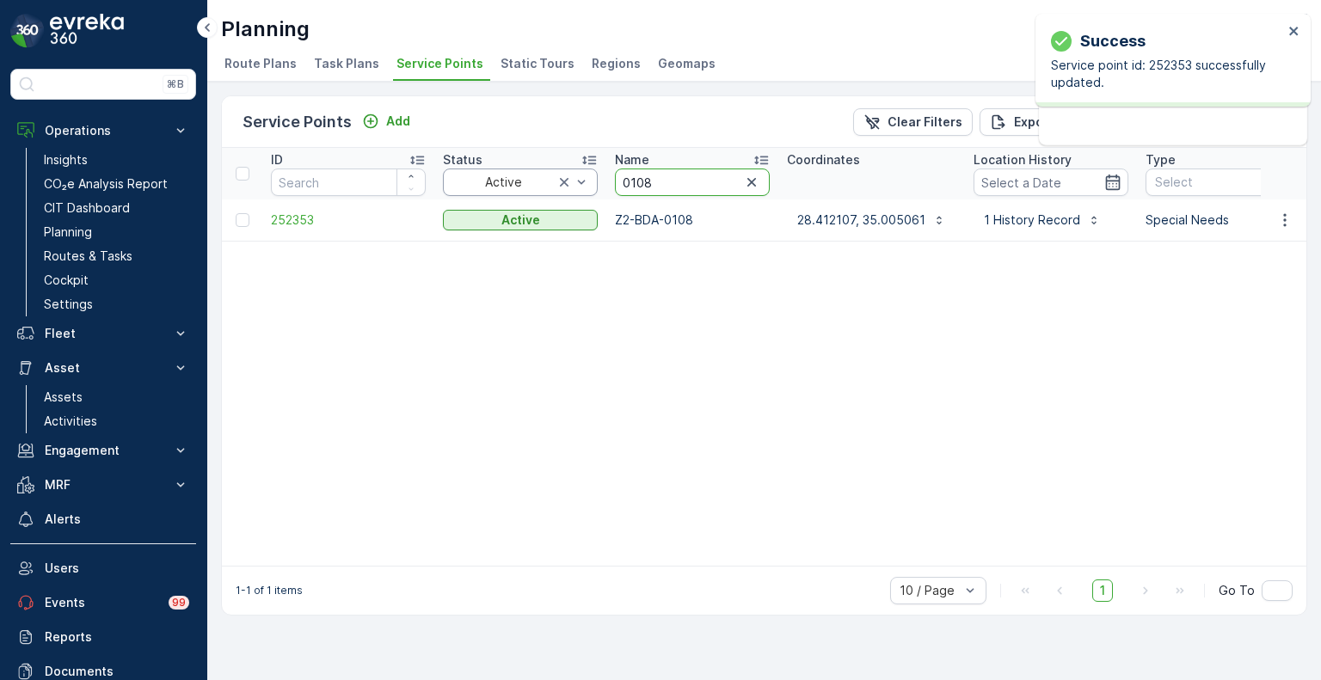
drag, startPoint x: 664, startPoint y: 181, endPoint x: 557, endPoint y: 178, distance: 106.7
paste input "3914"
type input "3914"
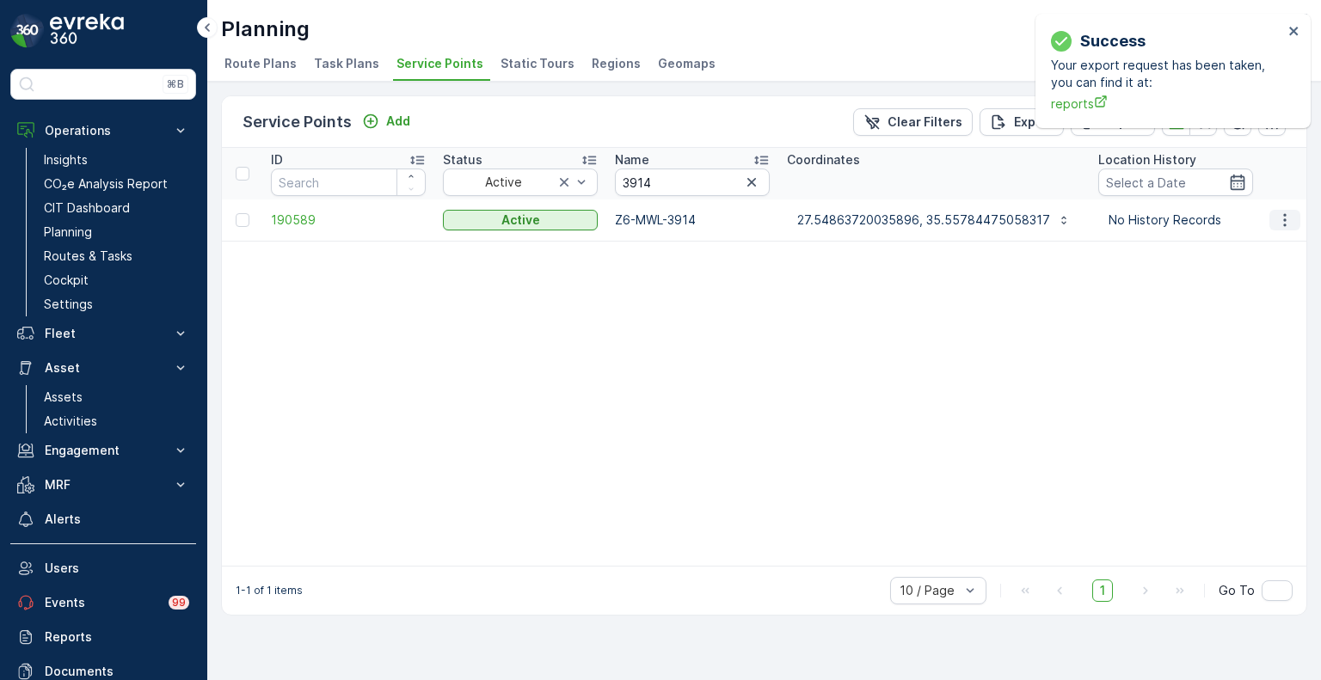
click at [1282, 222] on icon "button" at bounding box center [1284, 220] width 17 height 17
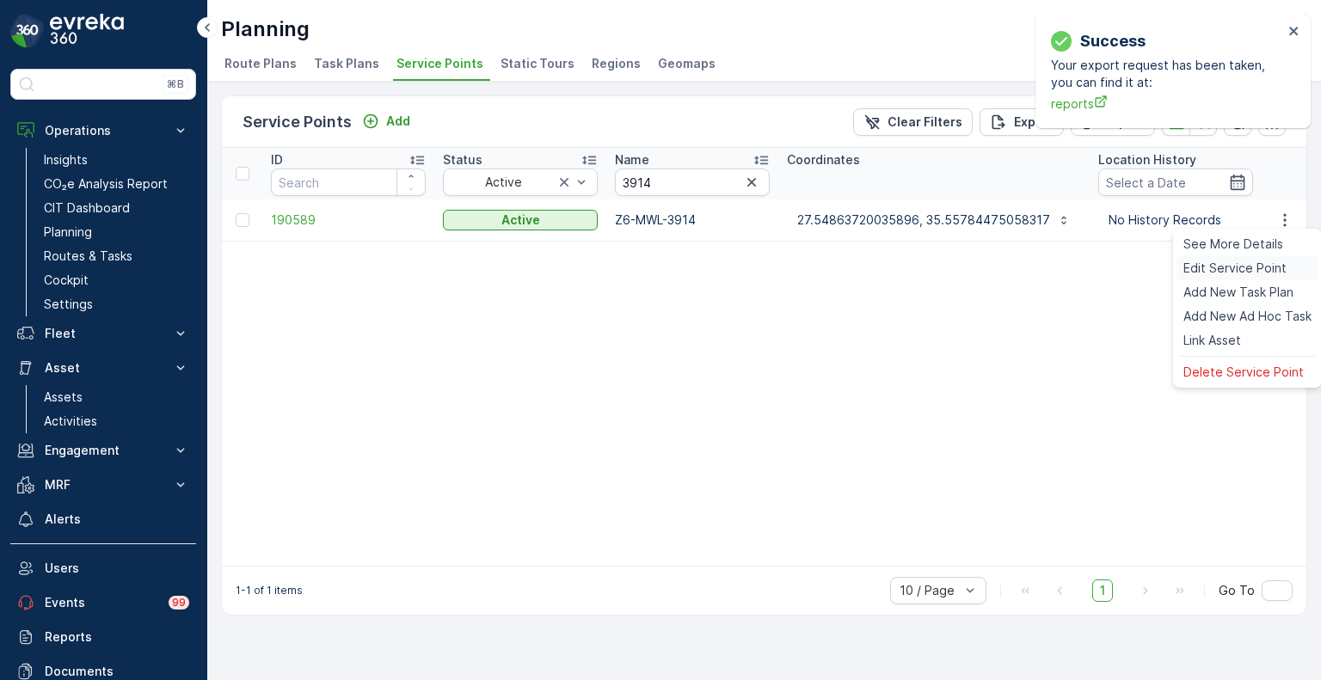
click at [1251, 262] on span "Edit Service Point" at bounding box center [1234, 268] width 103 height 17
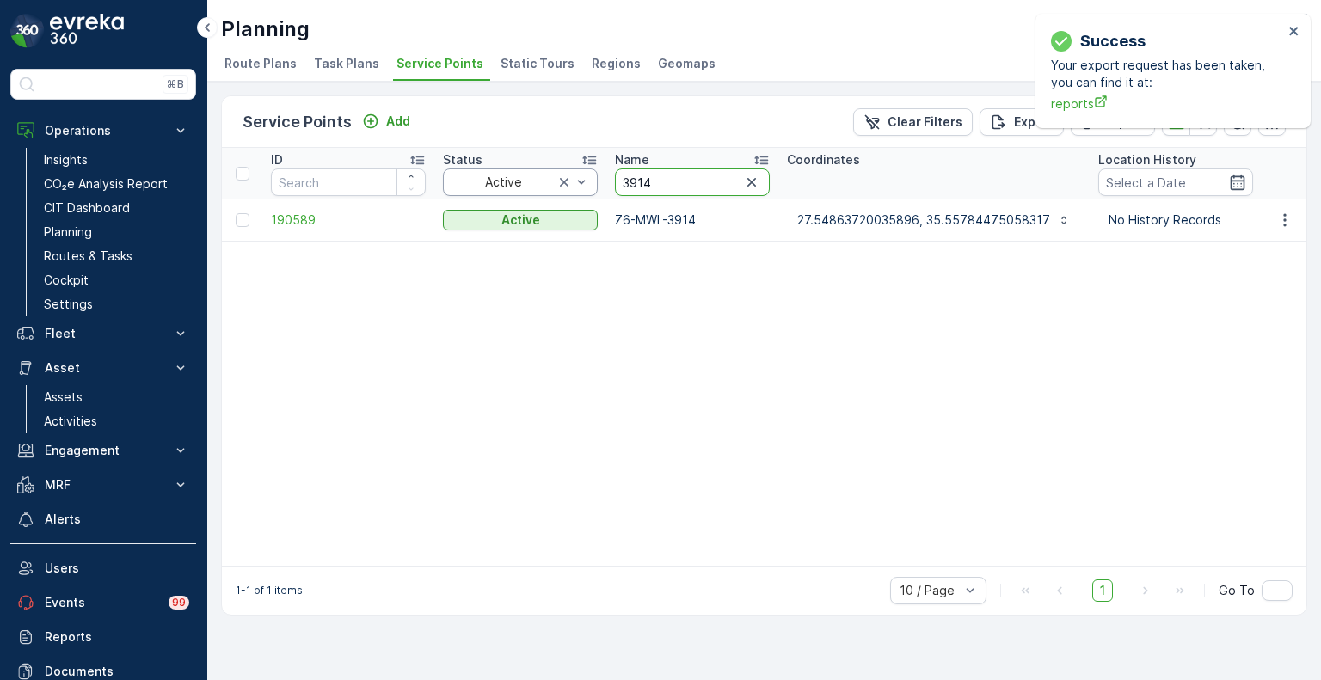
drag, startPoint x: 678, startPoint y: 182, endPoint x: 579, endPoint y: 179, distance: 99.8
paste input "2680"
type input "2680"
drag, startPoint x: 671, startPoint y: 188, endPoint x: 611, endPoint y: 185, distance: 59.4
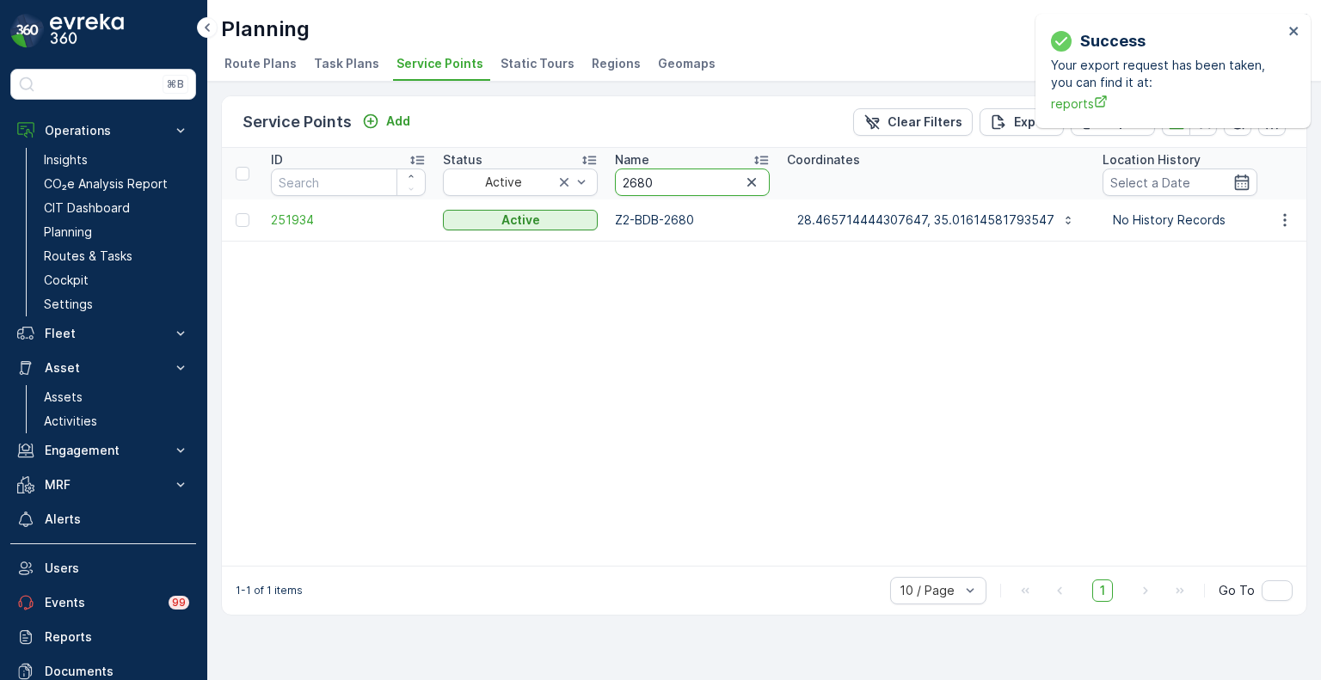
click at [611, 185] on th "Name 2680" at bounding box center [692, 174] width 172 height 52
paste input "5856"
type input "5856"
click at [914, 219] on p "28.500243139638158, 35.0050488486886" at bounding box center [923, 220] width 253 height 17
drag, startPoint x: 657, startPoint y: 181, endPoint x: 599, endPoint y: 187, distance: 57.9
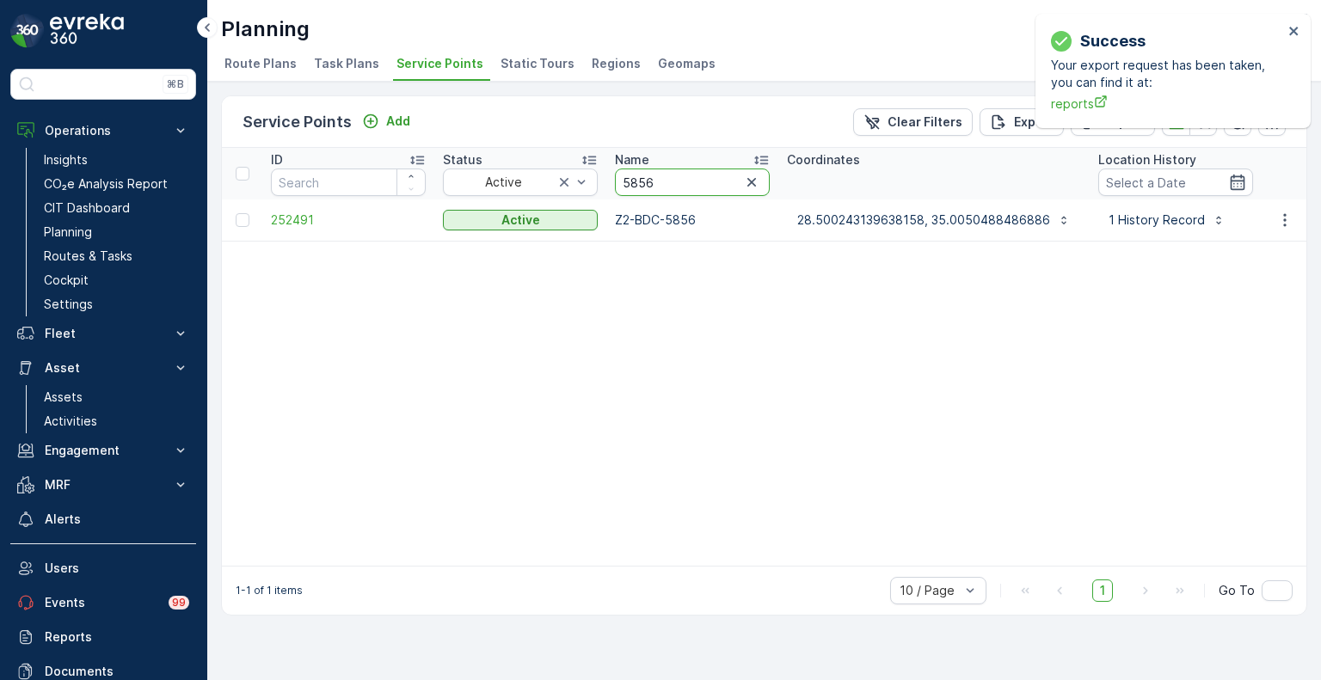
paste input "006"
type input "0066"
click at [851, 220] on p "28.501467, 35.00531" at bounding box center [858, 220] width 122 height 17
drag, startPoint x: 667, startPoint y: 184, endPoint x: 590, endPoint y: 183, distance: 77.4
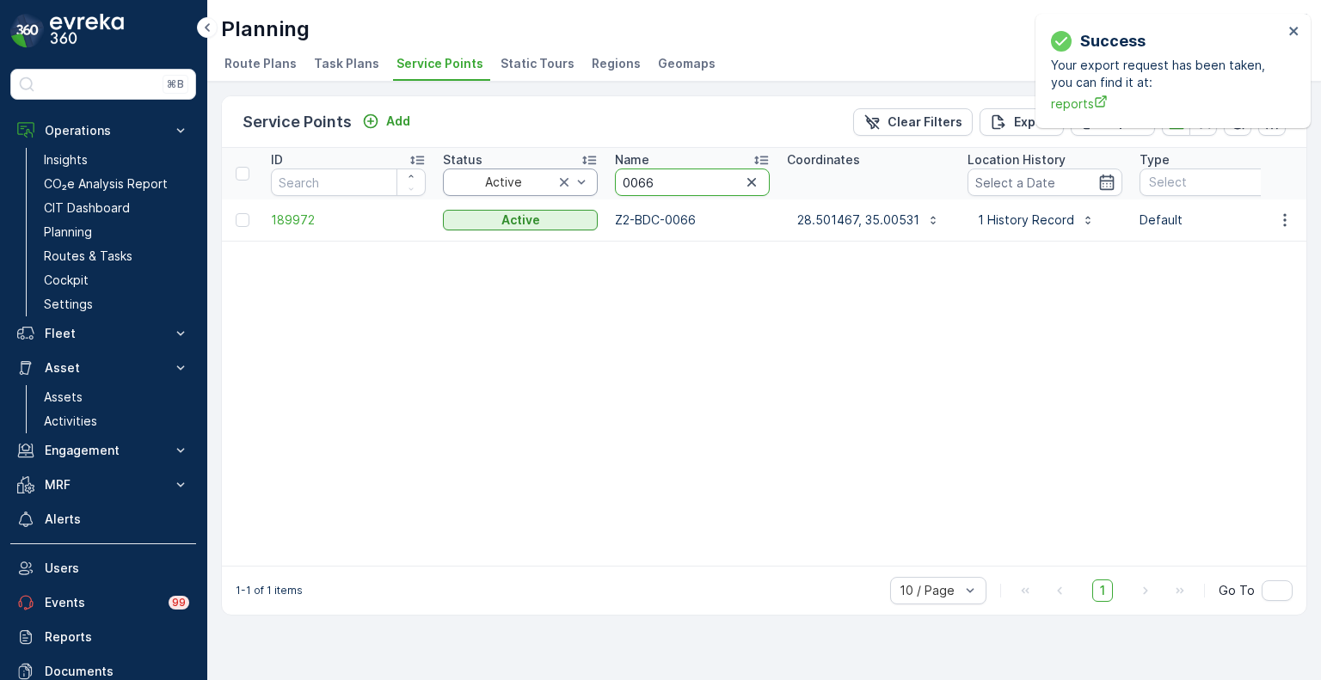
paste input "3"
type input "0063"
click at [750, 181] on icon "button" at bounding box center [751, 182] width 9 height 9
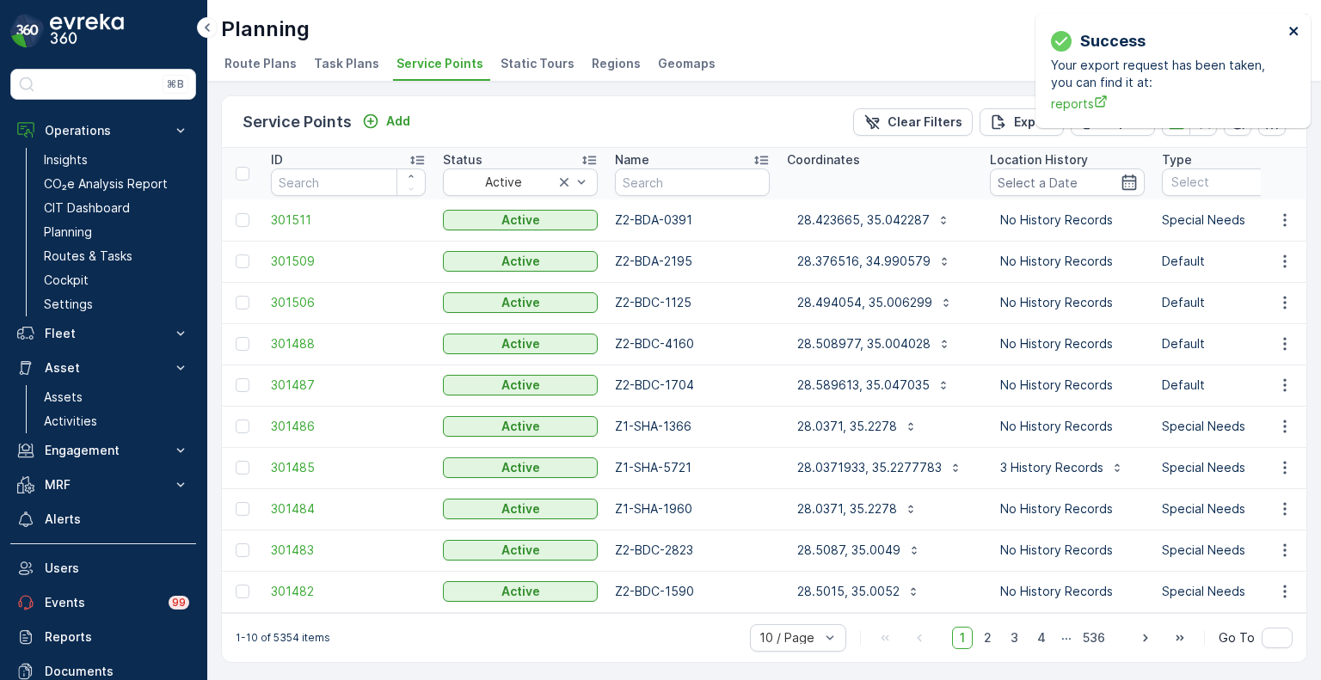
click at [1295, 28] on icon "close" at bounding box center [1293, 31] width 9 height 9
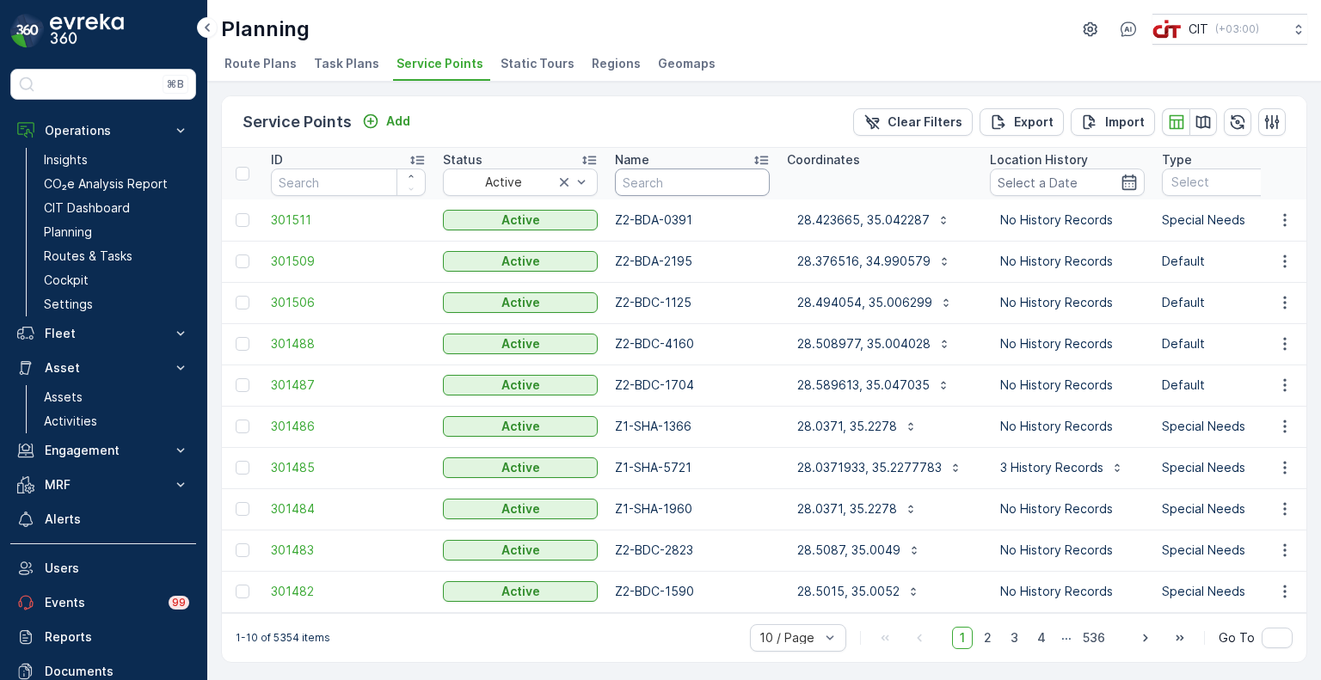
click at [691, 182] on input "text" at bounding box center [692, 183] width 155 height 28
type input "1125"
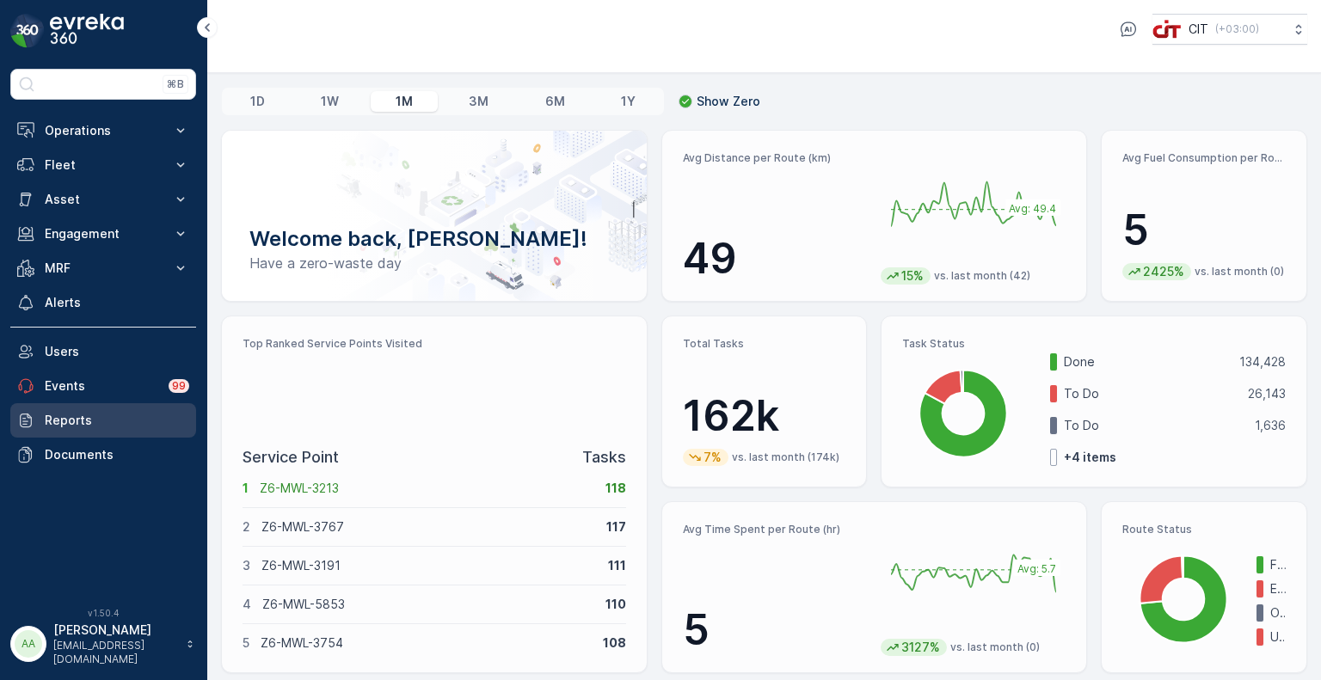
click at [77, 422] on p "Reports" at bounding box center [117, 420] width 144 height 17
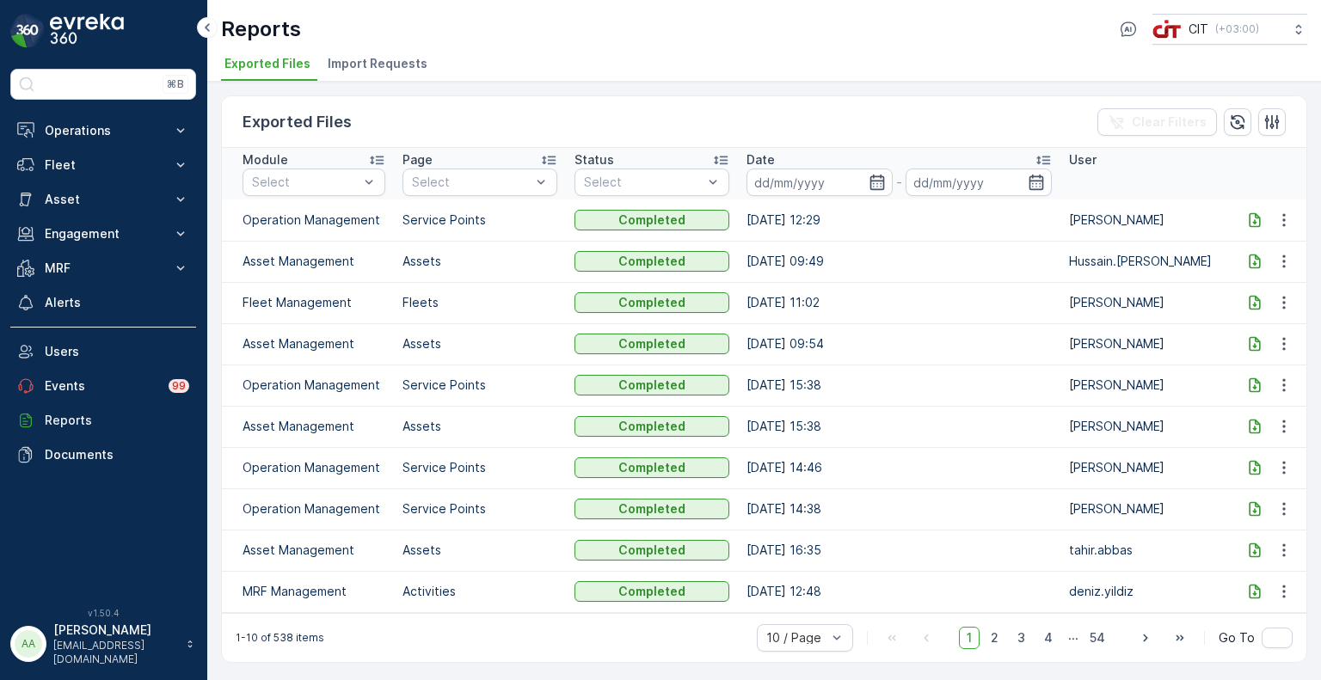
click at [1253, 221] on icon at bounding box center [1254, 219] width 11 height 15
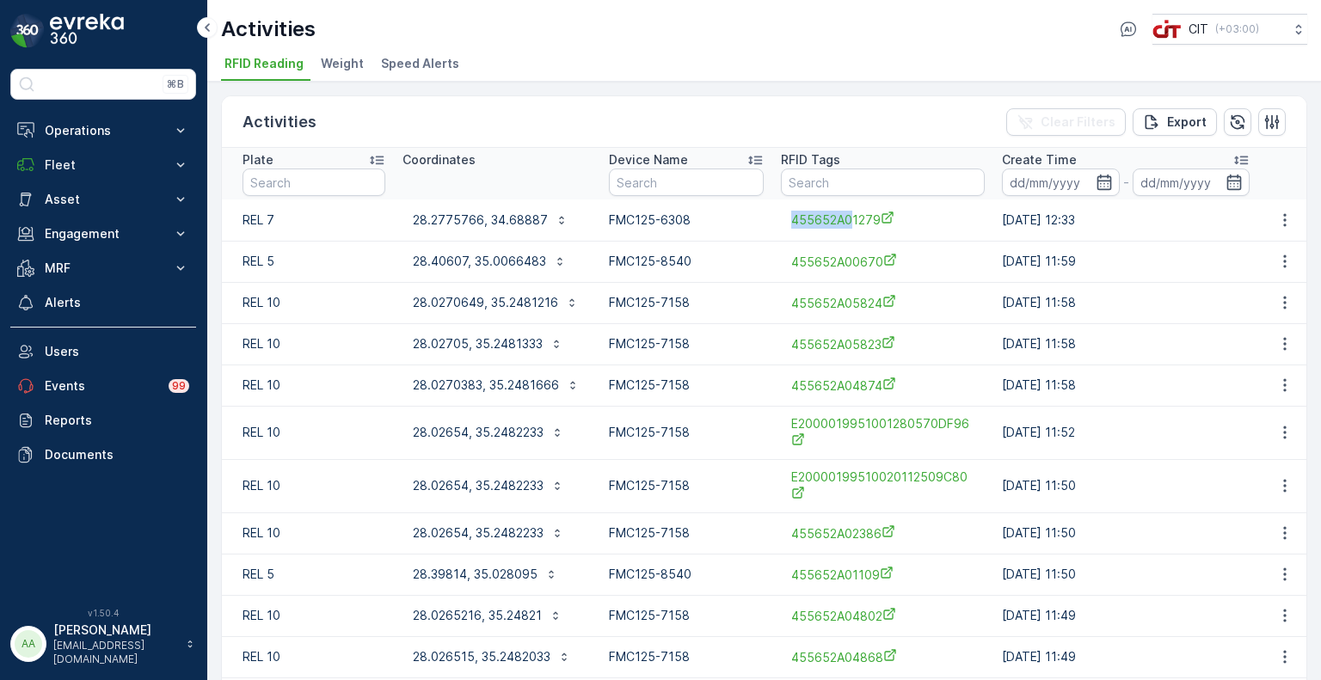
drag, startPoint x: 778, startPoint y: 217, endPoint x: 848, endPoint y: 233, distance: 71.5
click at [848, 233] on td "455652A01279" at bounding box center [882, 220] width 221 height 41
copy span "455652A0"
click at [852, 185] on input "text" at bounding box center [883, 183] width 204 height 28
paste input "455652A0"
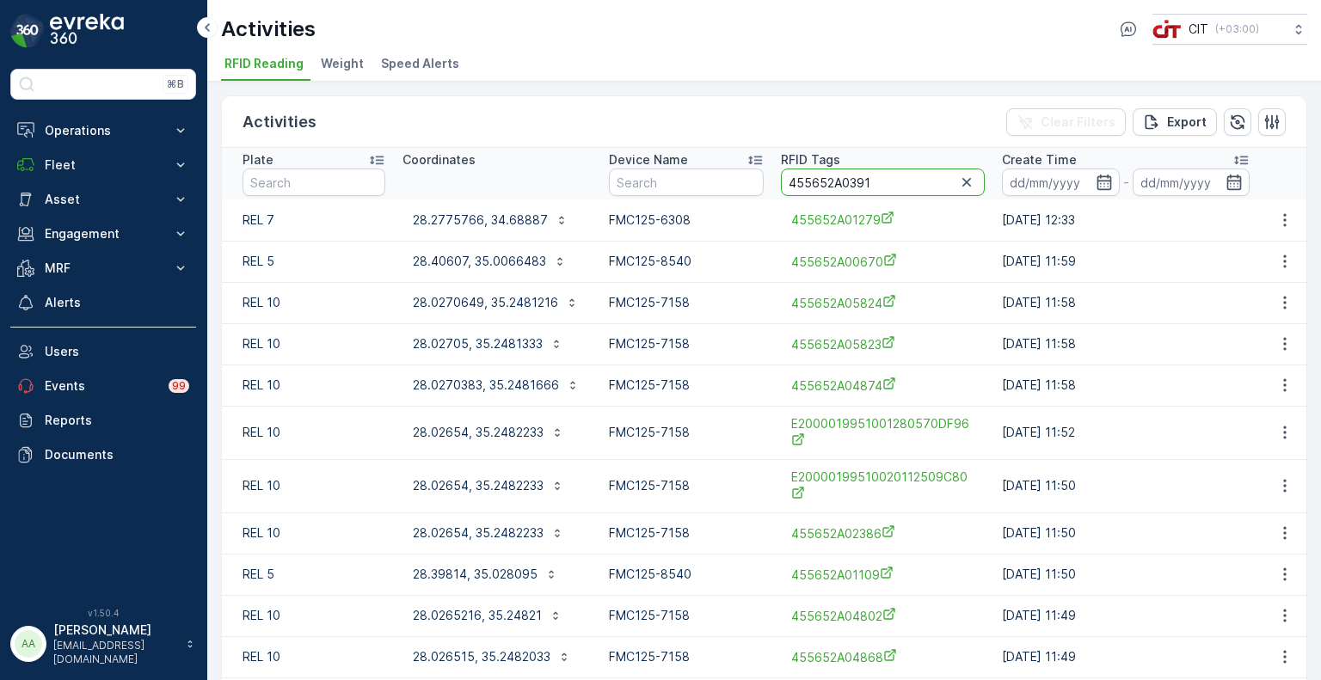
type input "455652A03914"
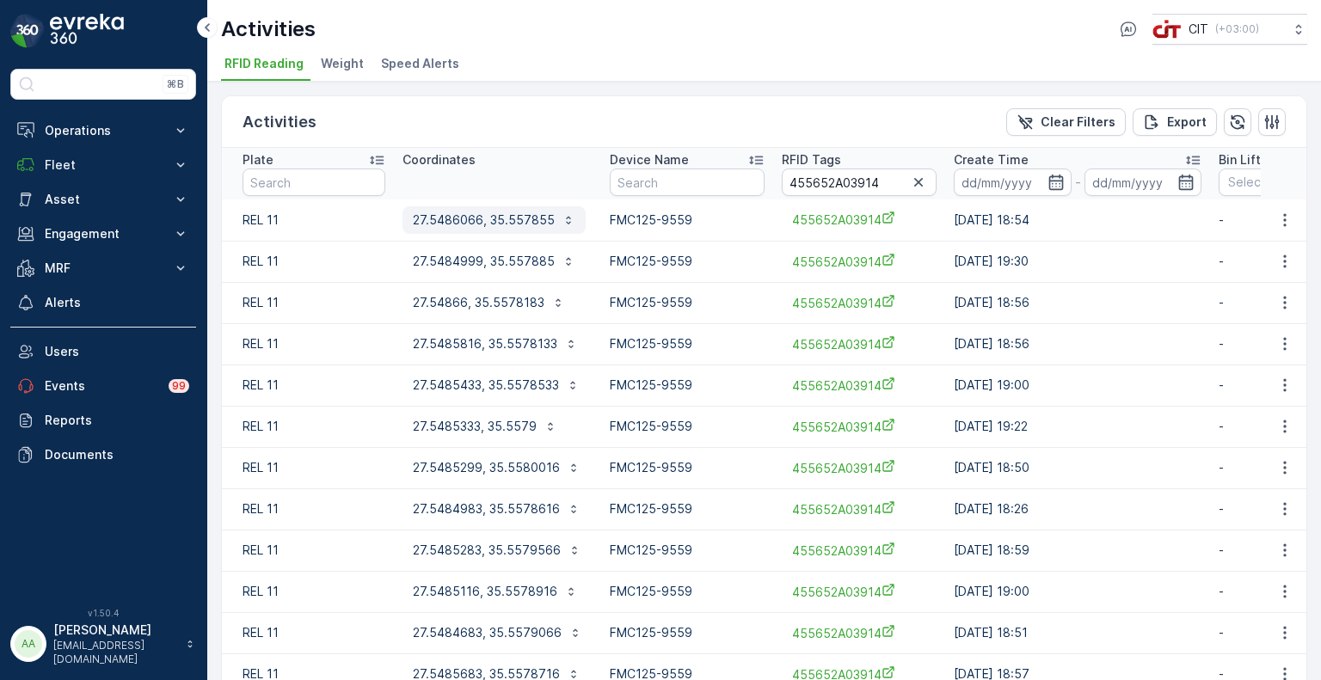
click at [463, 218] on p "27.5486066, 35.557855" at bounding box center [484, 220] width 142 height 17
